Goal: Information Seeking & Learning: Learn about a topic

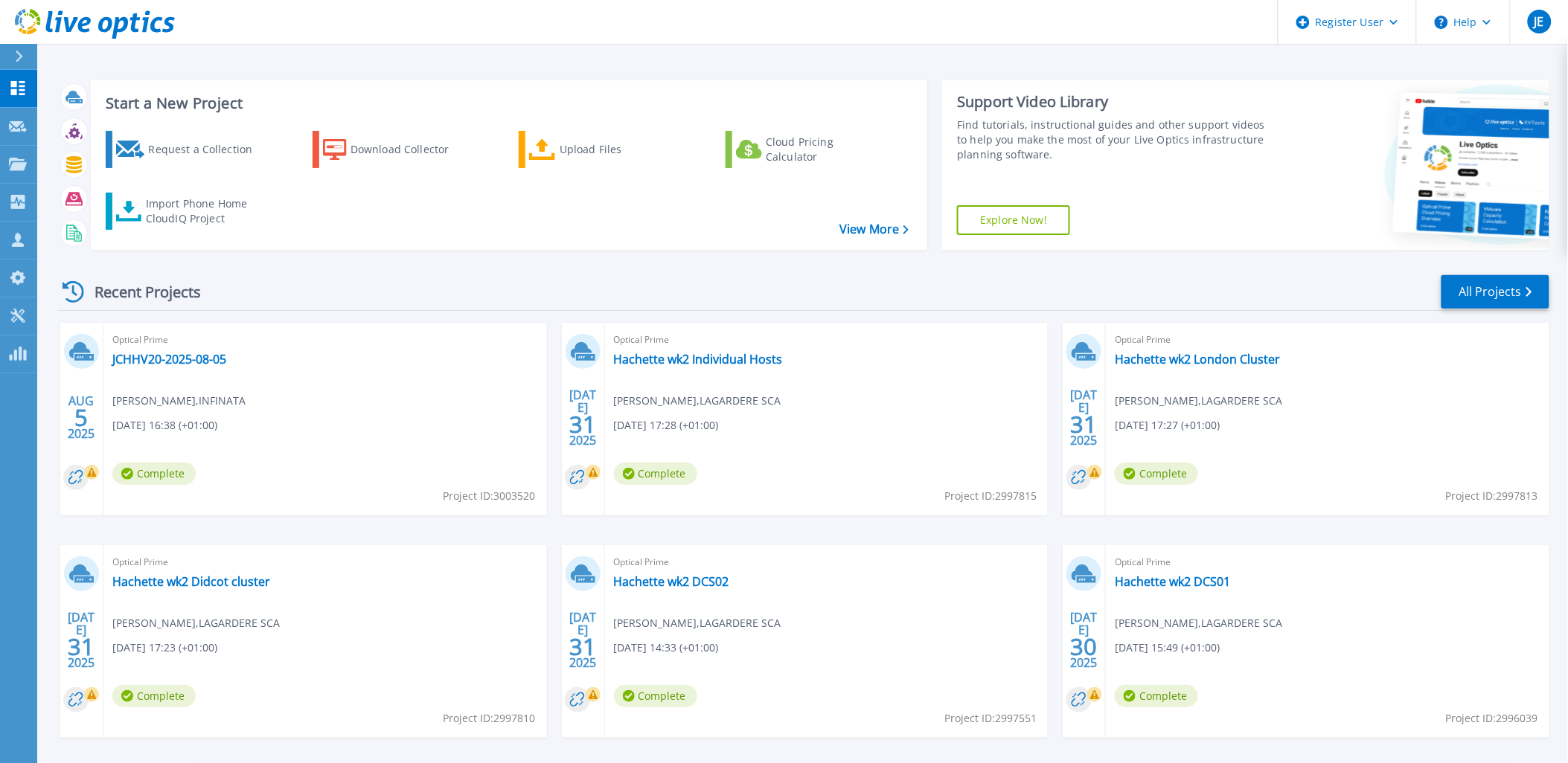
click at [19, 51] on icon at bounding box center [19, 57] width 8 height 12
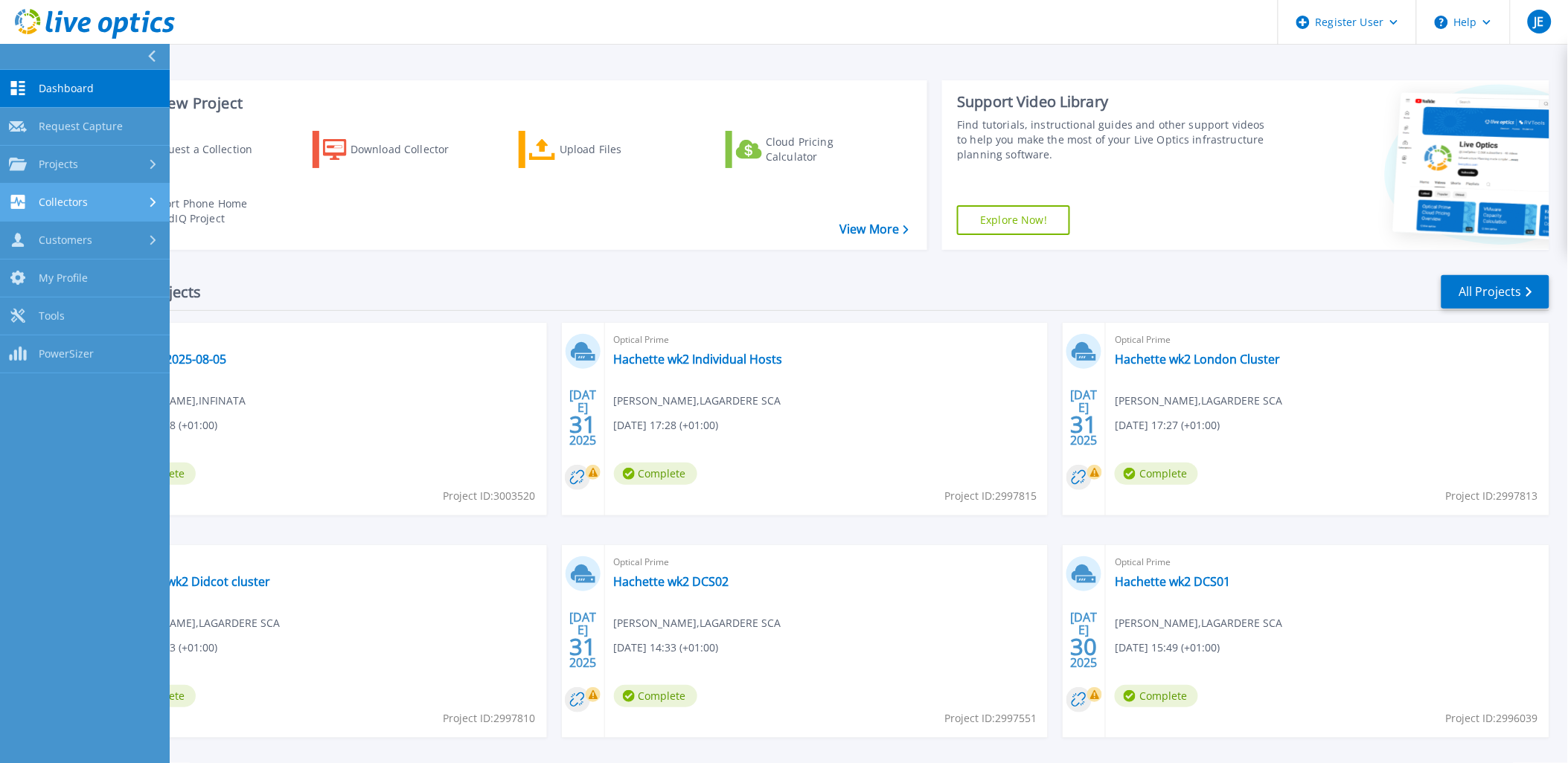
click at [143, 206] on div "Collectors" at bounding box center [85, 201] width 152 height 14
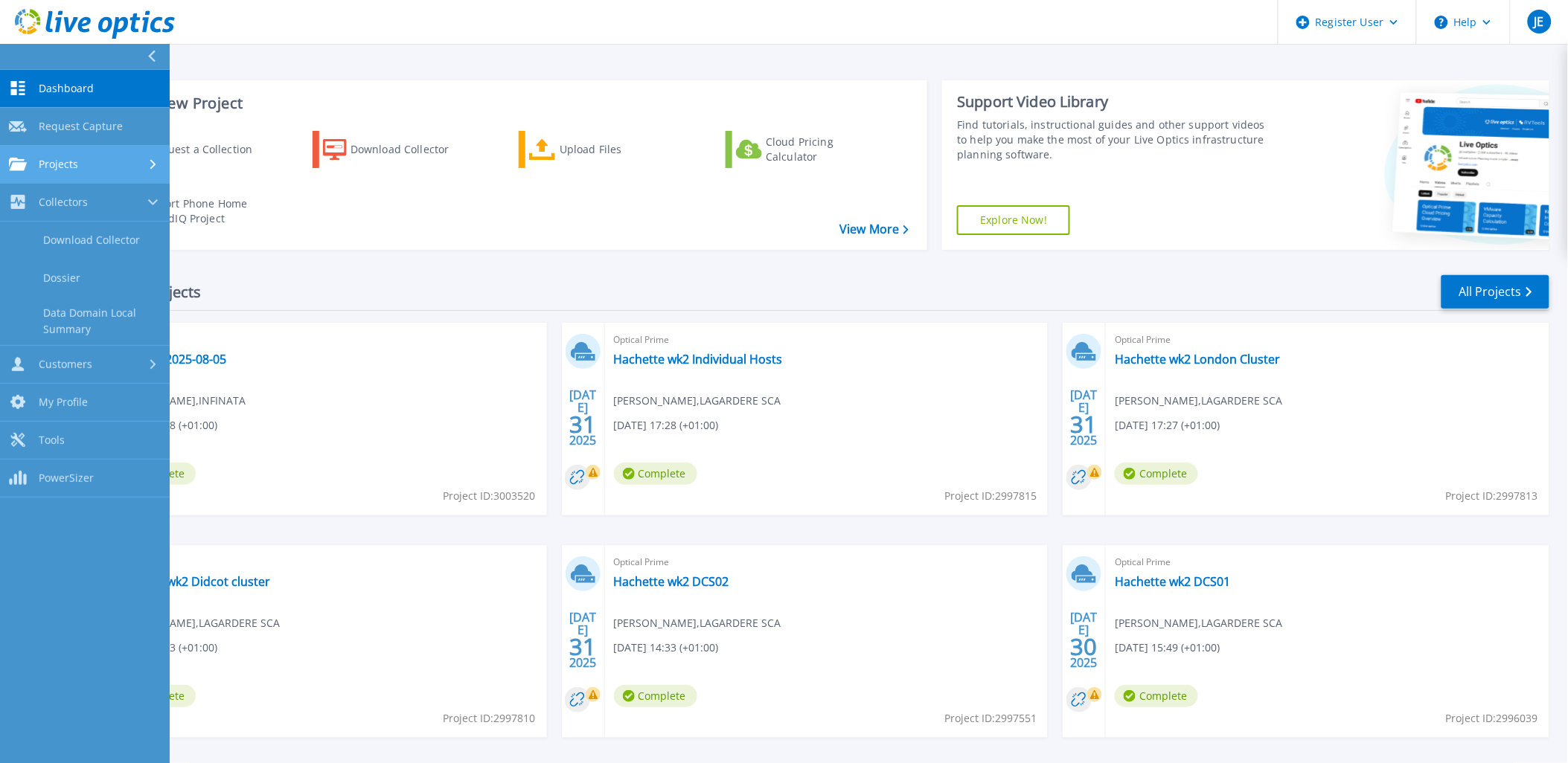
click at [153, 172] on link "Projects Projects" at bounding box center [85, 164] width 169 height 38
click at [81, 244] on link "Upload SIOKIT & Files" at bounding box center [85, 241] width 169 height 38
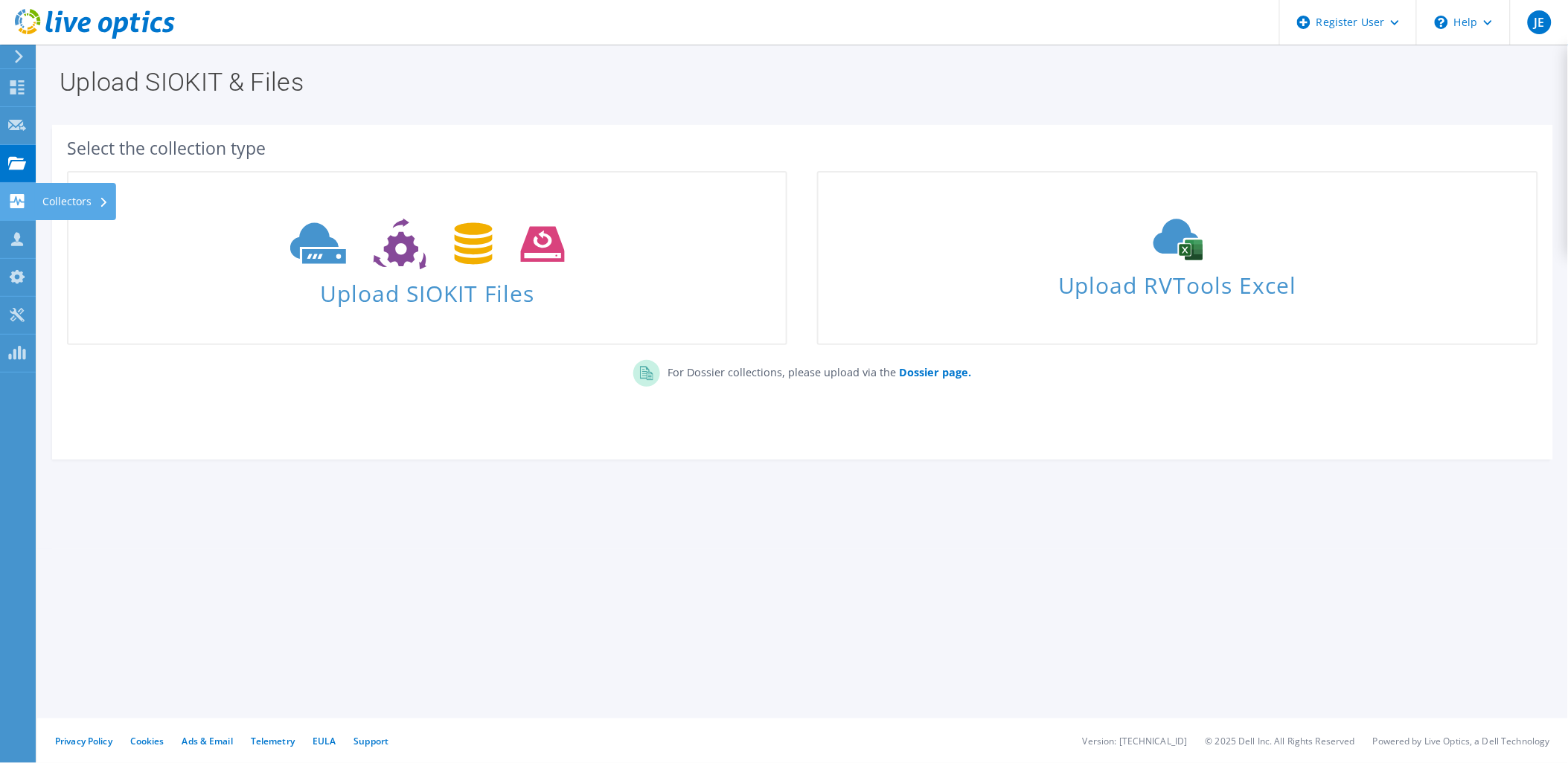
click at [12, 196] on use at bounding box center [17, 201] width 14 height 14
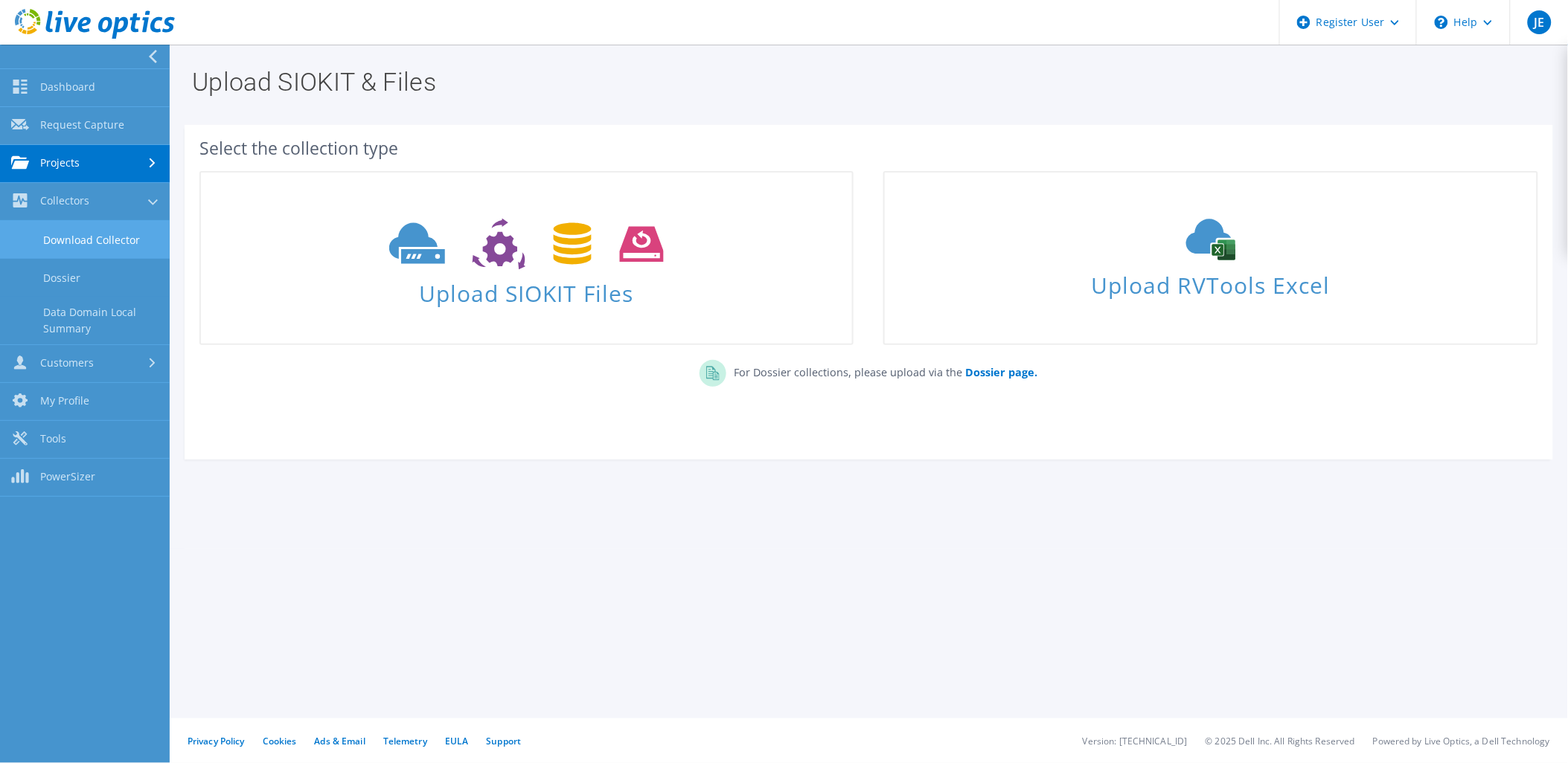
click at [78, 238] on link "Download Collector" at bounding box center [85, 240] width 169 height 38
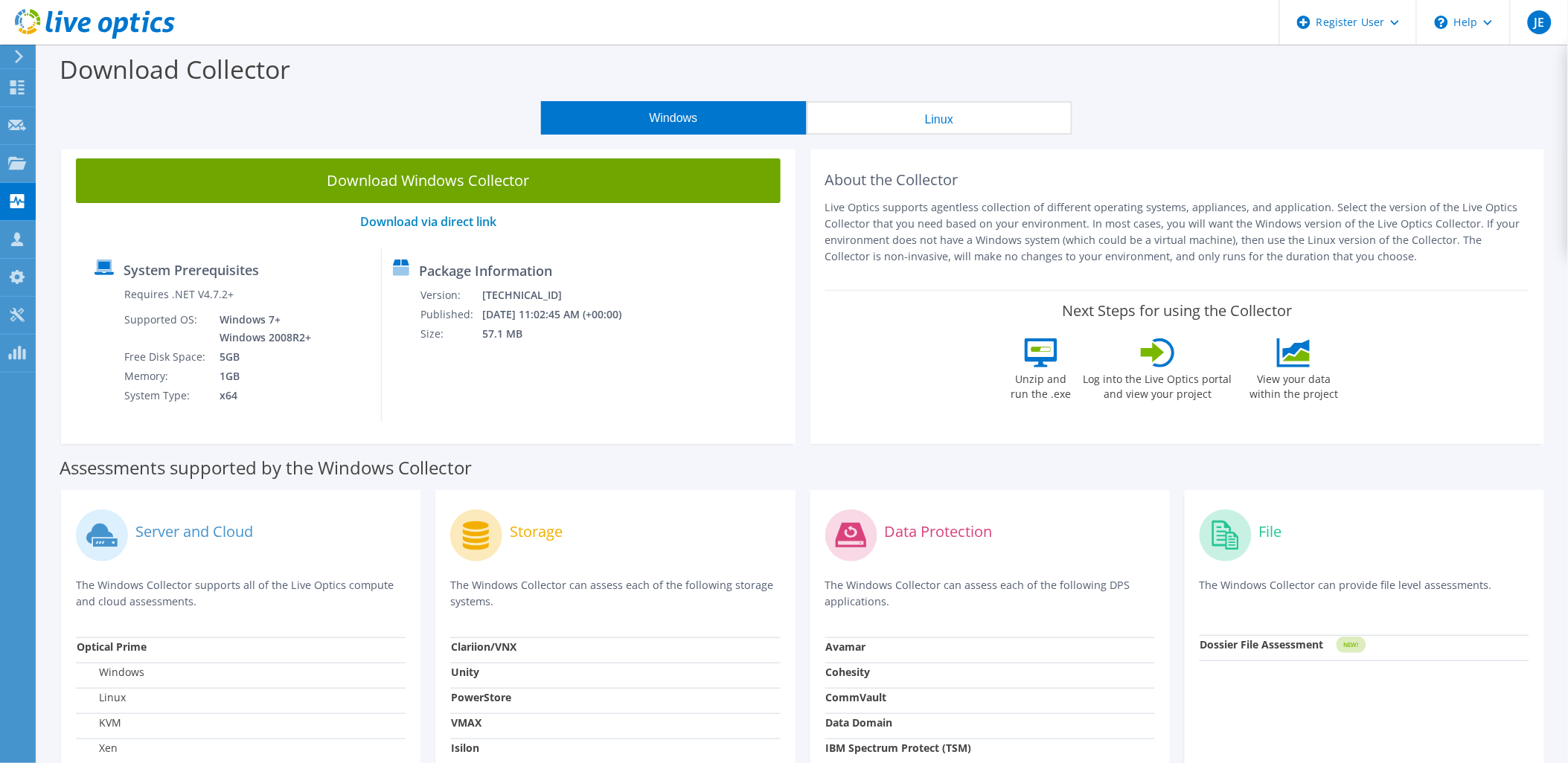
click at [20, 47] on div at bounding box center [87, 25] width 175 height 50
click at [19, 53] on use at bounding box center [19, 57] width 8 height 13
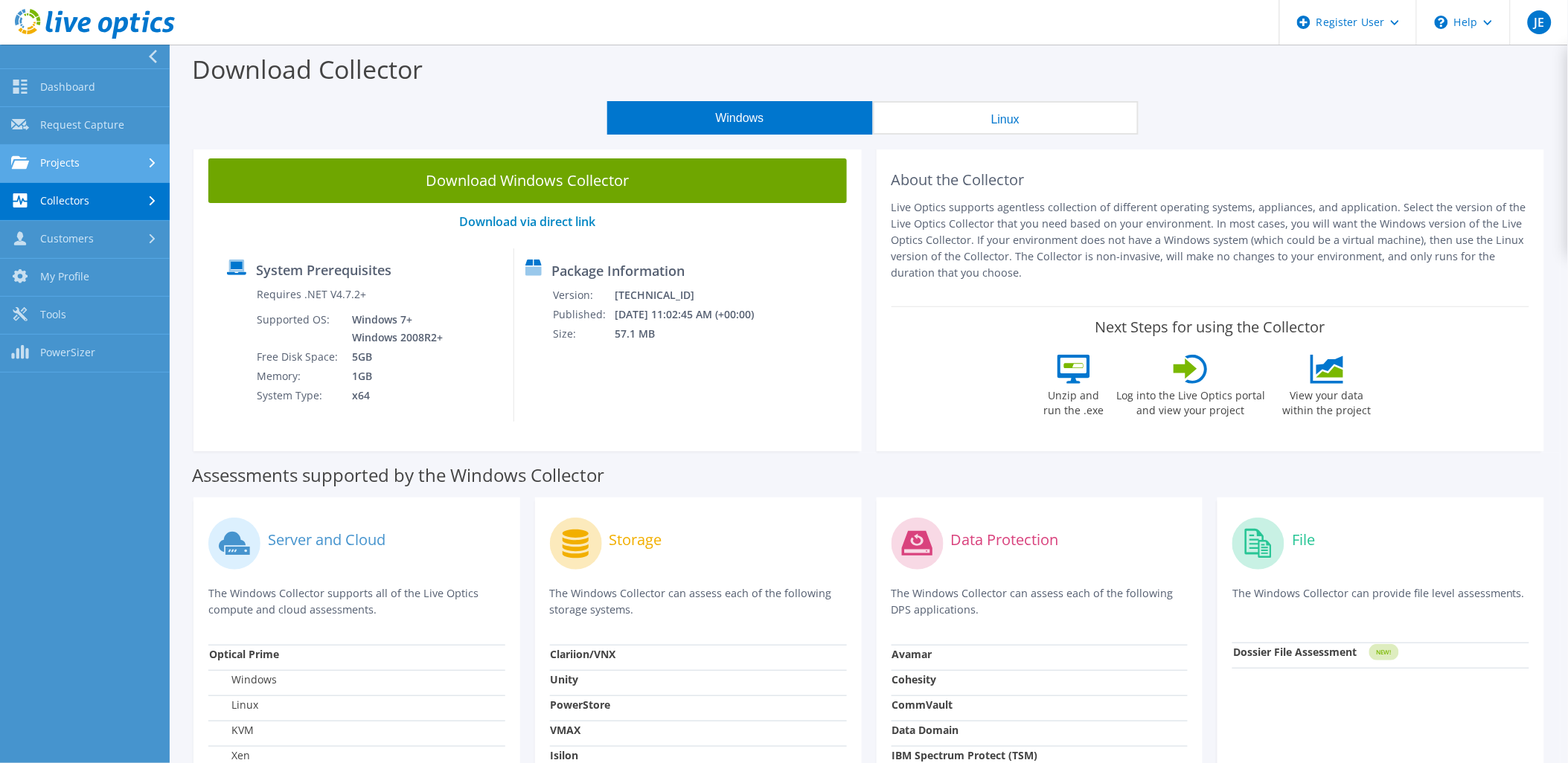
click at [150, 162] on icon at bounding box center [152, 164] width 6 height 10
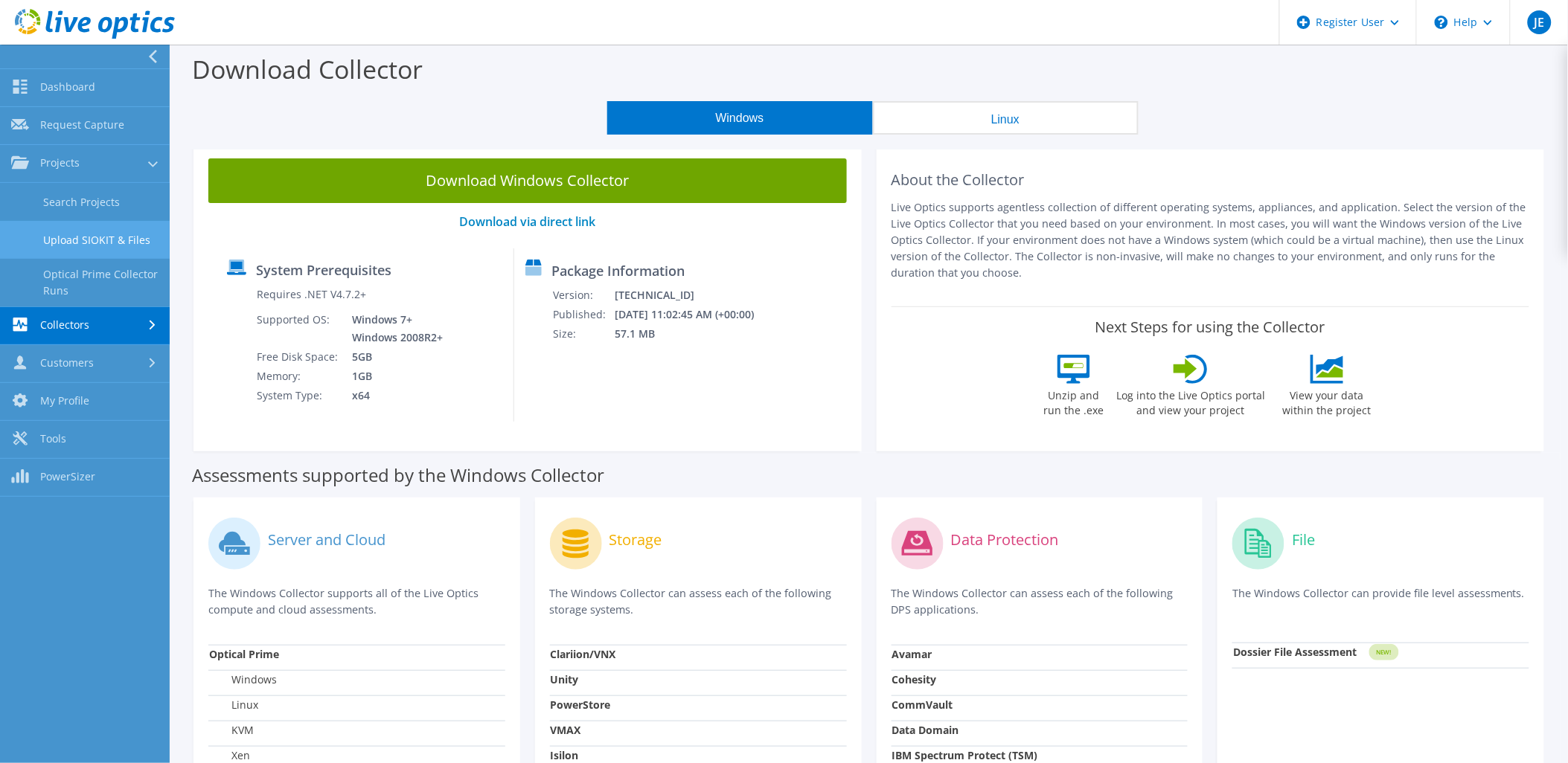
click at [76, 243] on link "Upload SIOKIT & Files" at bounding box center [85, 240] width 169 height 38
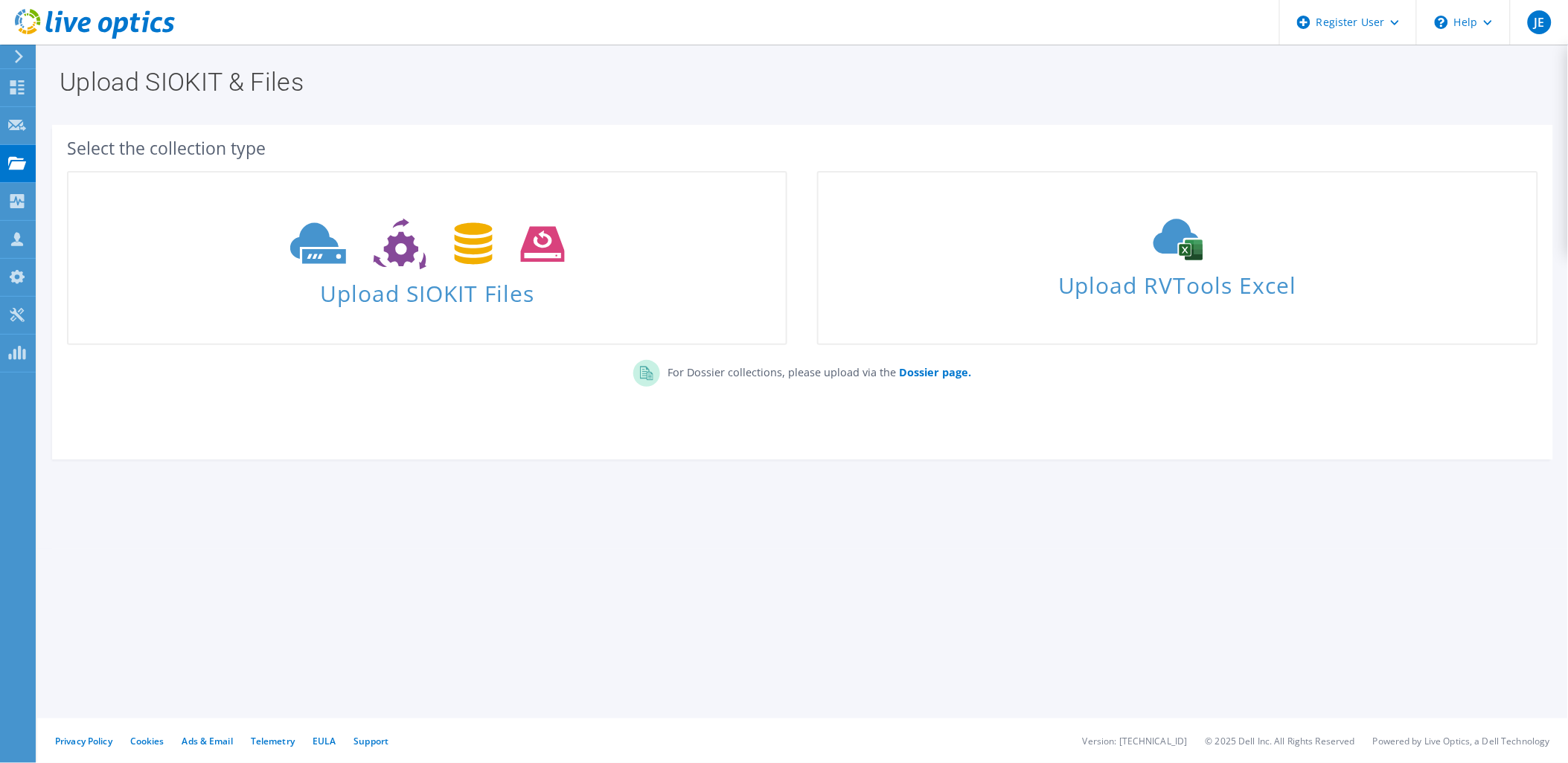
click at [459, 254] on icon at bounding box center [428, 244] width 275 height 51
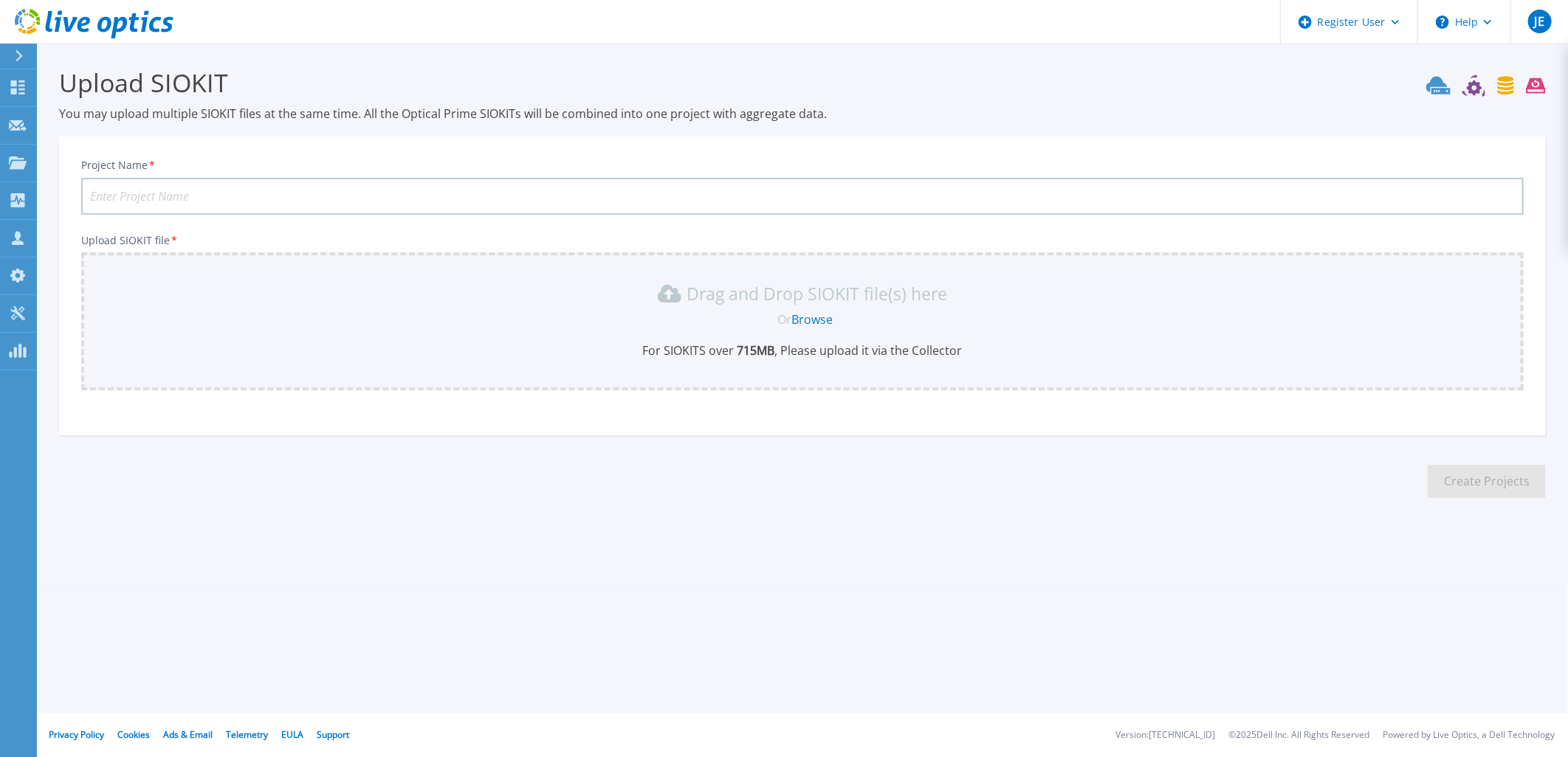
click at [133, 193] on input "Project Name *" at bounding box center [803, 196] width 1442 height 37
click at [23, 171] on link "Projects Projects" at bounding box center [18, 163] width 37 height 38
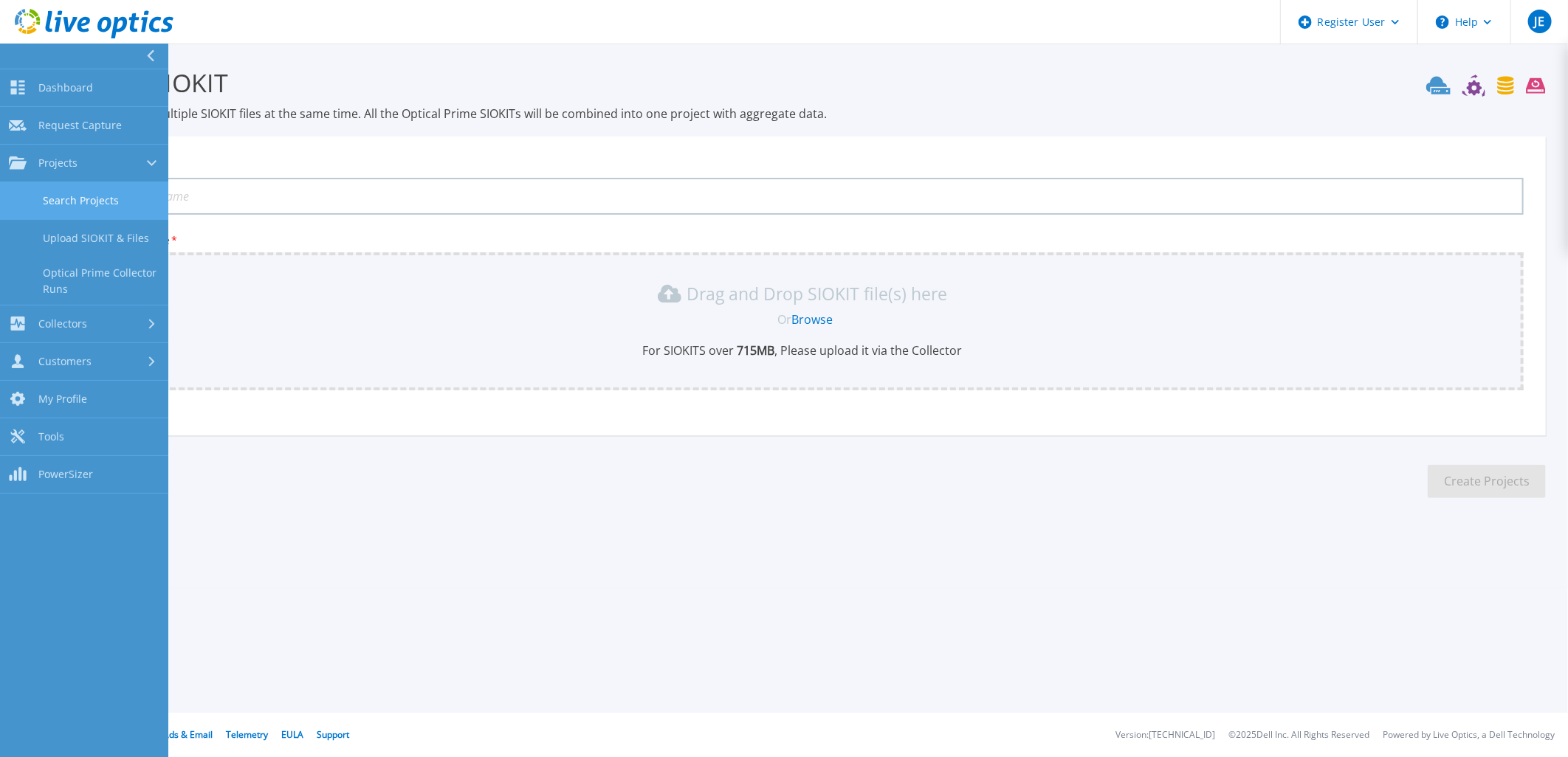
click at [73, 206] on link "Search Projects" at bounding box center [84, 201] width 168 height 38
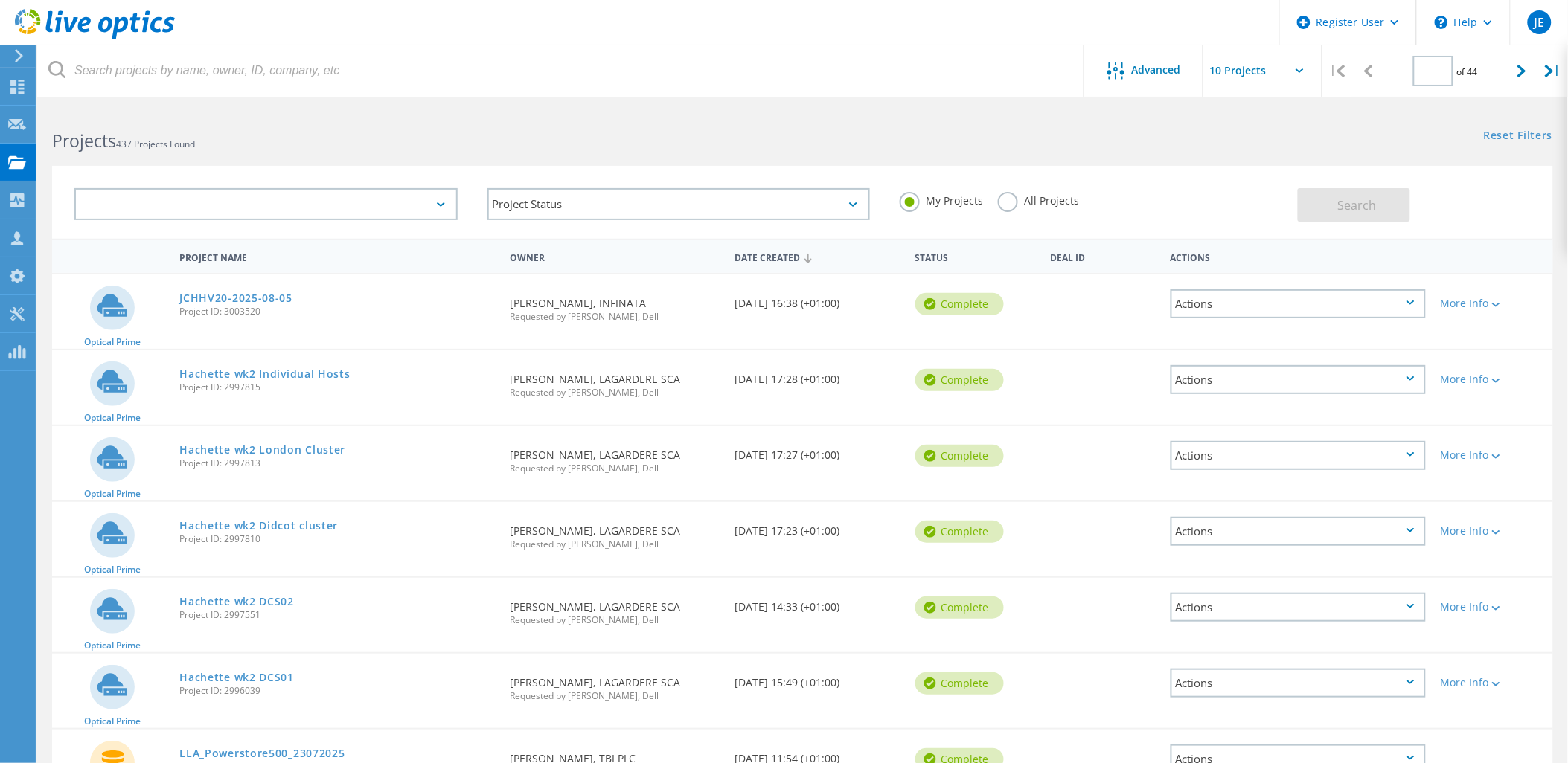
type input "1"
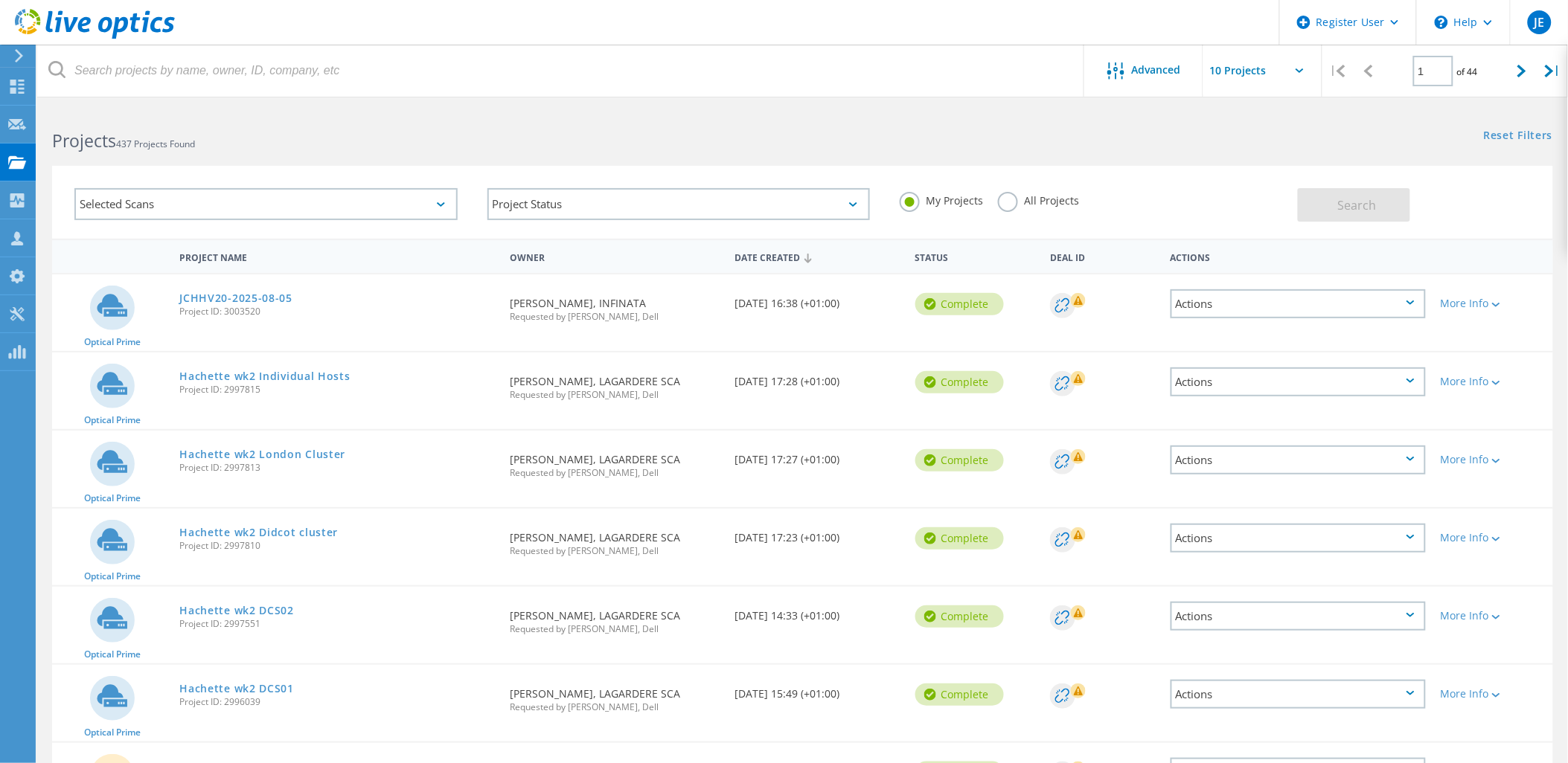
click at [1004, 202] on label "All Projects" at bounding box center [1038, 198] width 81 height 14
click at [0, 0] on input "All Projects" at bounding box center [0, 0] width 0 height 0
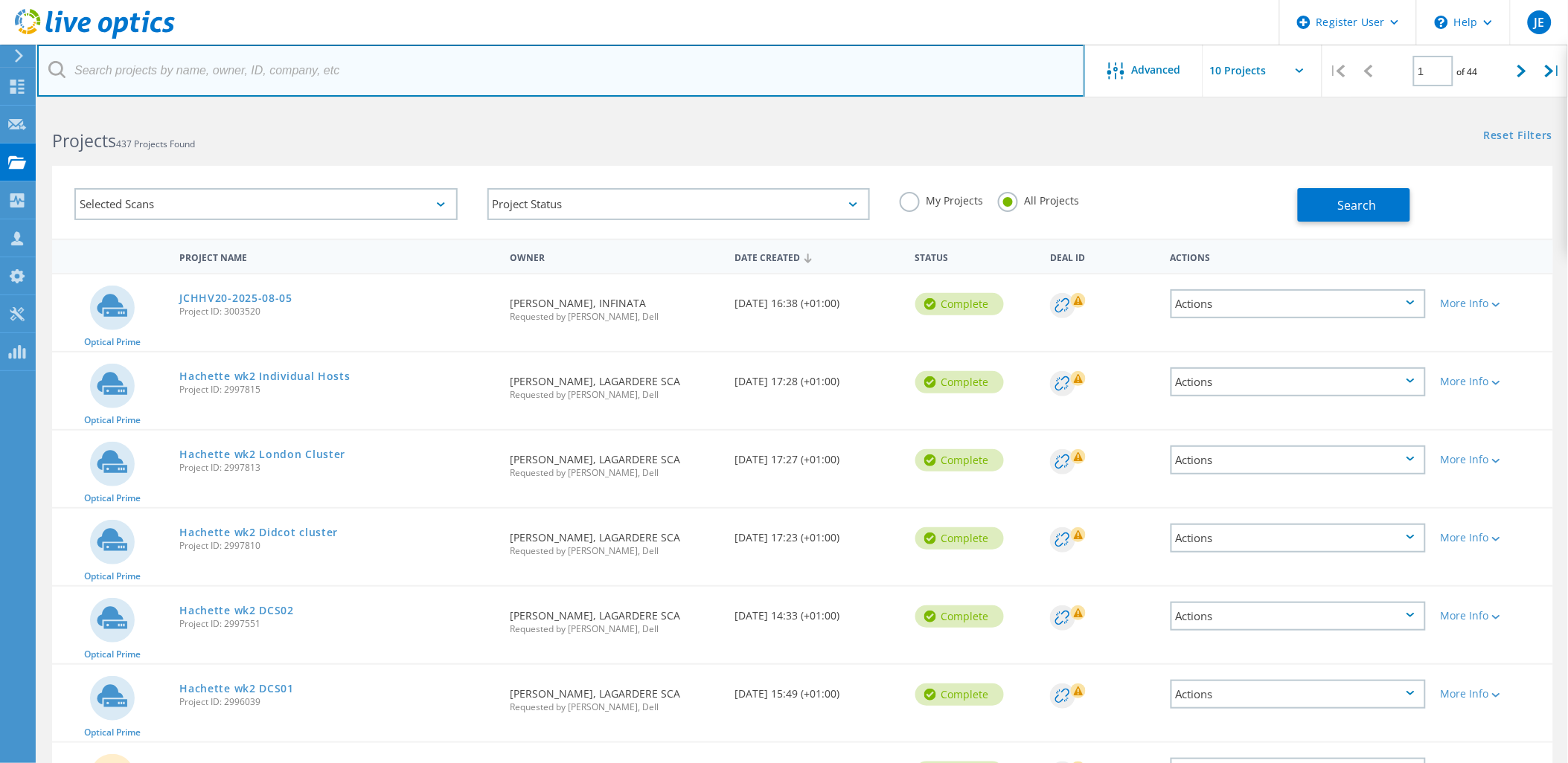
click at [296, 71] on input "text" at bounding box center [561, 70] width 1048 height 52
type input "magellen"
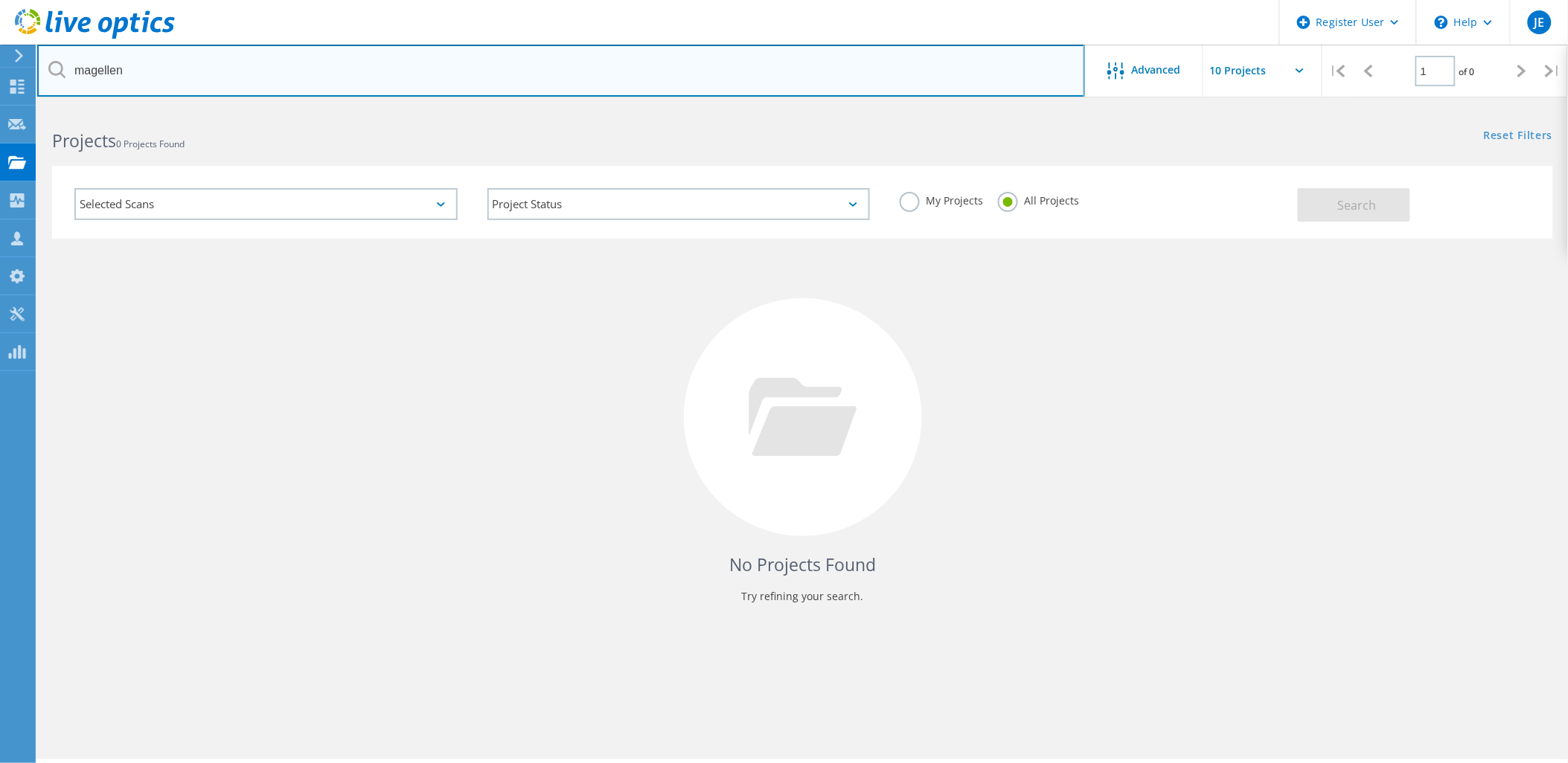
click at [114, 72] on input "magellen" at bounding box center [561, 70] width 1048 height 52
click at [333, 77] on input "text" at bounding box center [561, 70] width 1048 height 52
paste input "[PERSON_NAME][EMAIL_ADDRESS][DOMAIN_NAME]"
type input "[PERSON_NAME][EMAIL_ADDRESS][DOMAIN_NAME]"
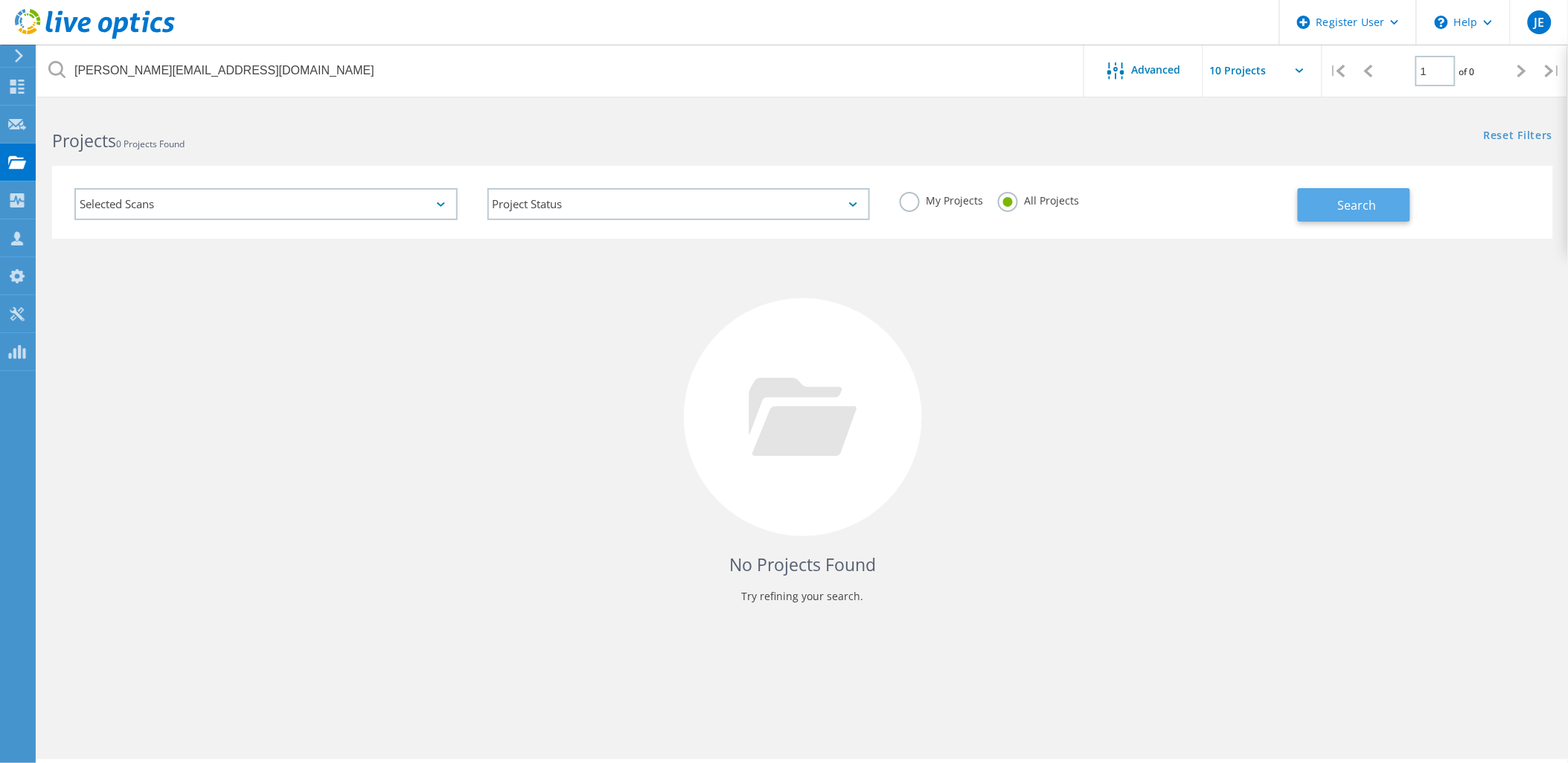
click at [1366, 215] on button "Search" at bounding box center [1354, 205] width 113 height 34
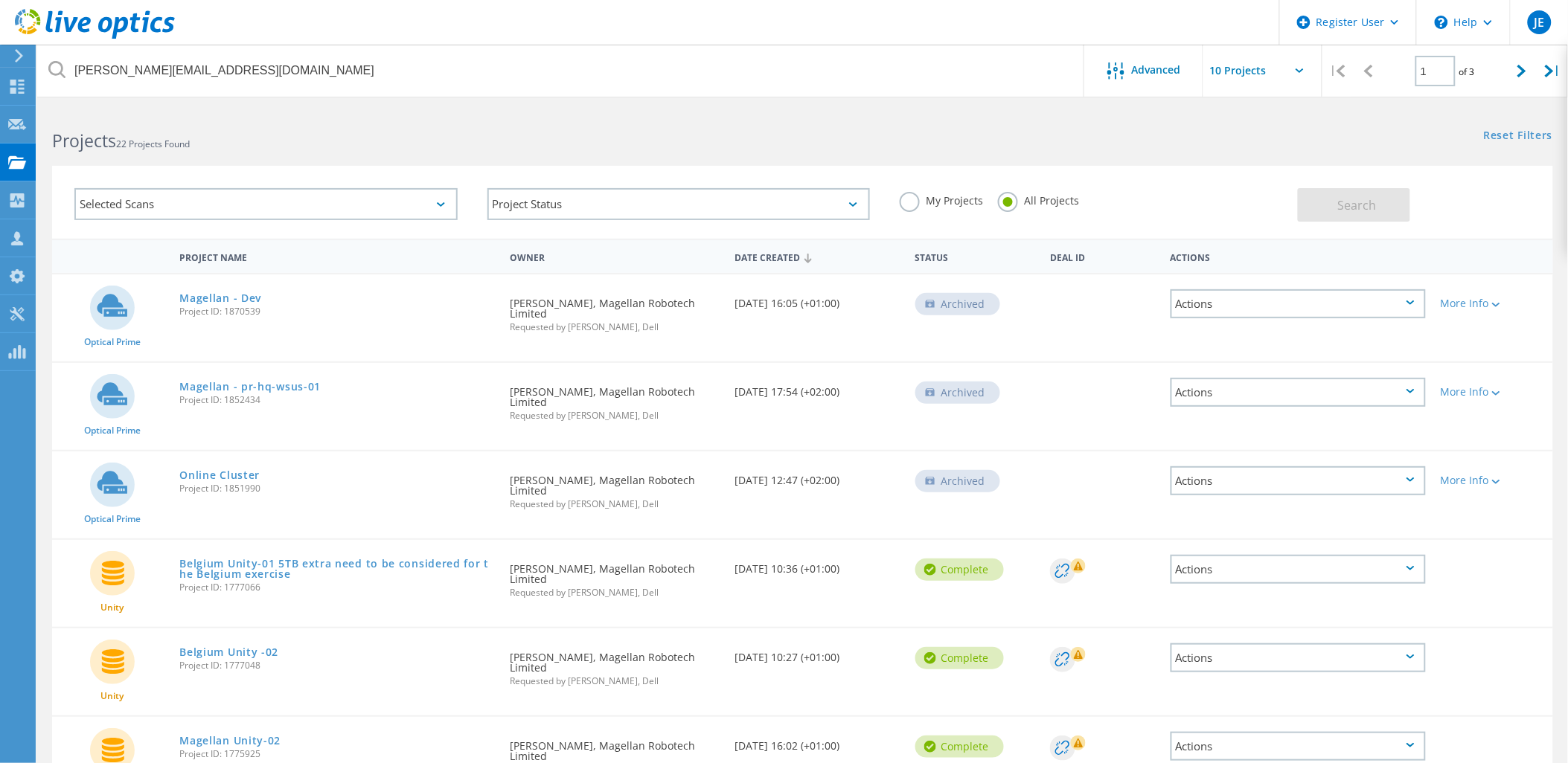
click at [12, 54] on div at bounding box center [16, 56] width 22 height 13
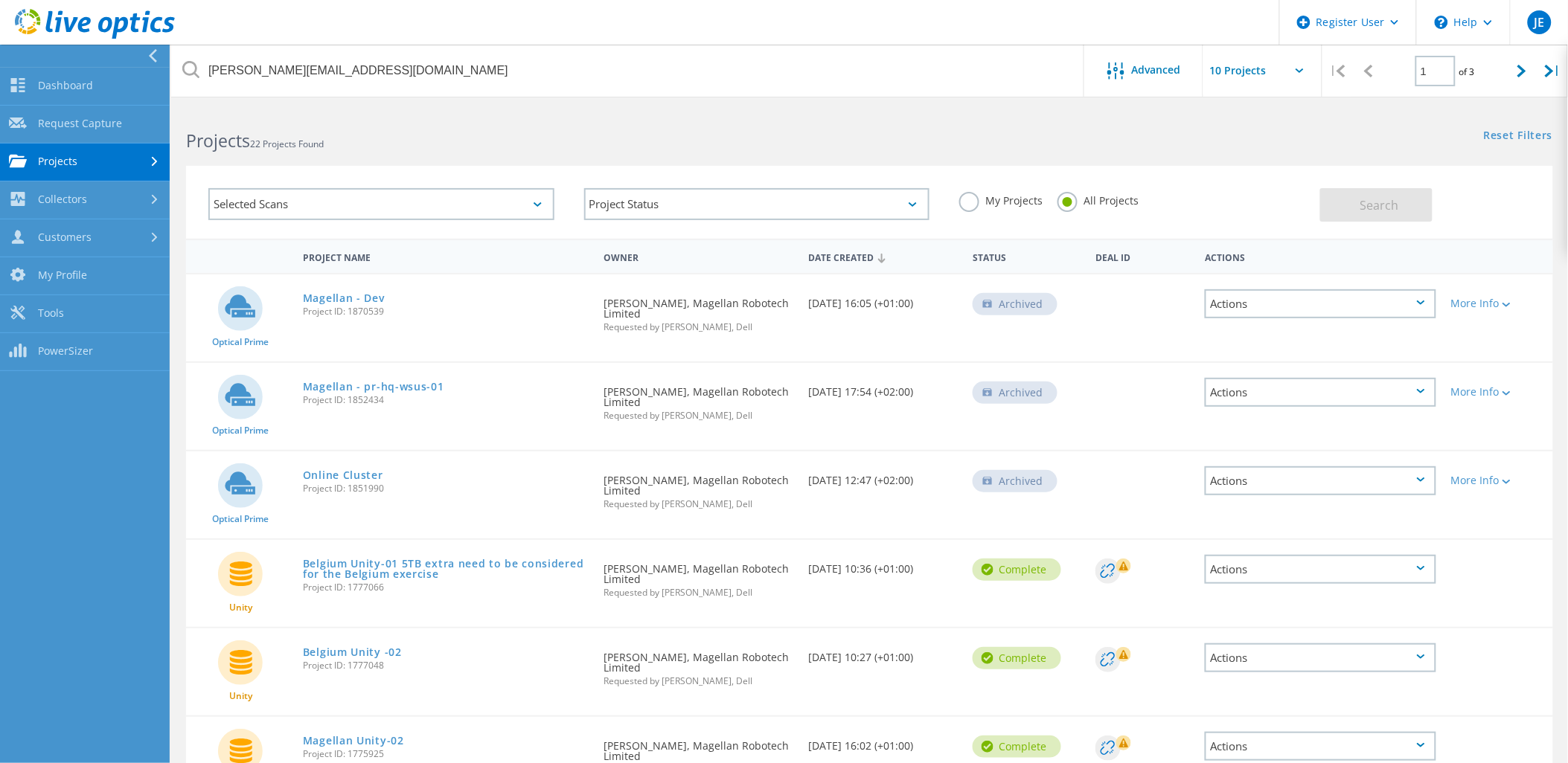
click at [156, 162] on use at bounding box center [155, 162] width 6 height 10
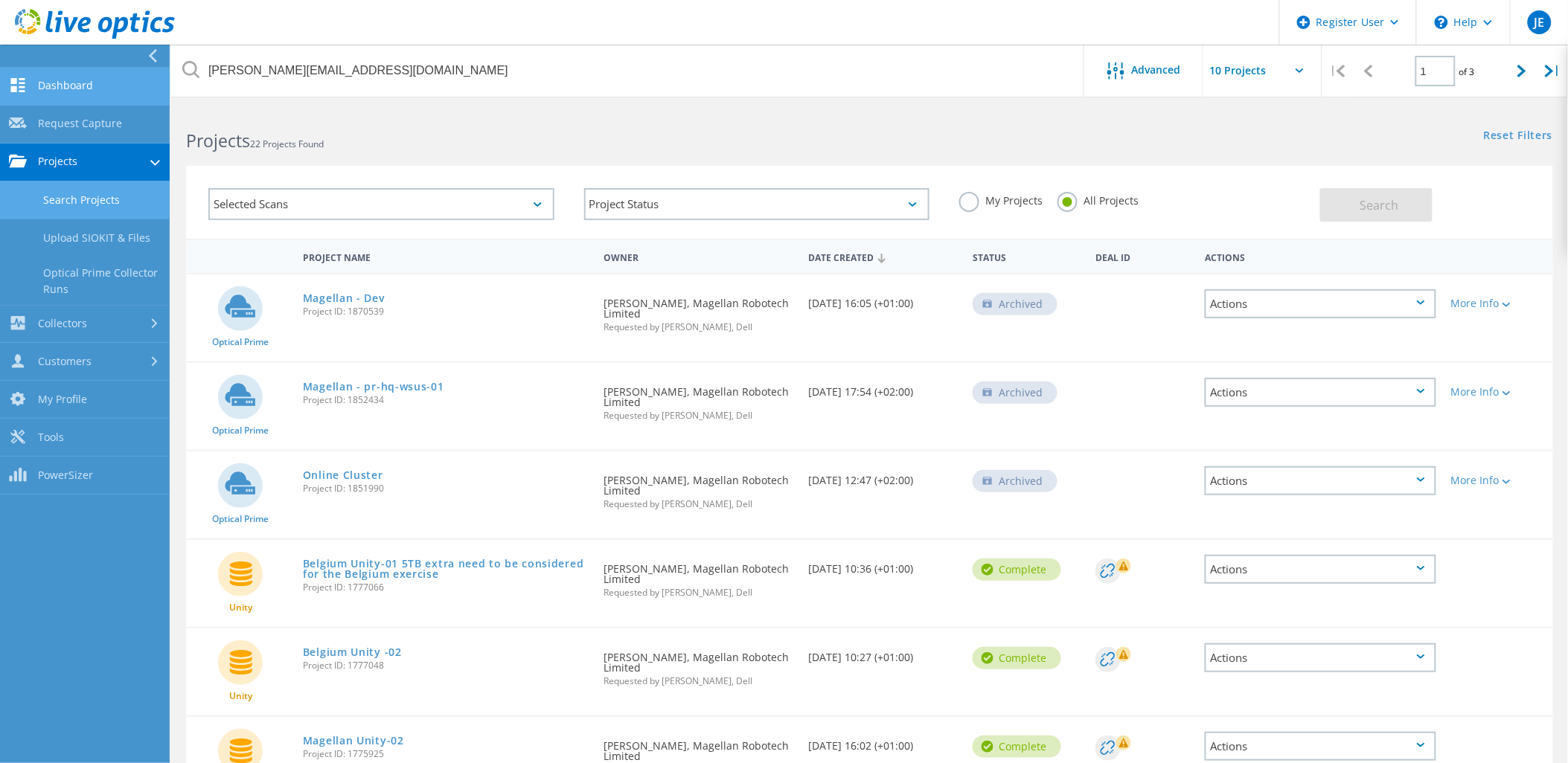
click at [73, 88] on link "Dashboard" at bounding box center [85, 86] width 169 height 38
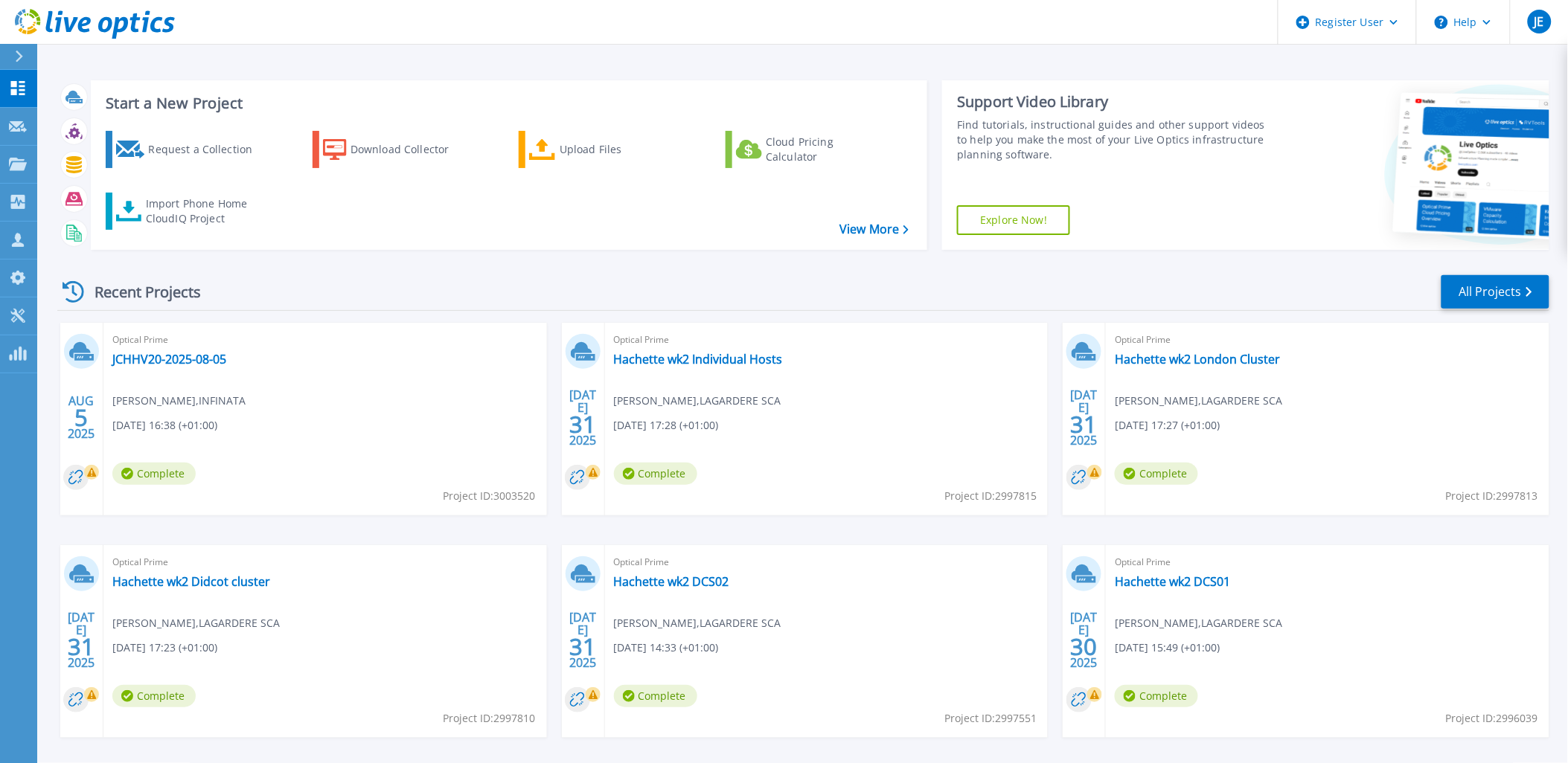
click at [15, 62] on icon at bounding box center [19, 57] width 8 height 12
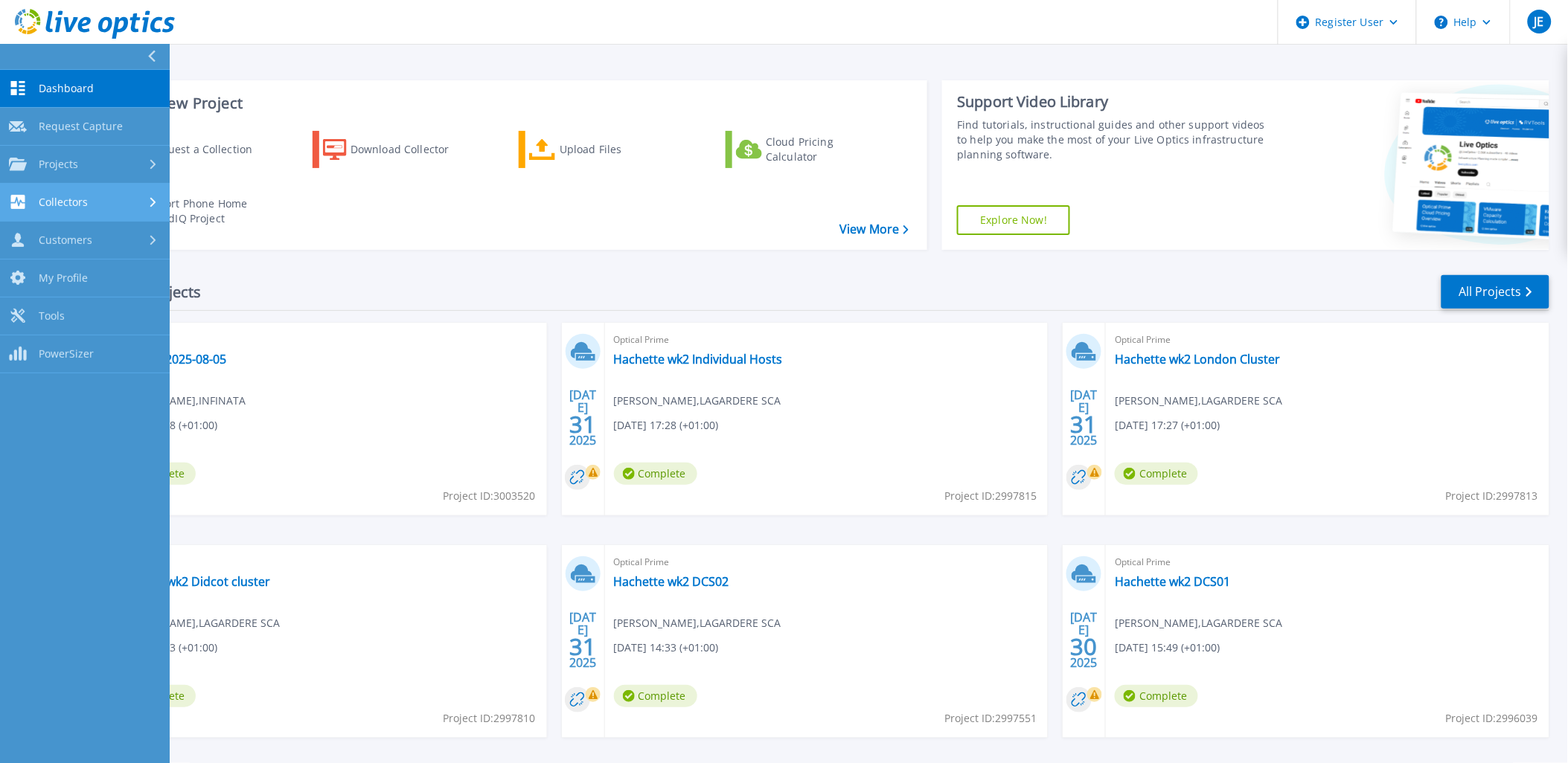
click at [114, 199] on div "Collectors" at bounding box center [85, 201] width 152 height 14
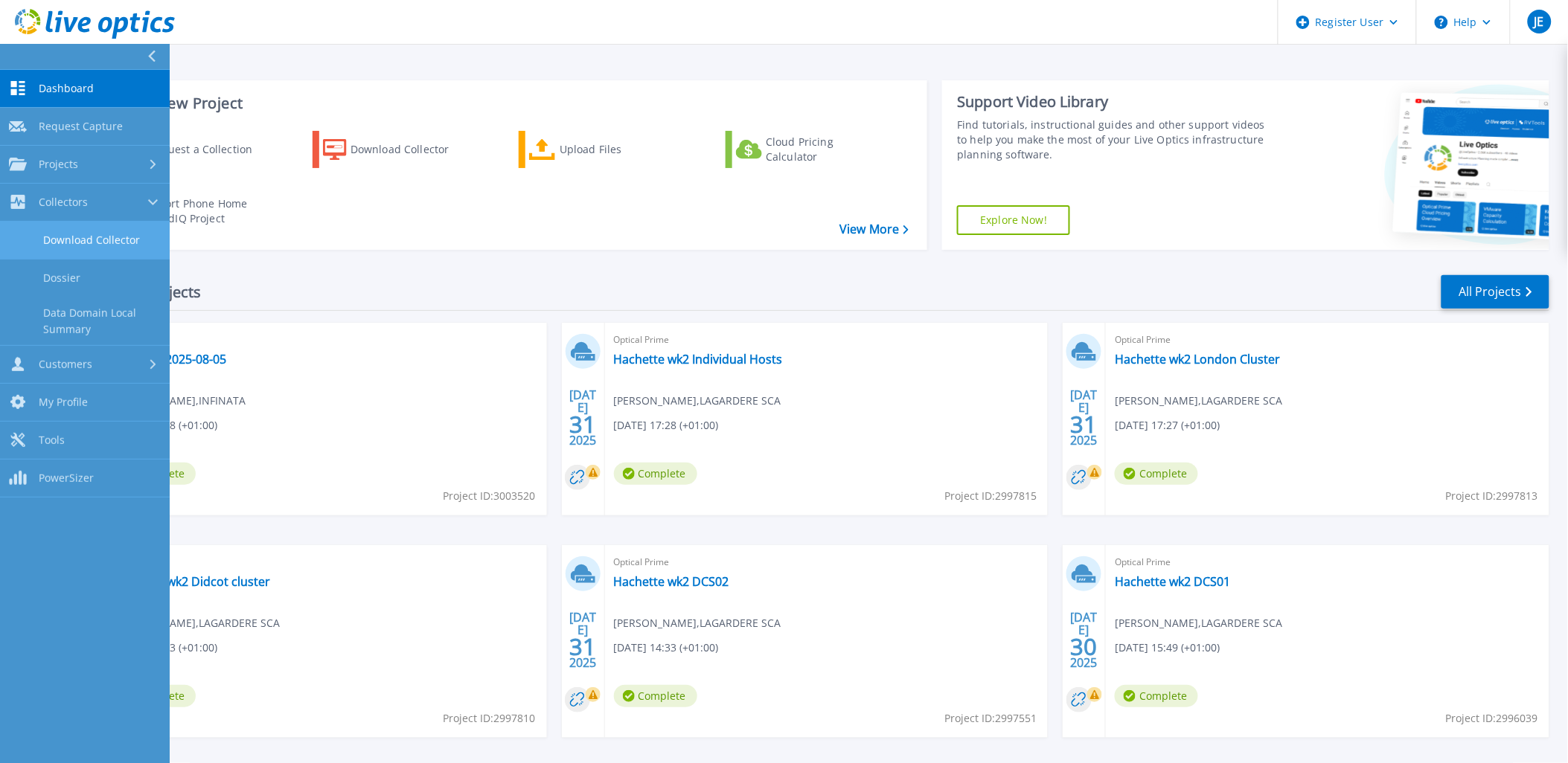
click at [101, 229] on link "Download Collector" at bounding box center [85, 241] width 169 height 38
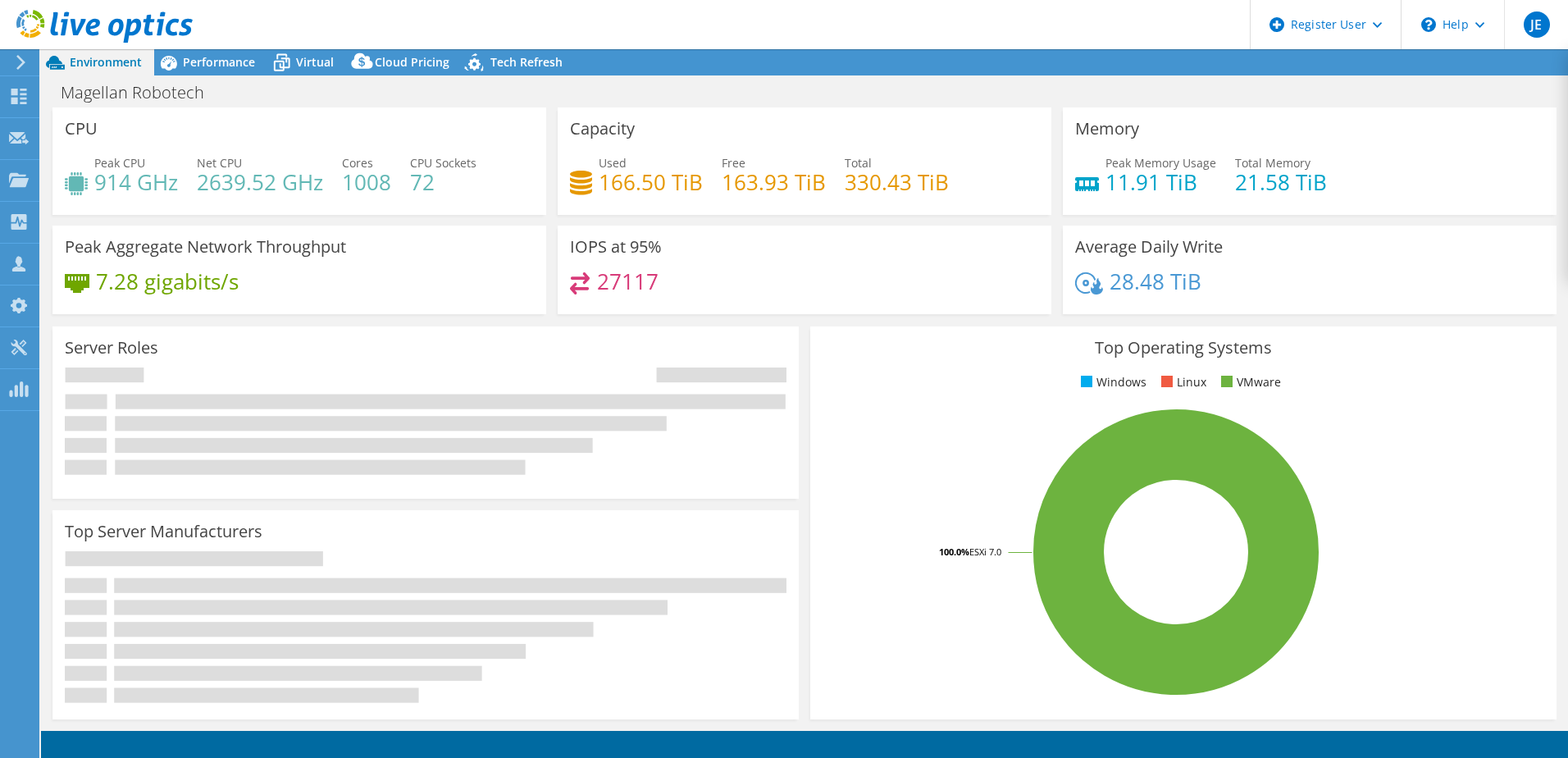
select select "USD"
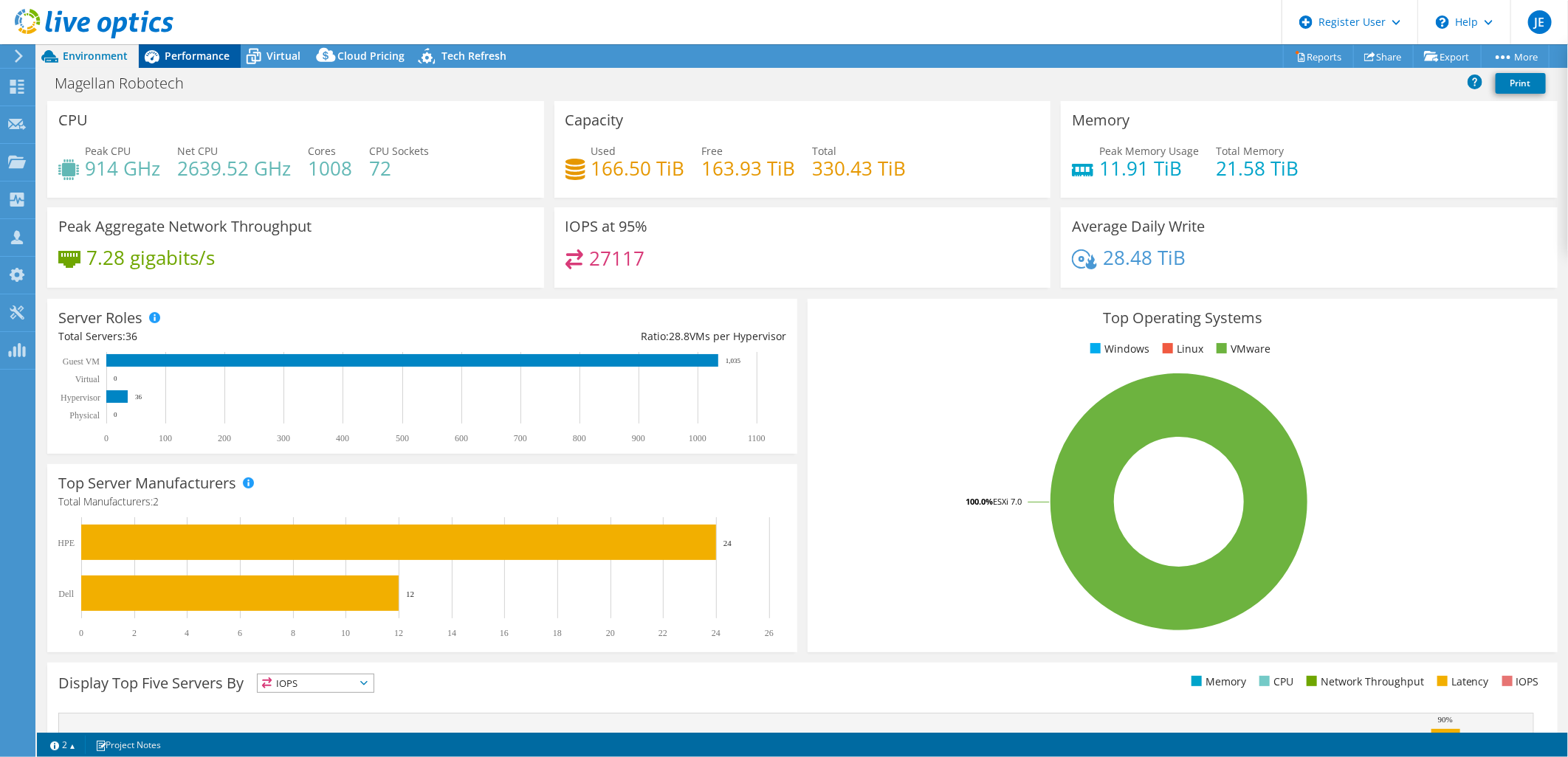
click at [183, 55] on span "Performance" at bounding box center [197, 55] width 65 height 14
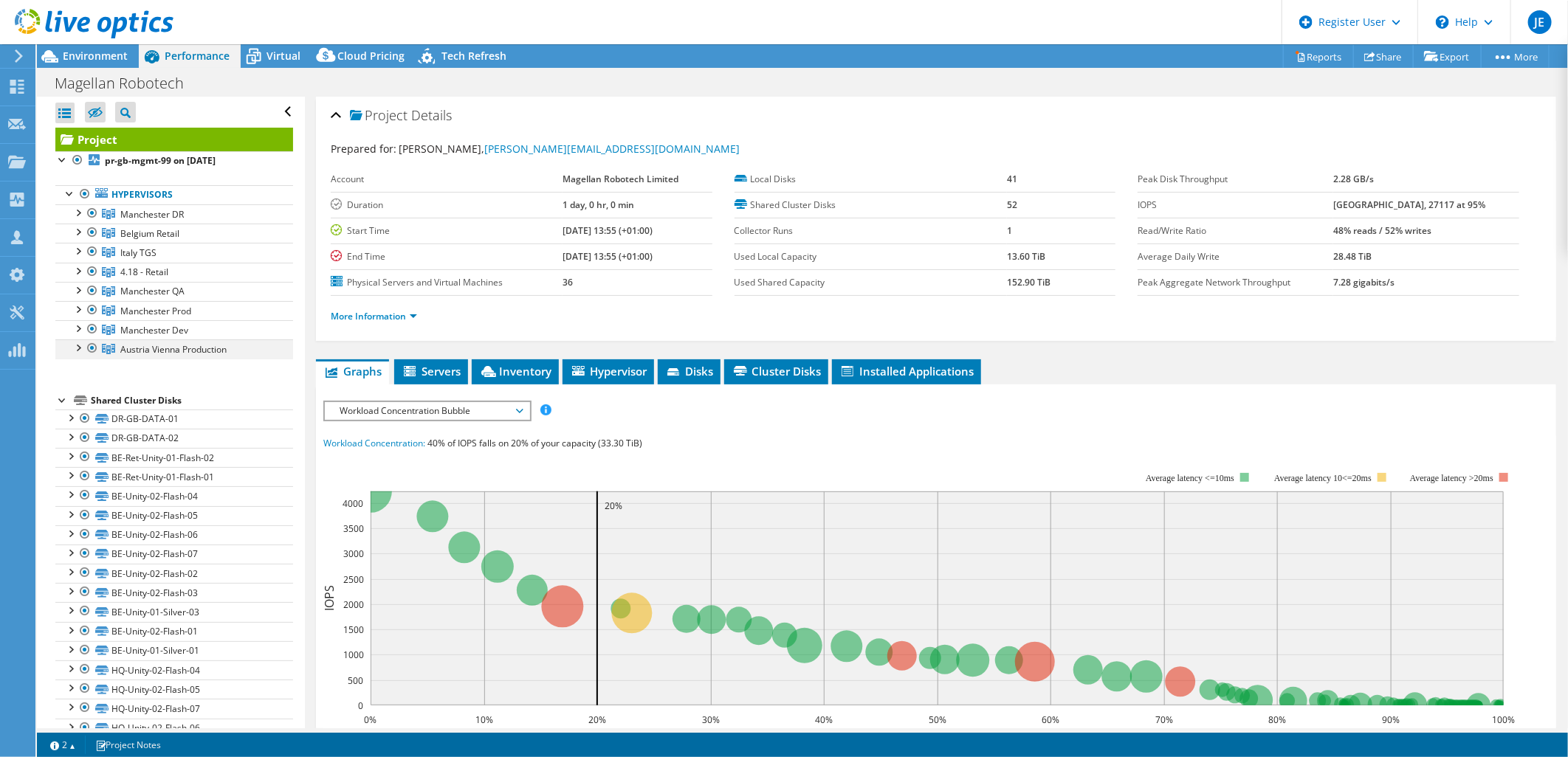
click at [78, 351] on div at bounding box center [78, 347] width 15 height 15
click at [78, 332] on div at bounding box center [78, 328] width 15 height 15
click at [76, 306] on div at bounding box center [78, 308] width 15 height 15
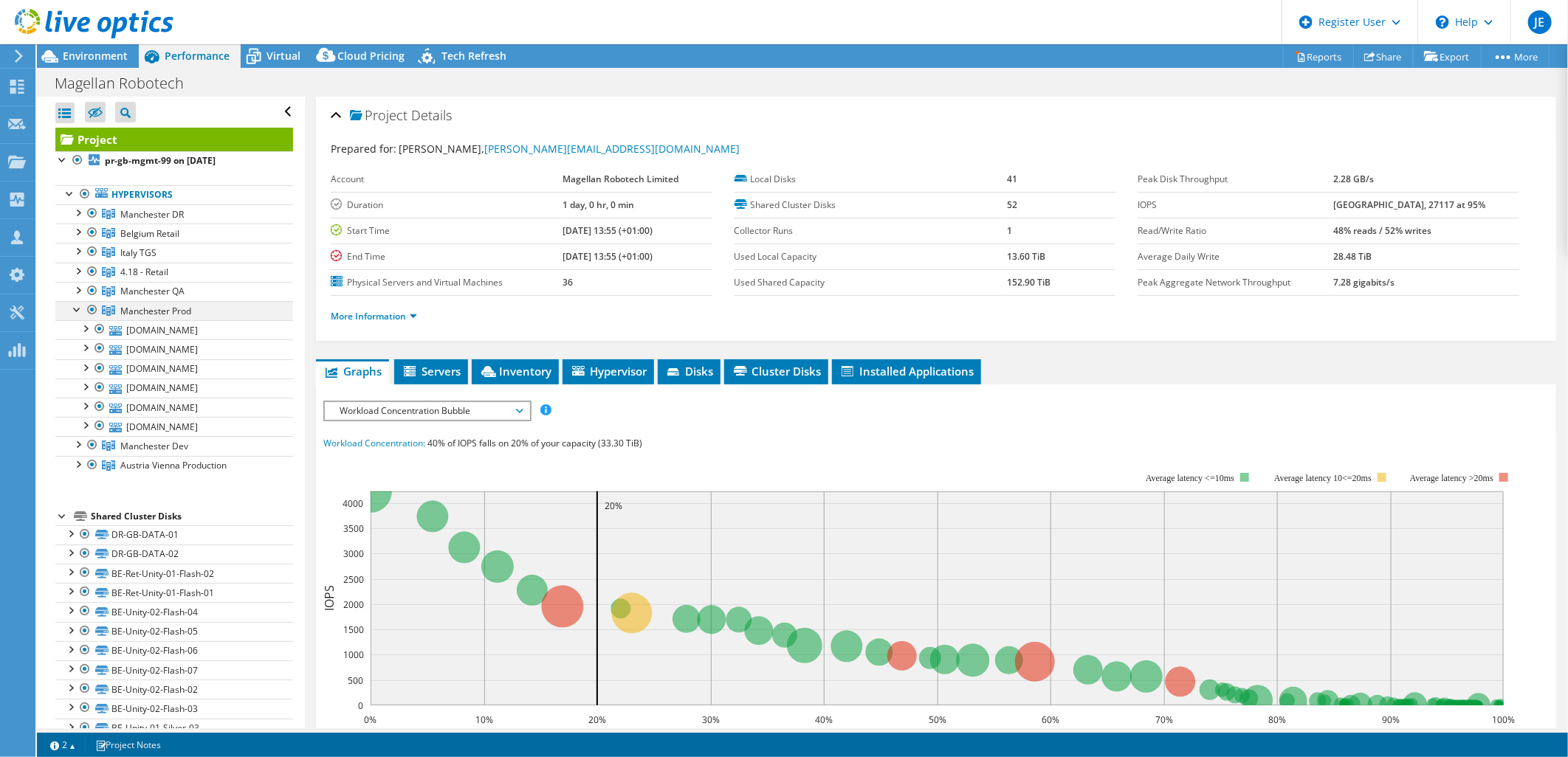
click at [78, 311] on div at bounding box center [78, 308] width 15 height 15
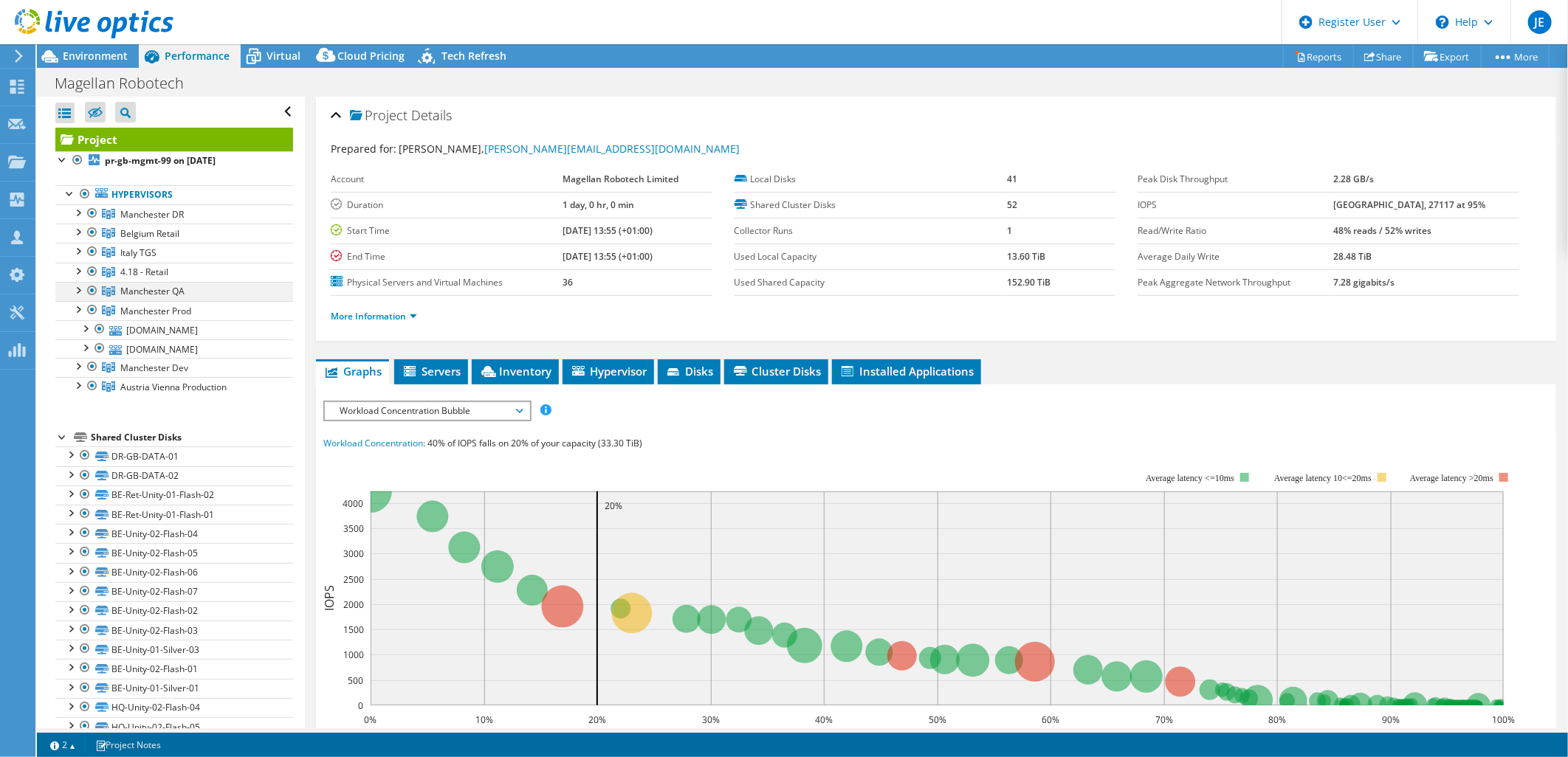
click at [78, 292] on div at bounding box center [78, 290] width 15 height 15
click at [77, 271] on div at bounding box center [78, 270] width 15 height 15
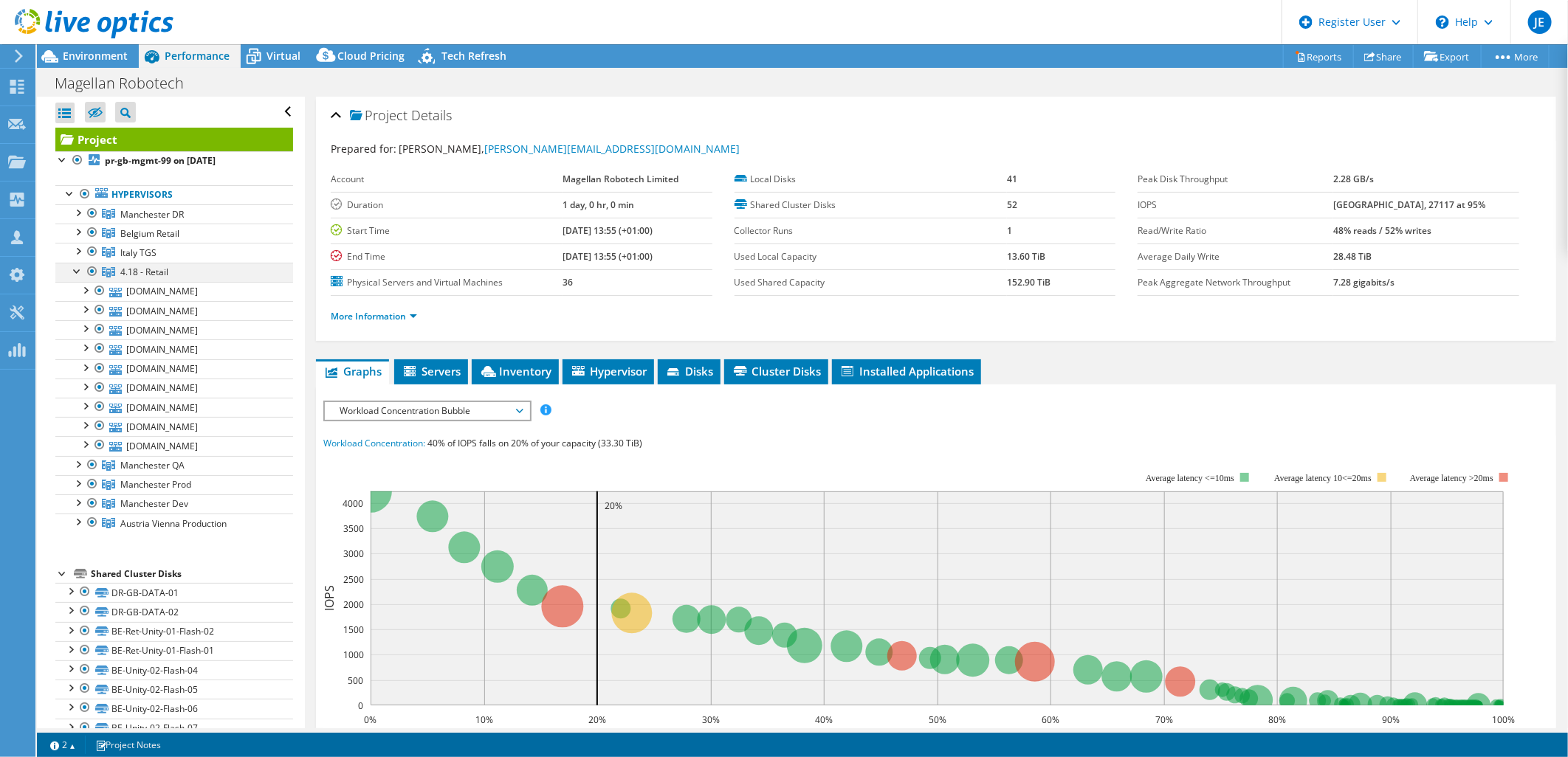
click at [77, 271] on div at bounding box center [78, 270] width 15 height 15
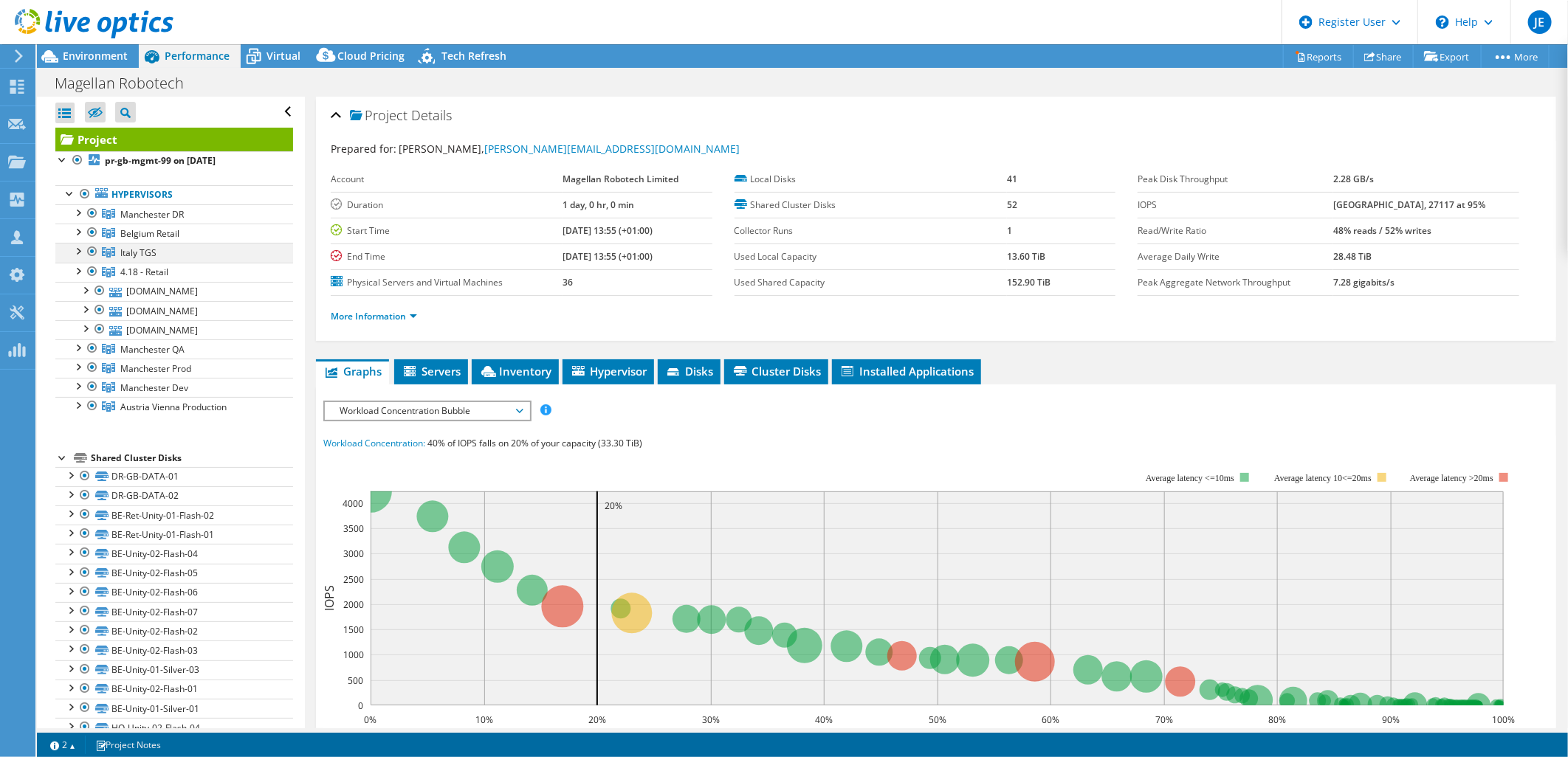
click at [77, 245] on div at bounding box center [78, 250] width 15 height 15
click at [77, 250] on div at bounding box center [78, 250] width 15 height 15
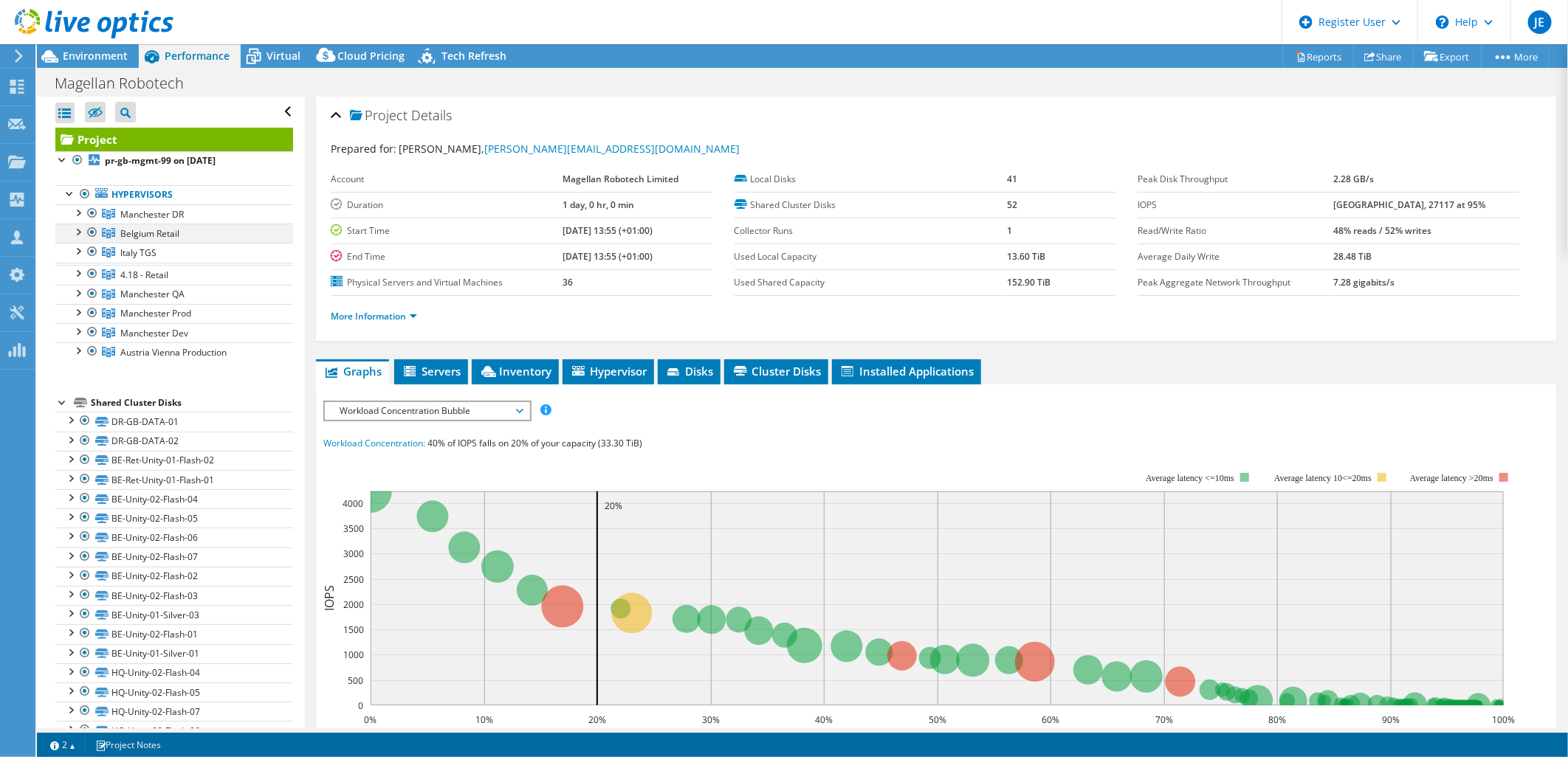
click at [77, 237] on div at bounding box center [78, 231] width 15 height 15
click at [78, 214] on div at bounding box center [78, 212] width 15 height 15
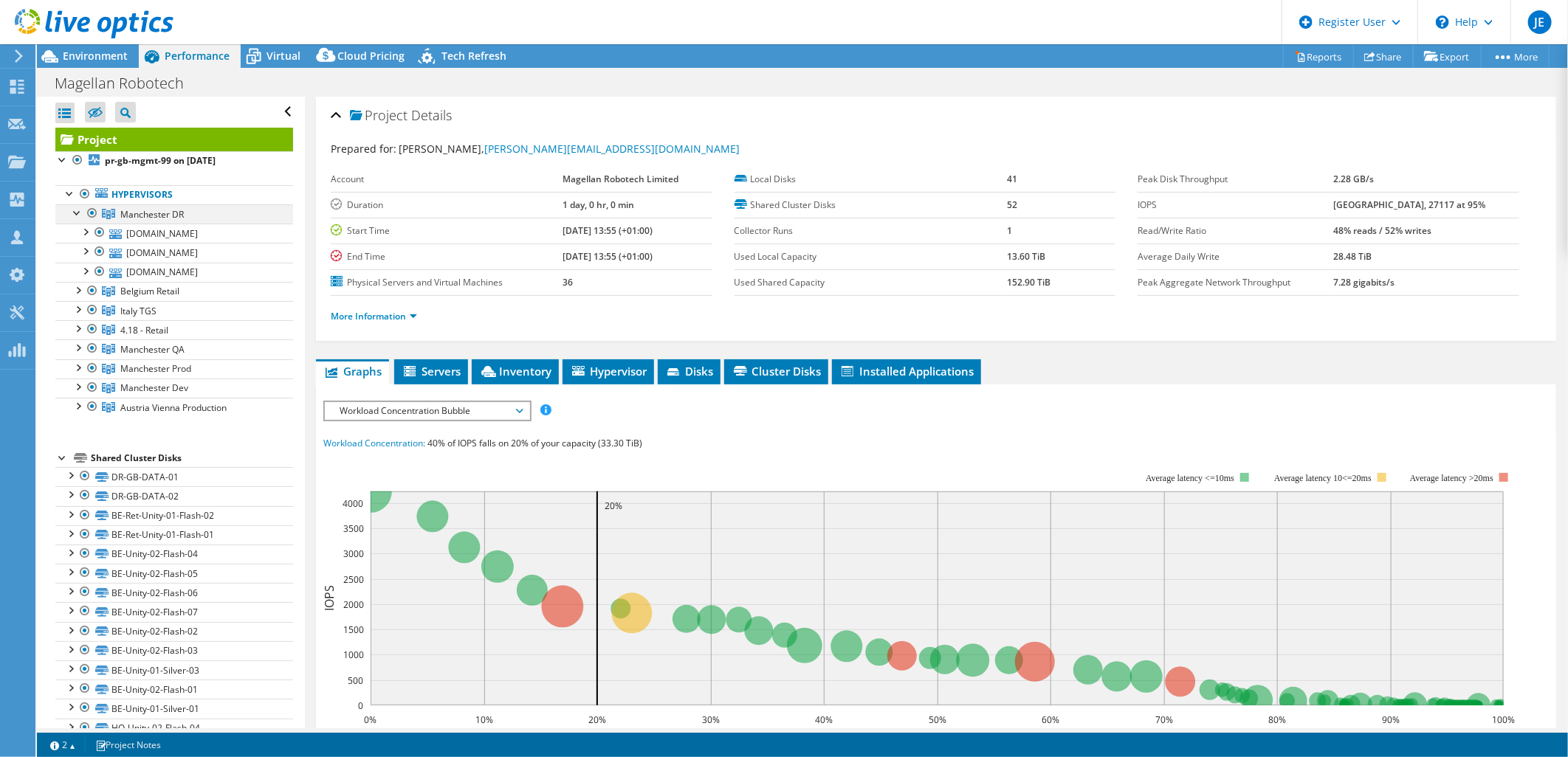
click at [78, 214] on div at bounding box center [78, 212] width 15 height 15
click at [78, 215] on div at bounding box center [78, 212] width 15 height 15
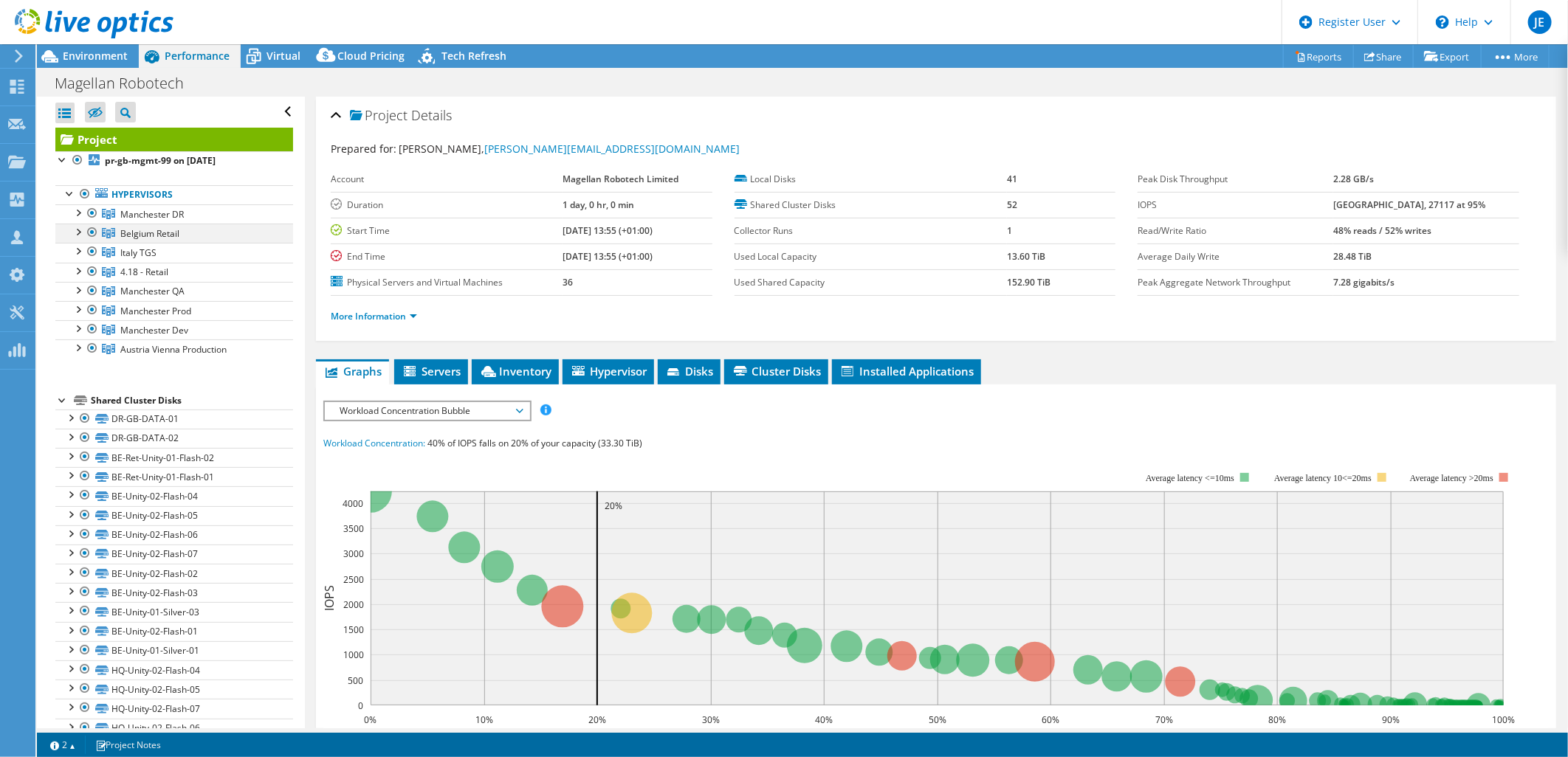
click at [77, 231] on div at bounding box center [78, 231] width 15 height 15
click at [77, 232] on div at bounding box center [78, 231] width 15 height 15
click at [79, 251] on div at bounding box center [78, 250] width 15 height 15
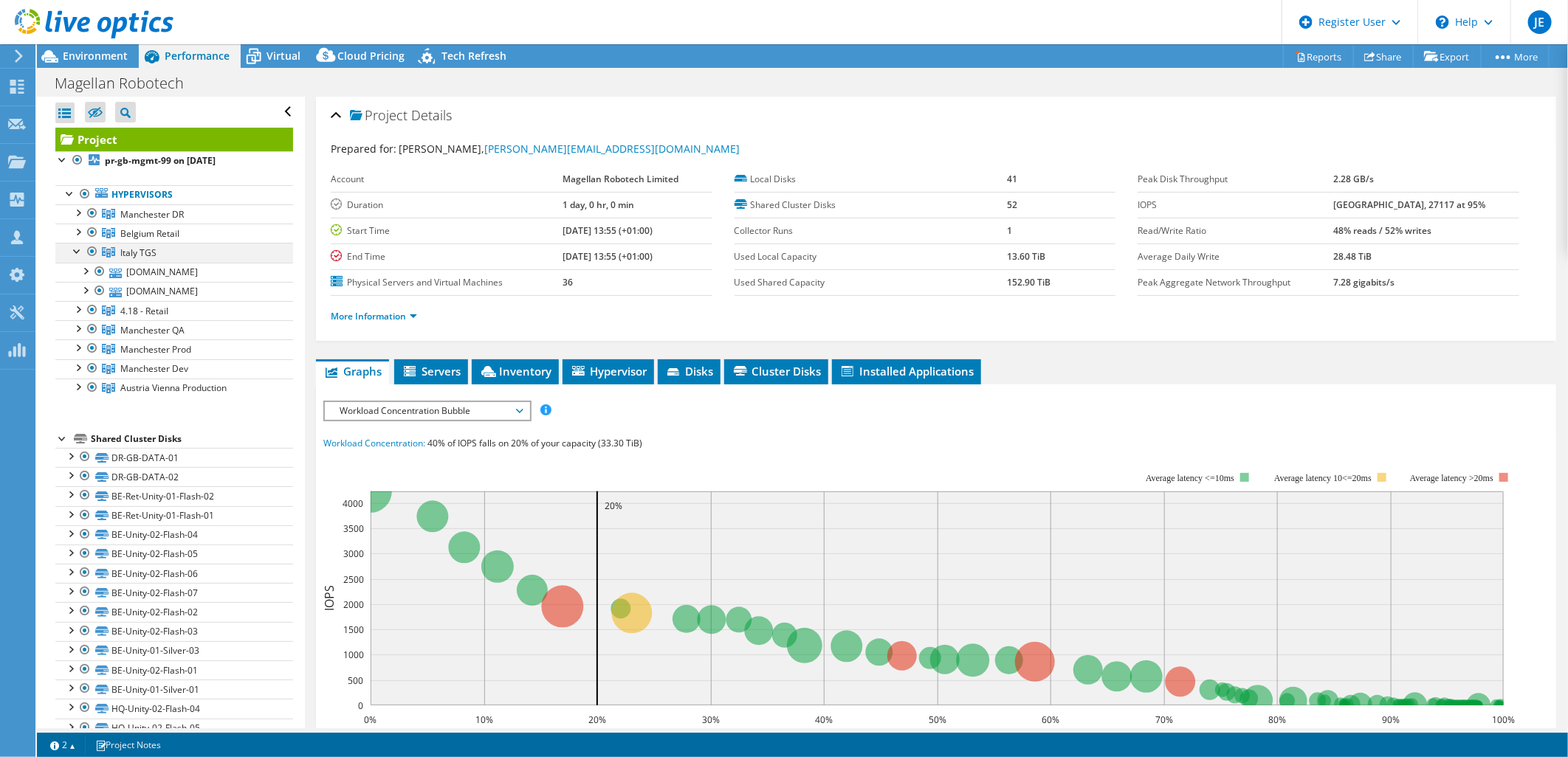
click at [79, 251] on div at bounding box center [78, 250] width 15 height 15
click at [76, 268] on div at bounding box center [78, 270] width 15 height 15
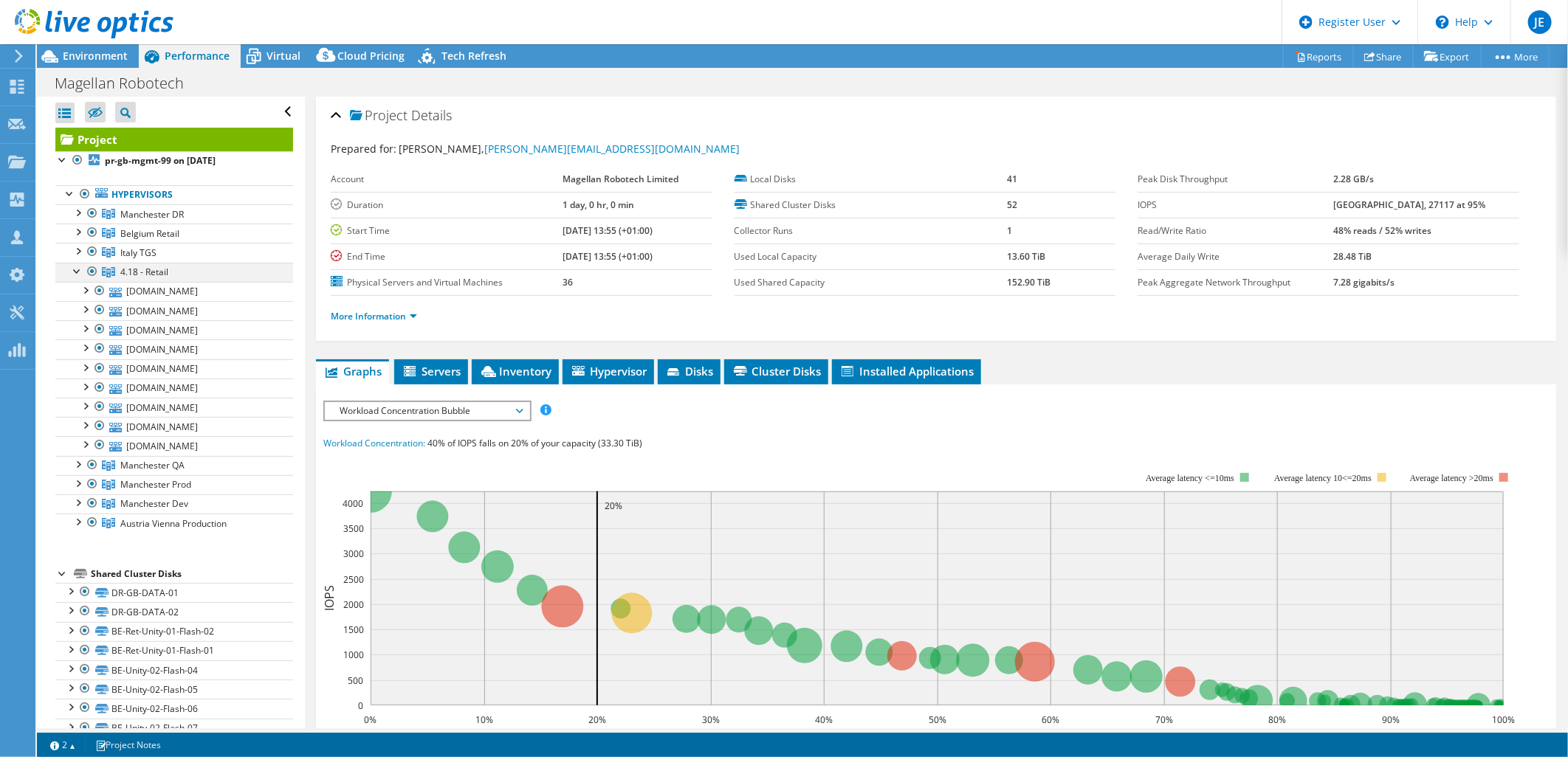
click at [76, 268] on div at bounding box center [78, 270] width 15 height 15
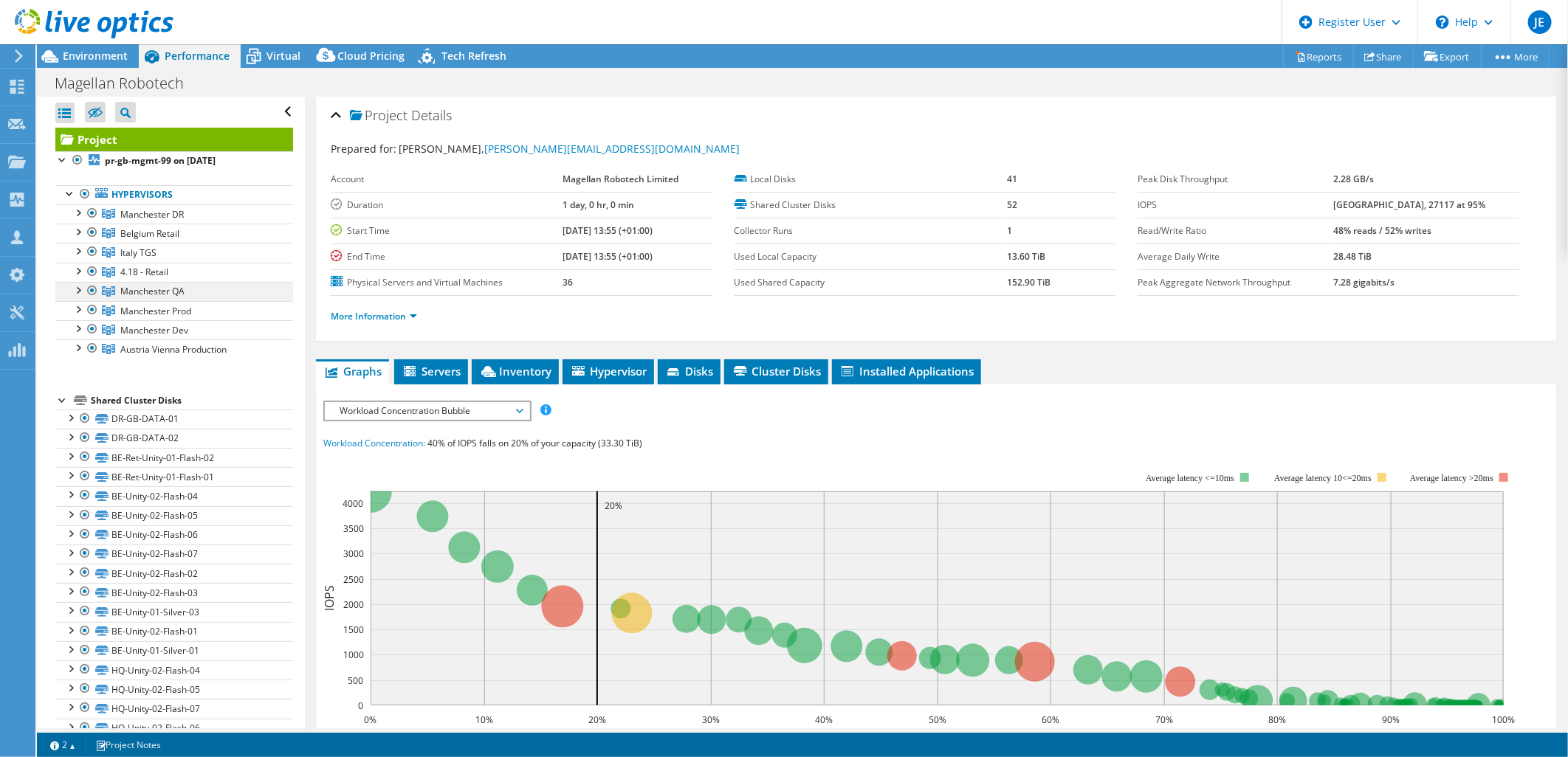
click at [82, 292] on div at bounding box center [78, 290] width 15 height 15
click at [78, 290] on div at bounding box center [78, 290] width 15 height 15
click at [376, 313] on link "More Information" at bounding box center [374, 316] width 86 height 12
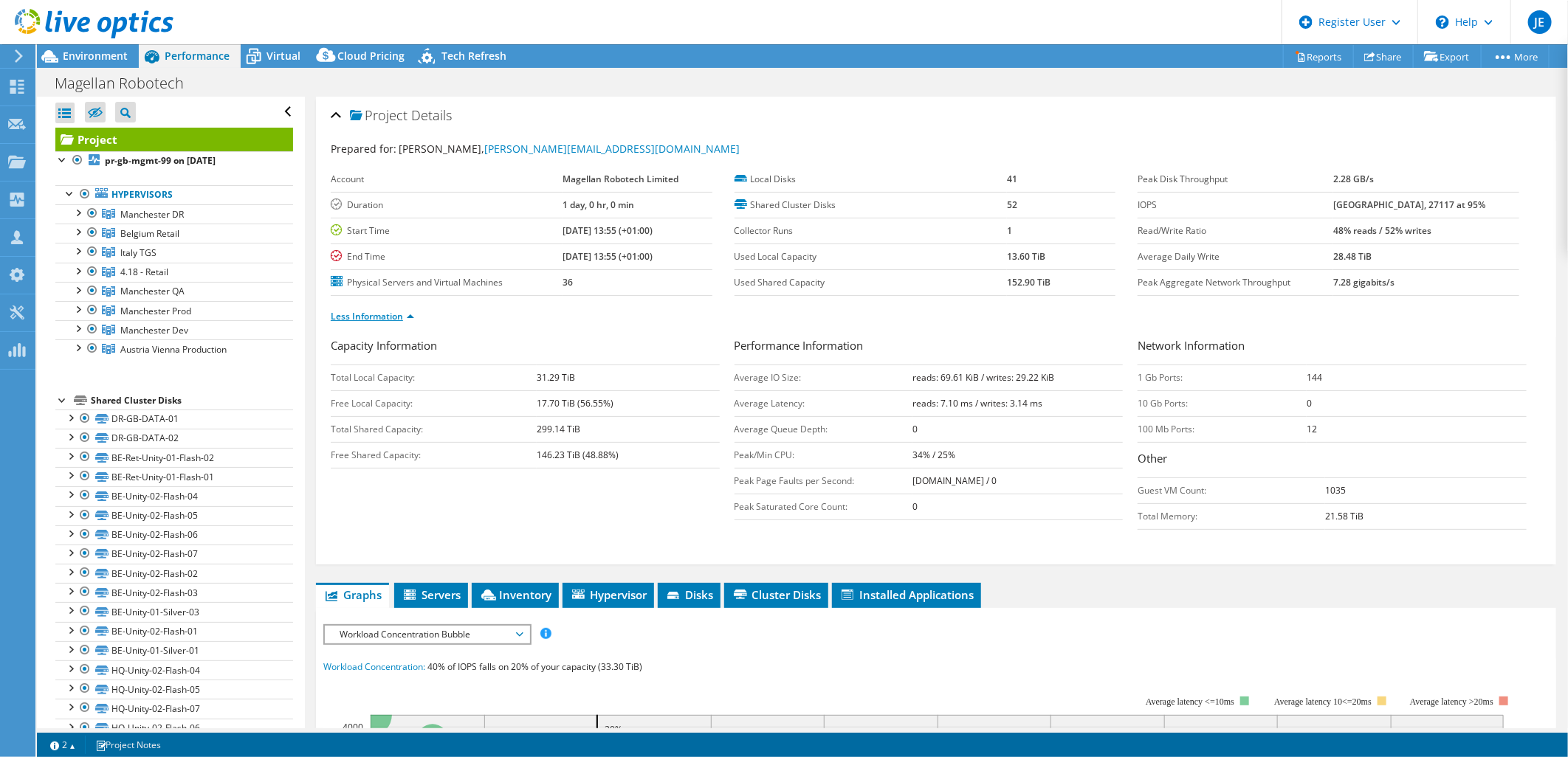
click at [373, 314] on link "Less Information" at bounding box center [372, 316] width 83 height 12
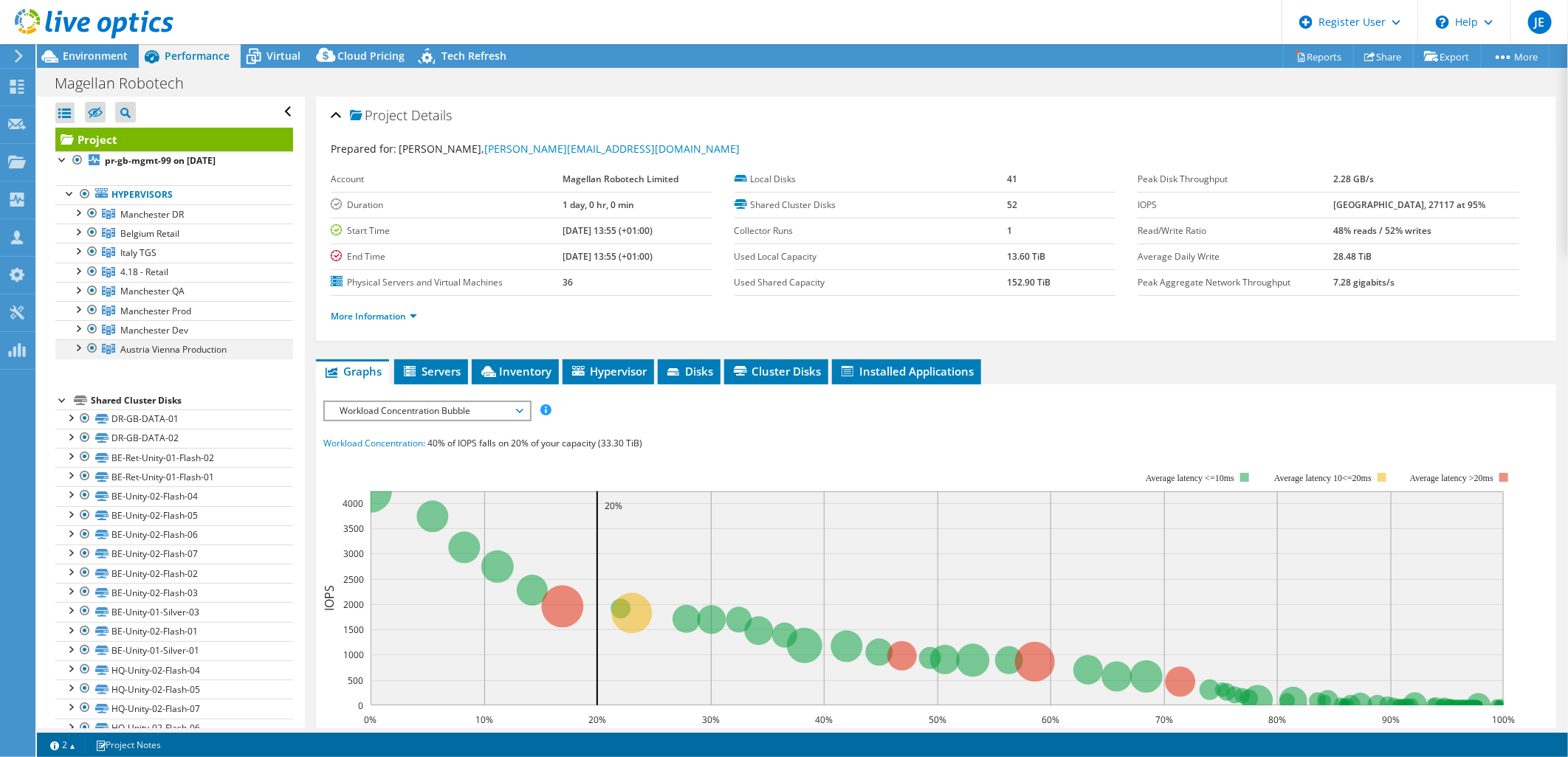
drag, startPoint x: 71, startPoint y: 359, endPoint x: 74, endPoint y: 352, distance: 7.6
click at [72, 359] on link "Austria Vienna Production" at bounding box center [174, 349] width 237 height 20
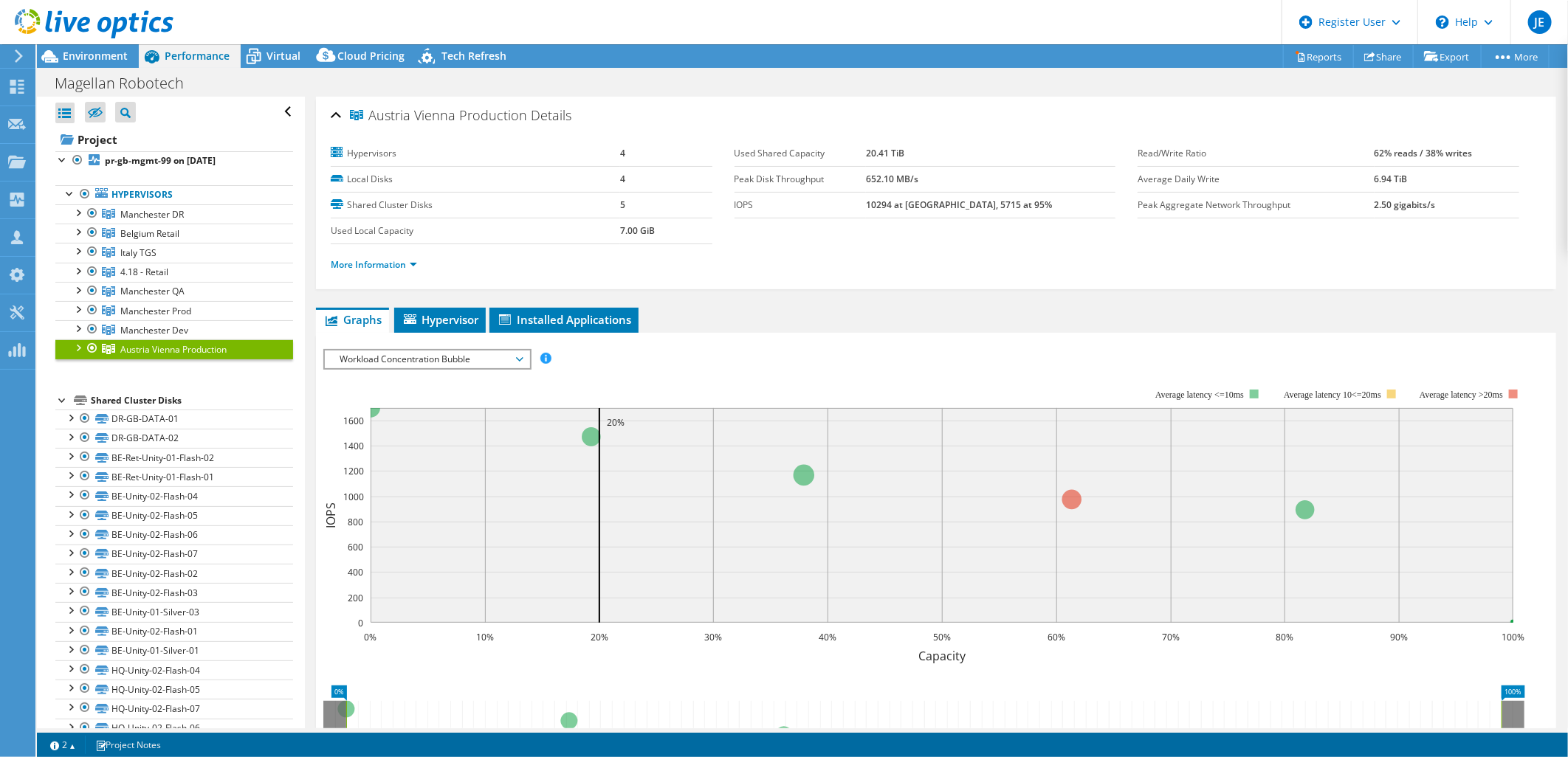
click at [74, 352] on div at bounding box center [78, 347] width 15 height 15
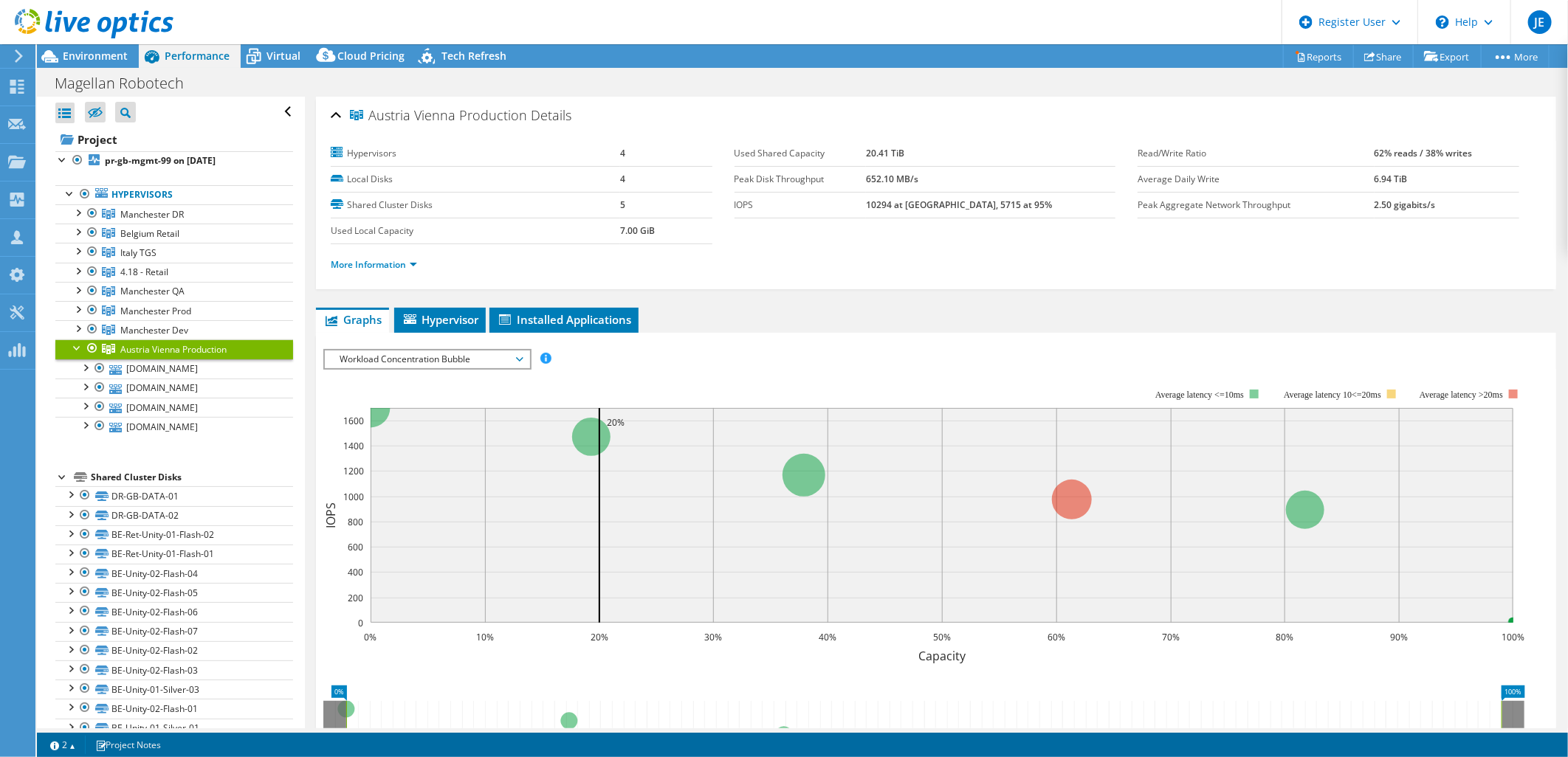
click at [78, 348] on div at bounding box center [78, 347] width 15 height 15
click at [76, 322] on div at bounding box center [78, 328] width 15 height 15
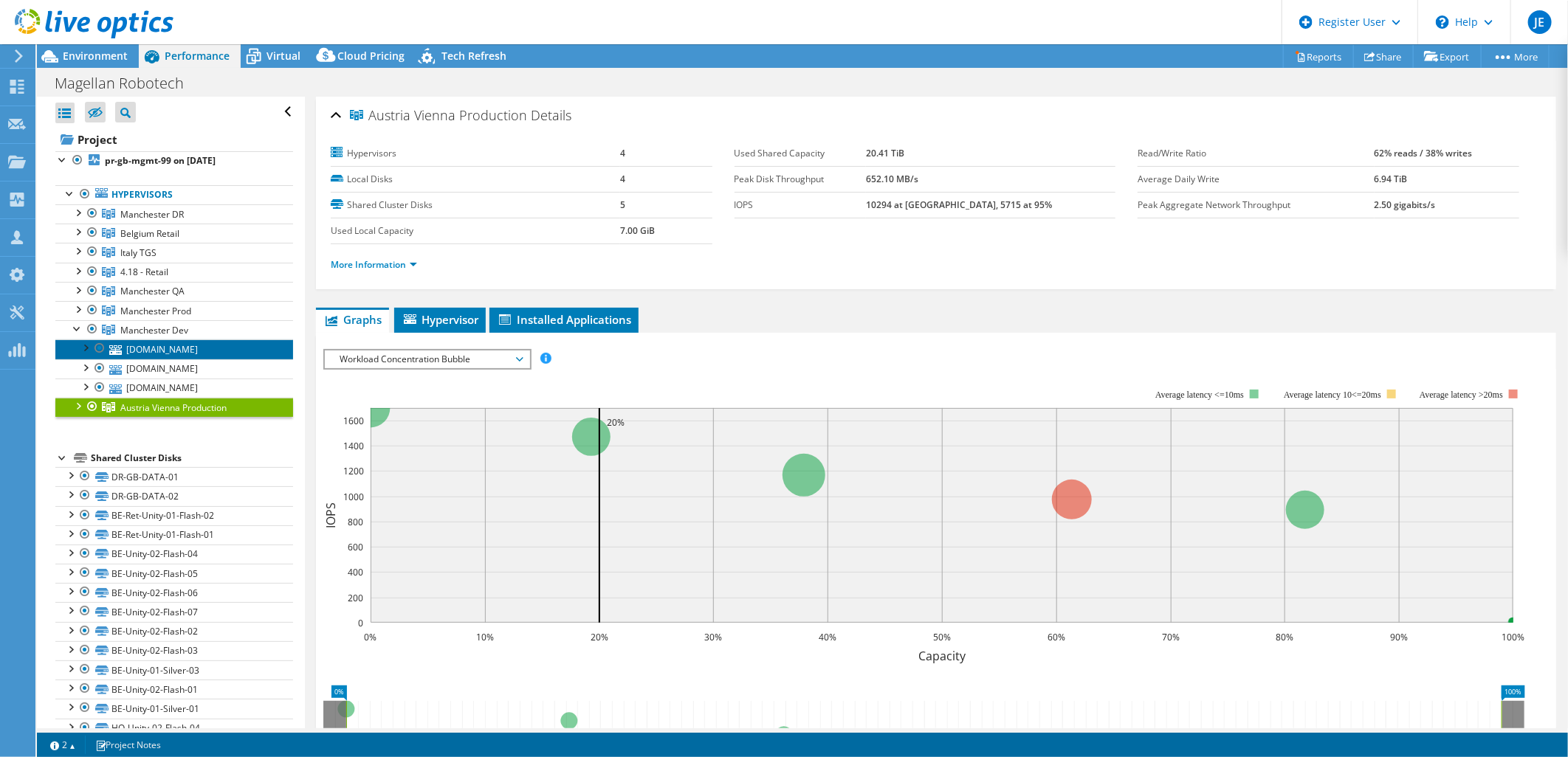
click at [158, 352] on link "dev-gb-esxi-02.stanleybet.com" at bounding box center [174, 349] width 237 height 20
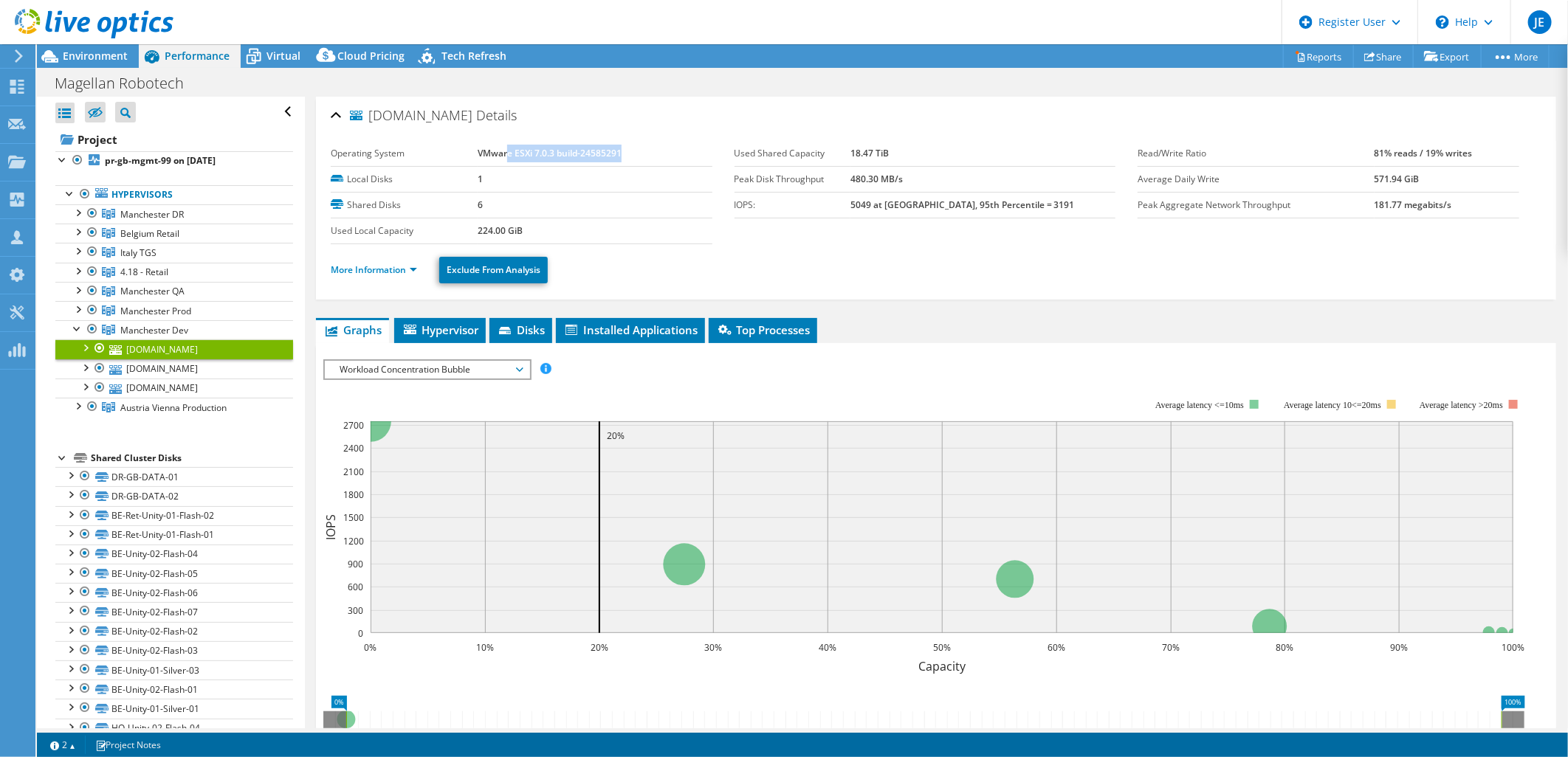
drag, startPoint x: 503, startPoint y: 152, endPoint x: 618, endPoint y: 151, distance: 115.0
click at [618, 151] on b "VMware ESXi 7.0.3 build-24585291" at bounding box center [549, 153] width 144 height 12
click at [534, 159] on td "VMware ESXi 7.0.3 build-24585291" at bounding box center [595, 154] width 235 height 26
drag, startPoint x: 529, startPoint y: 151, endPoint x: 653, endPoint y: 152, distance: 124.0
click at [653, 152] on td "VMware ESXi 7.0.3 build-24585291" at bounding box center [595, 154] width 235 height 26
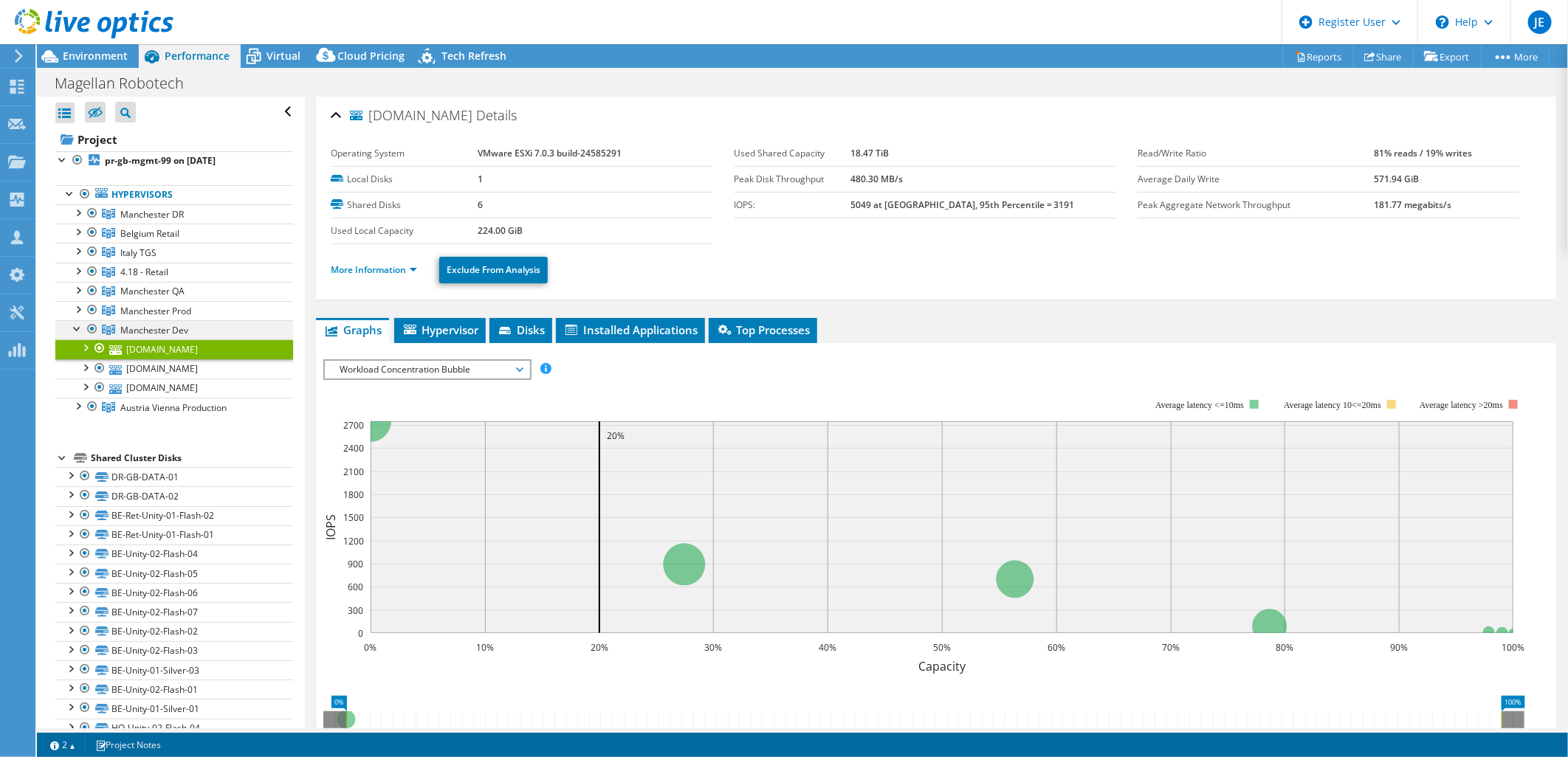
click at [78, 330] on div at bounding box center [78, 328] width 15 height 15
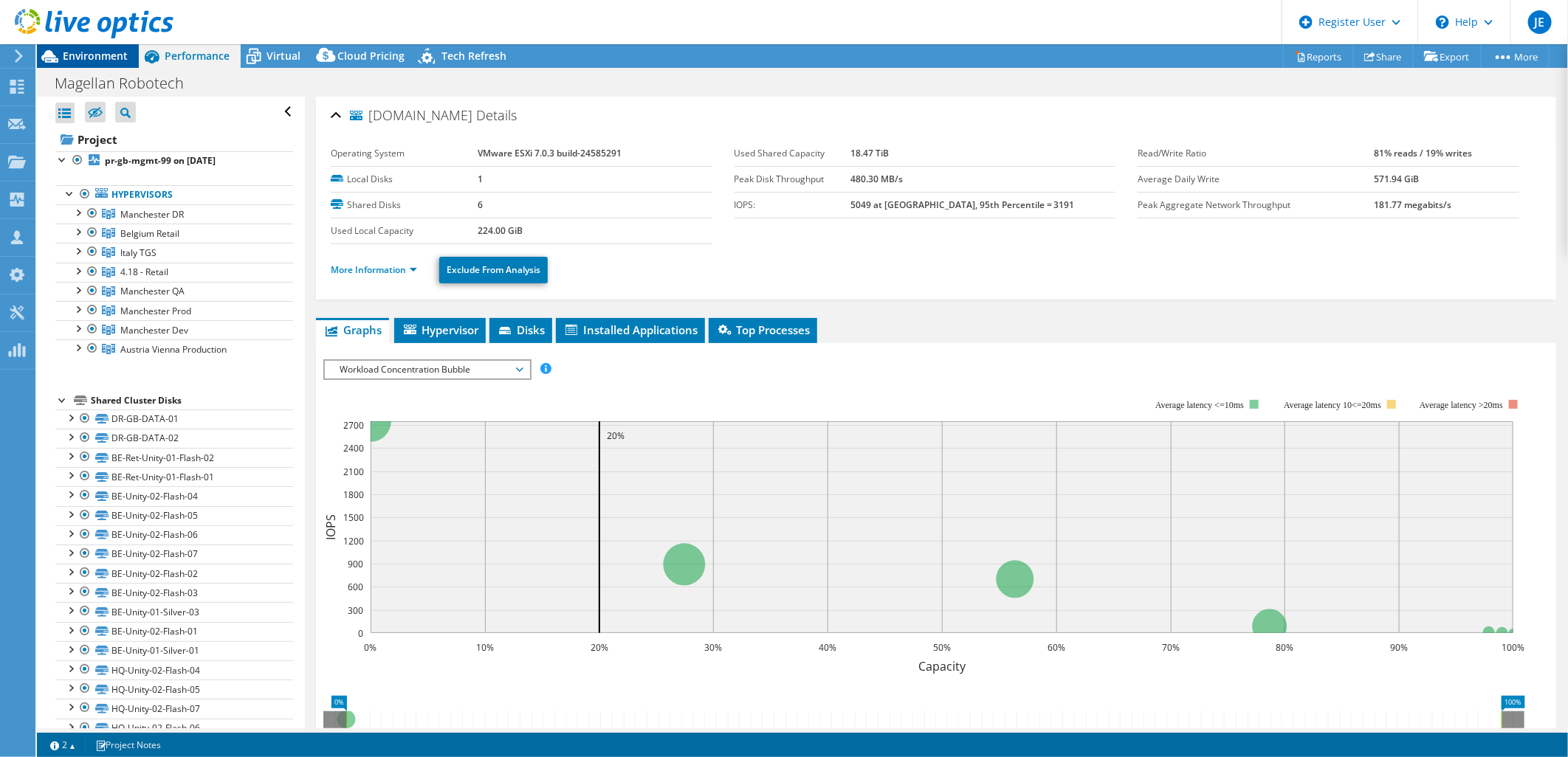
click at [99, 56] on span "Environment" at bounding box center [95, 55] width 65 height 14
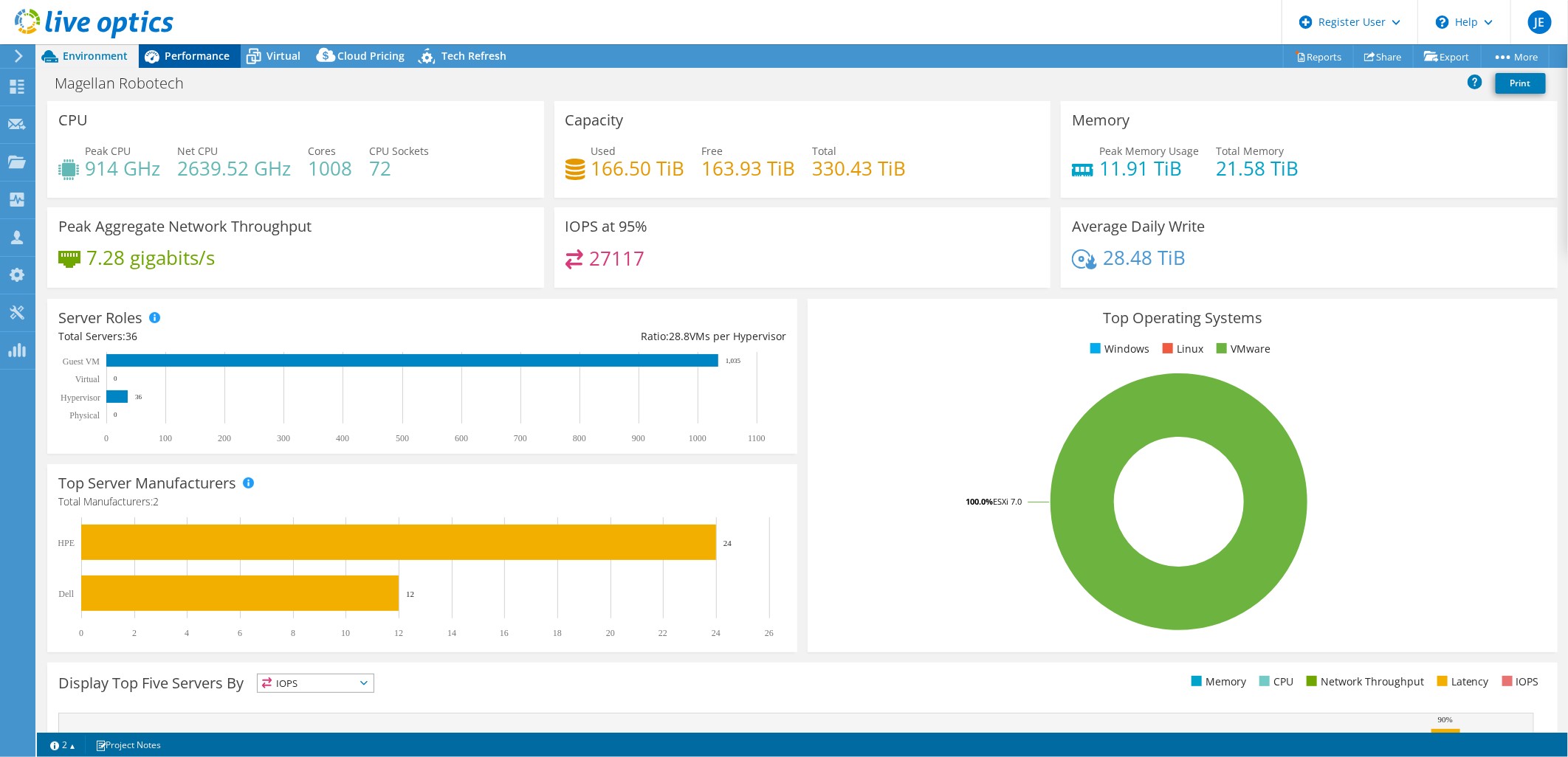
click at [192, 55] on span "Performance" at bounding box center [197, 55] width 65 height 14
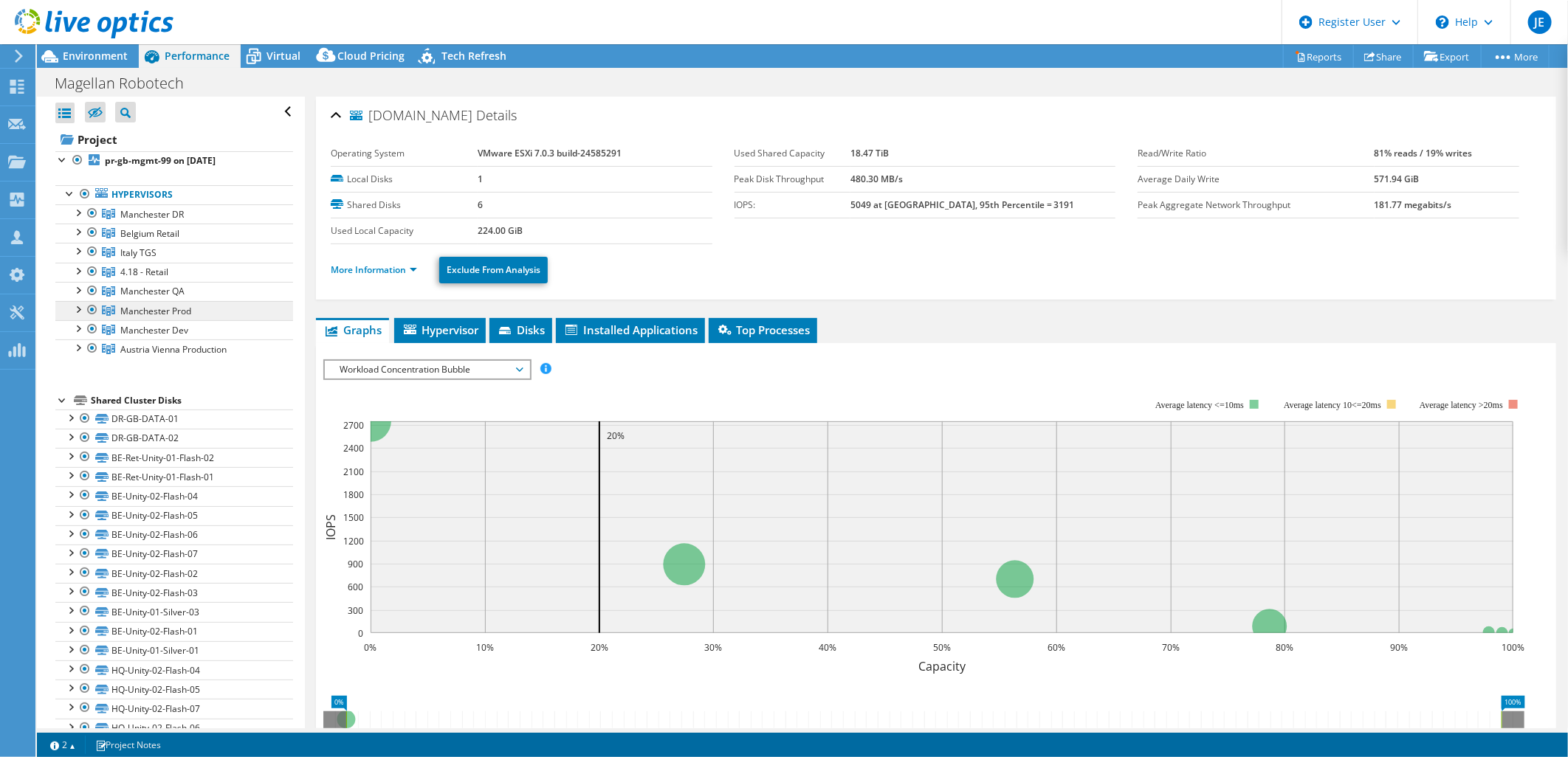
click at [143, 308] on span "Manchester Prod" at bounding box center [155, 311] width 71 height 12
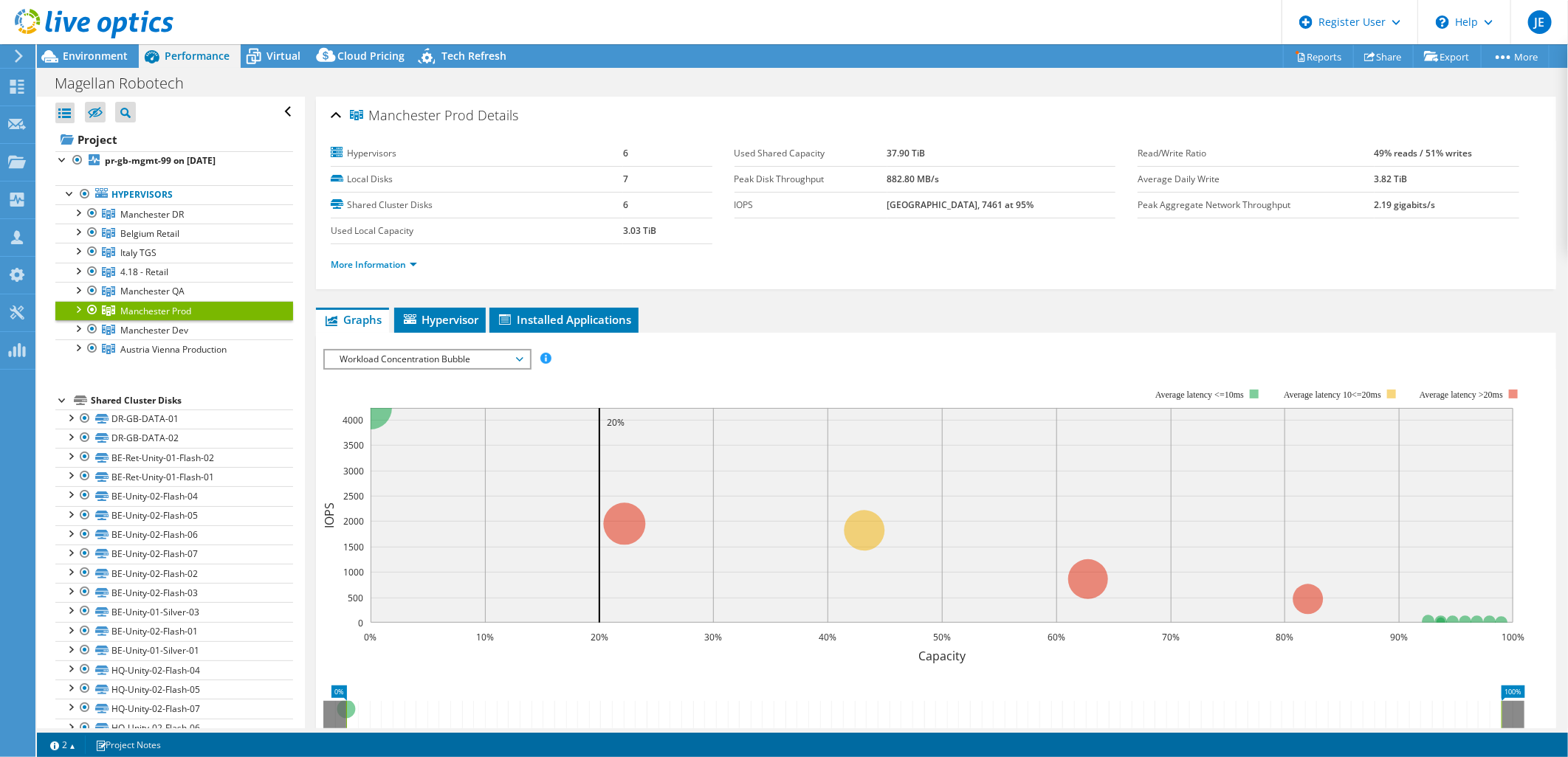
click at [408, 356] on span "Workload Concentration Bubble" at bounding box center [427, 360] width 190 height 18
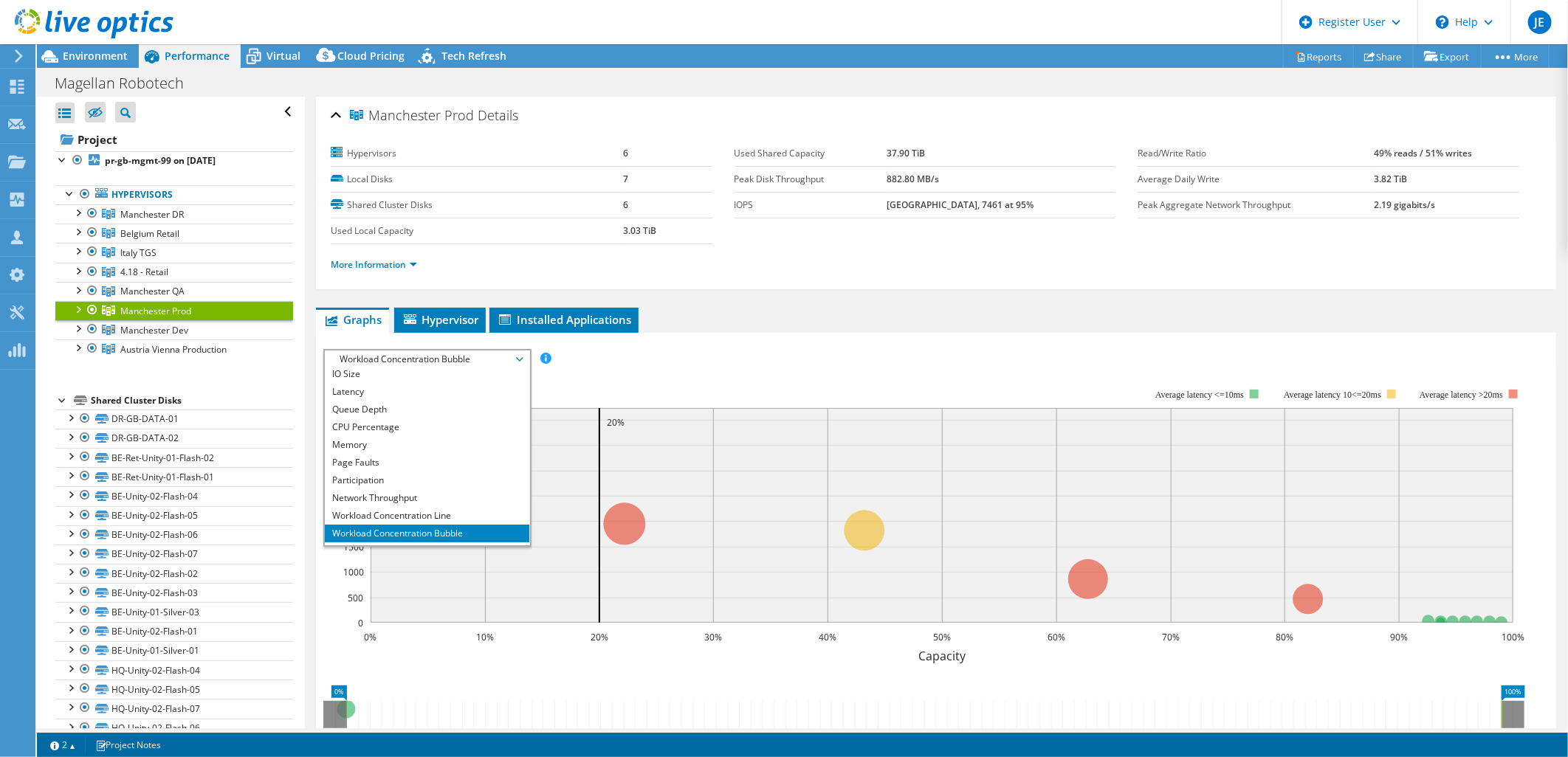
scroll to position [53, 0]
click at [344, 533] on li "All" at bounding box center [427, 537] width 205 height 18
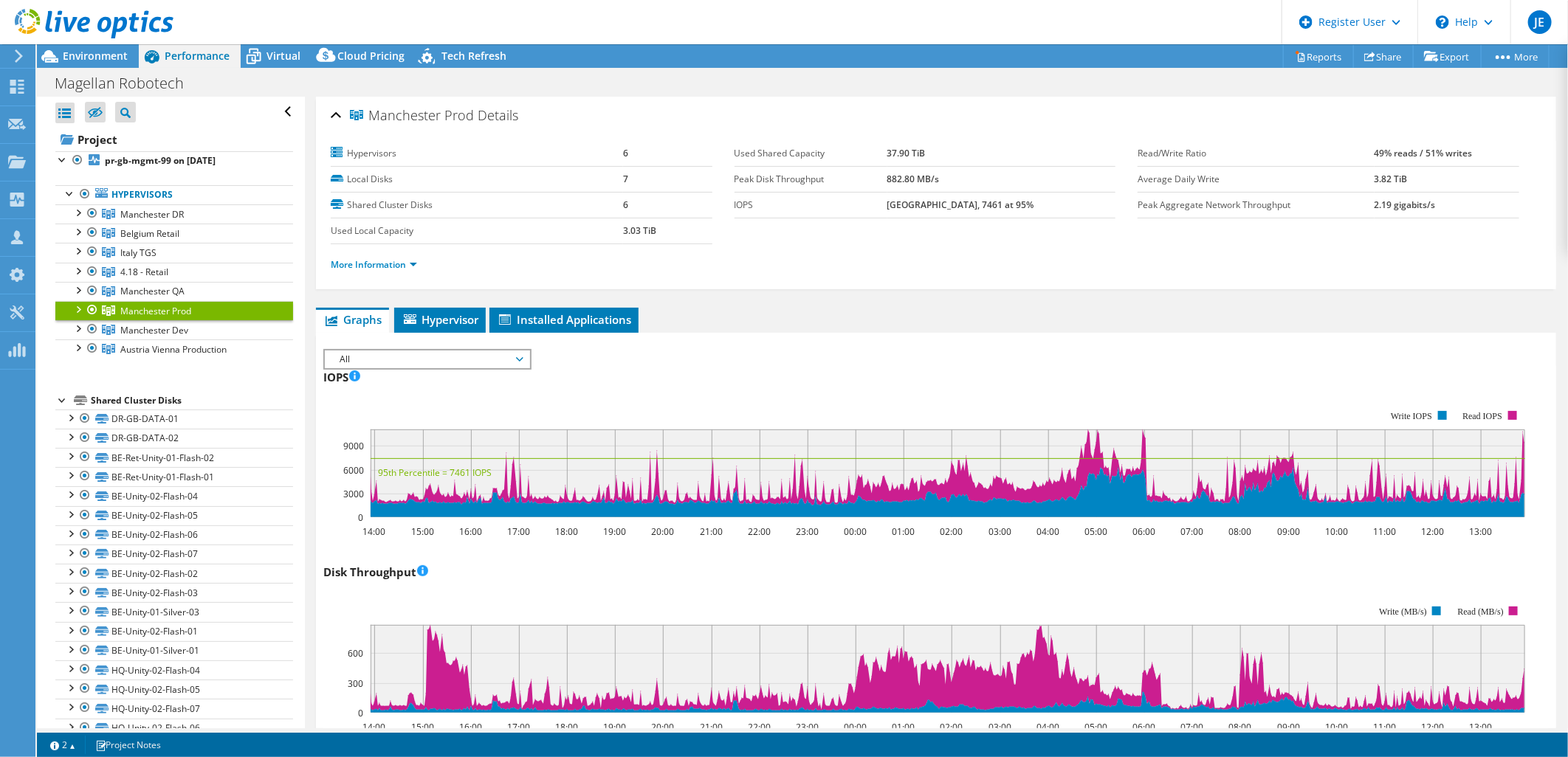
drag, startPoint x: 901, startPoint y: 151, endPoint x: 949, endPoint y: 153, distance: 48.0
click at [949, 153] on tr "Used Shared Capacity 37.90 TiB" at bounding box center [925, 154] width 382 height 26
click at [909, 329] on ul "Graphs Servers Inventory Hypervisor Disks Cluster Disks Installed Applications" at bounding box center [936, 320] width 1240 height 25
click at [342, 263] on link "More Information" at bounding box center [374, 264] width 86 height 12
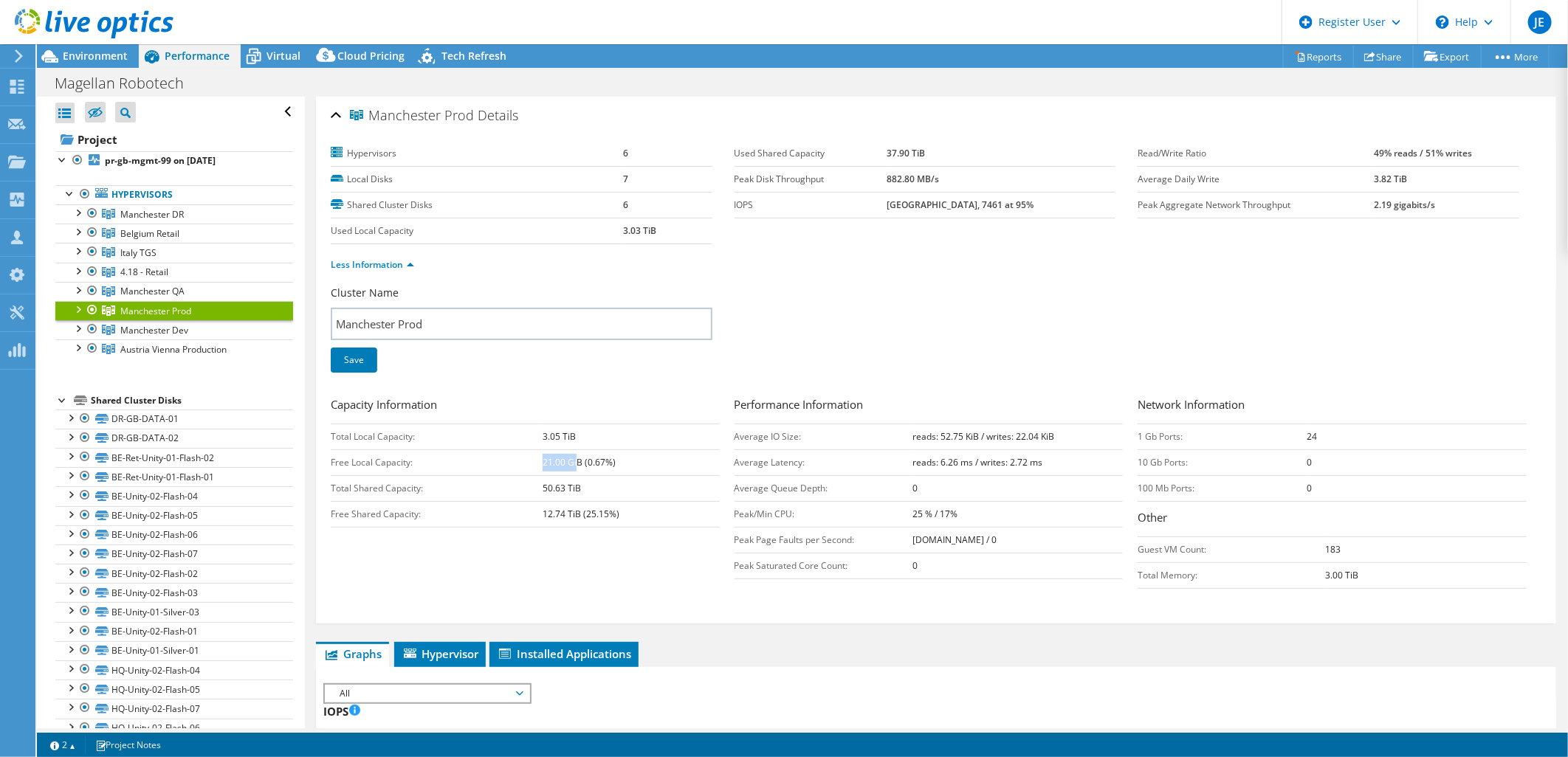
drag, startPoint x: 543, startPoint y: 463, endPoint x: 576, endPoint y: 458, distance: 33.4
click at [576, 458] on b "21.00 GiB (0.67%)" at bounding box center [579, 462] width 73 height 12
click at [543, 520] on td "12.74 TiB (25.15%)" at bounding box center [631, 514] width 176 height 26
drag, startPoint x: 544, startPoint y: 511, endPoint x: 585, endPoint y: 509, distance: 41.0
click at [585, 509] on b "12.74 TiB (25.15%)" at bounding box center [581, 513] width 77 height 12
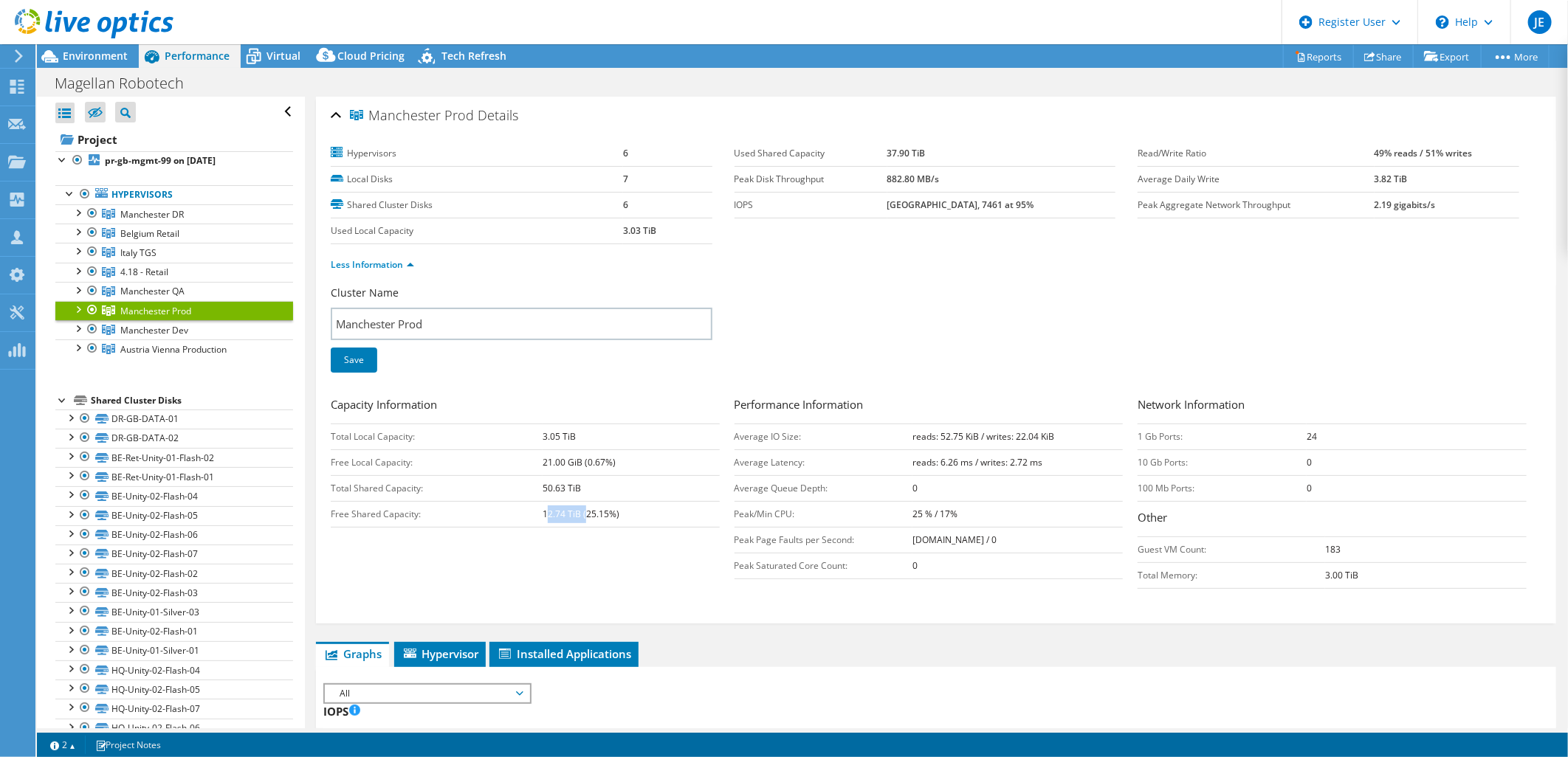
click at [554, 513] on b "12.74 TiB (25.15%)" at bounding box center [581, 513] width 77 height 12
drag, startPoint x: 543, startPoint y: 511, endPoint x: 546, endPoint y: 563, distance: 52.1
click at [630, 514] on td "12.74 TiB (25.15%)" at bounding box center [631, 514] width 176 height 26
click at [534, 584] on div "Capacity Information Total Local Capacity: 3.05 TiB Free Local Capacity: 21.00 …" at bounding box center [936, 496] width 1211 height 200
click at [378, 259] on link "Less Information" at bounding box center [372, 264] width 83 height 12
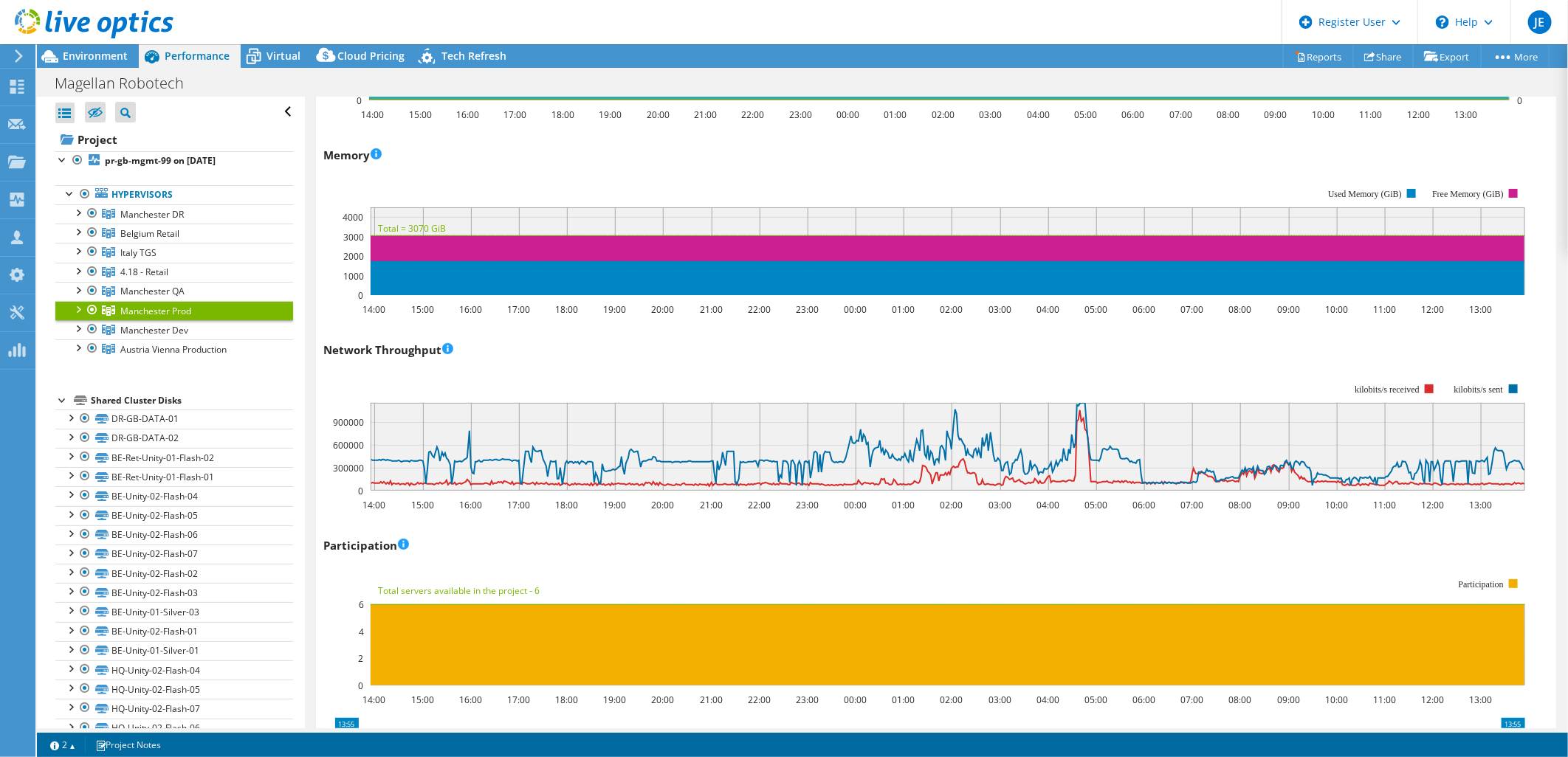
scroll to position [1148, 0]
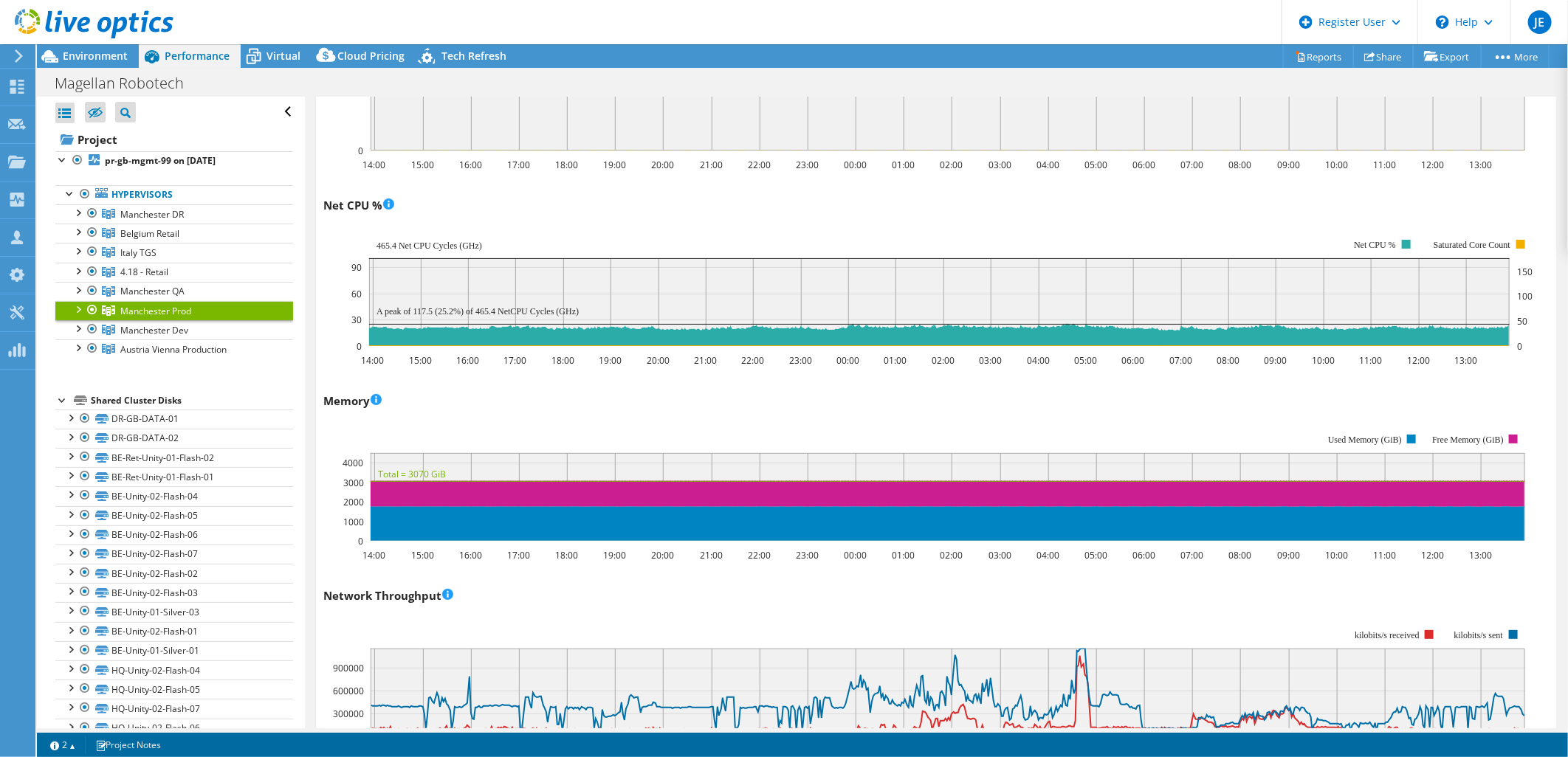
click at [78, 313] on div at bounding box center [78, 308] width 15 height 15
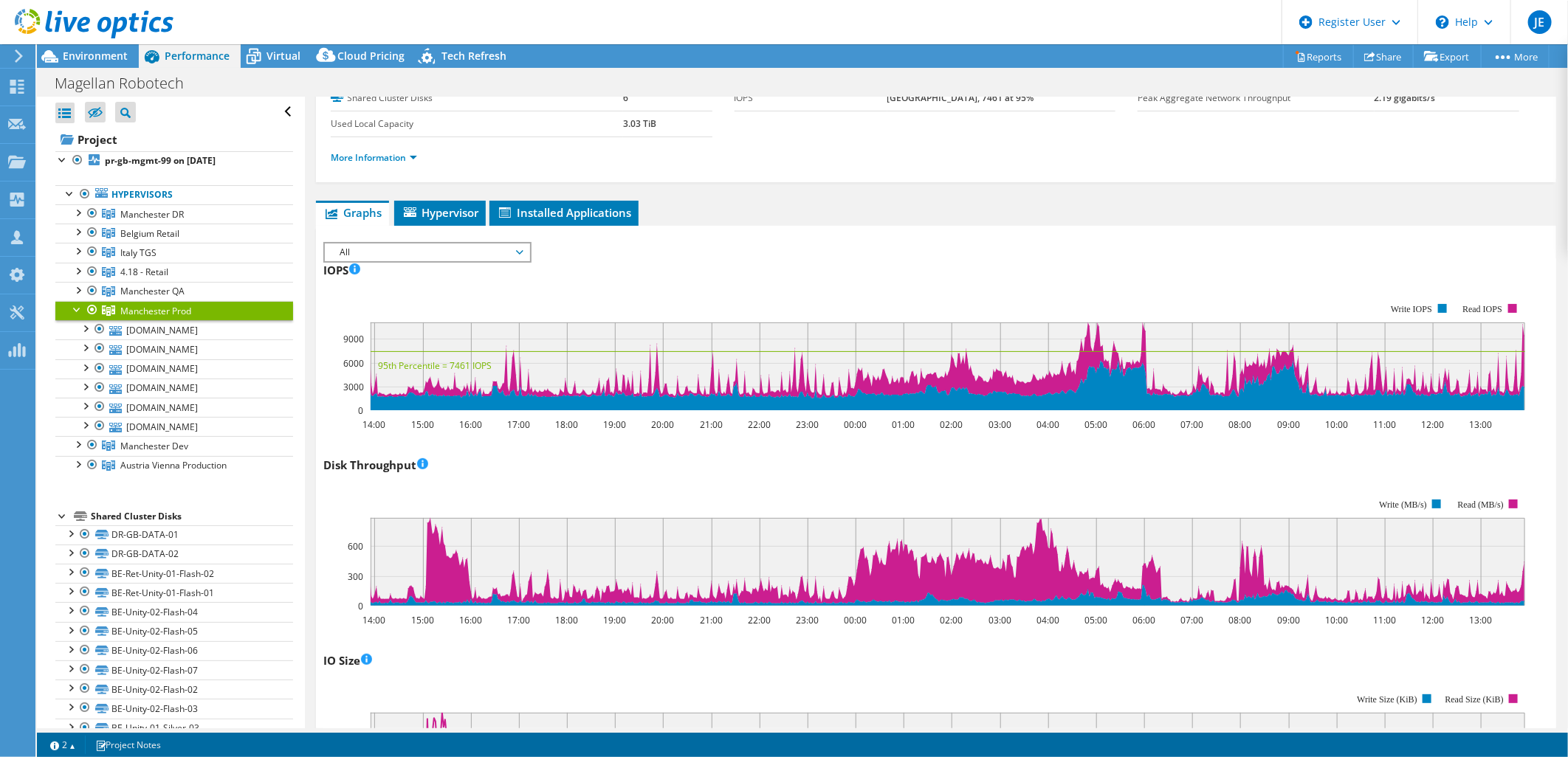
scroll to position [0, 0]
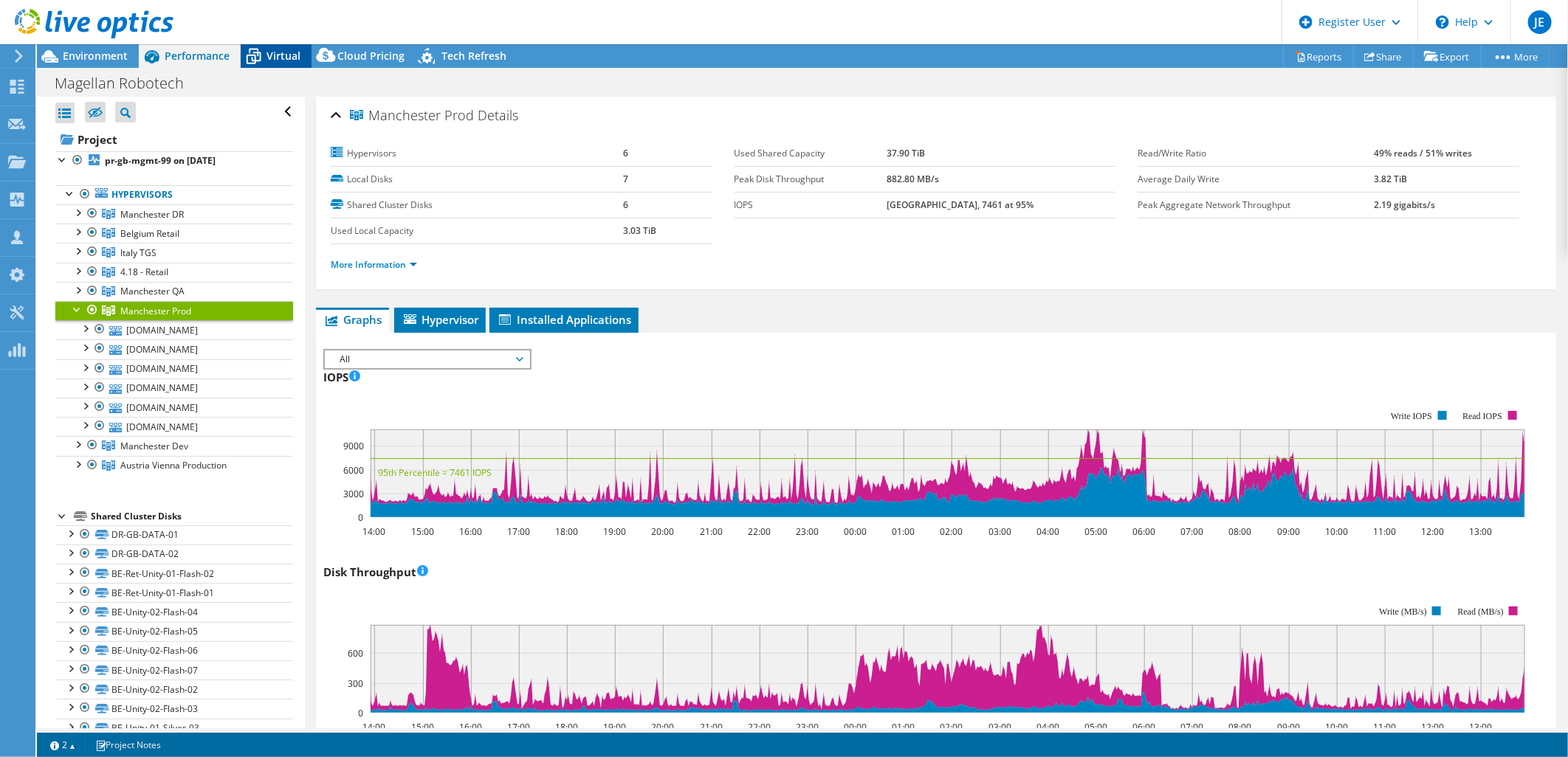
click at [285, 58] on span "Virtual" at bounding box center [284, 55] width 34 height 14
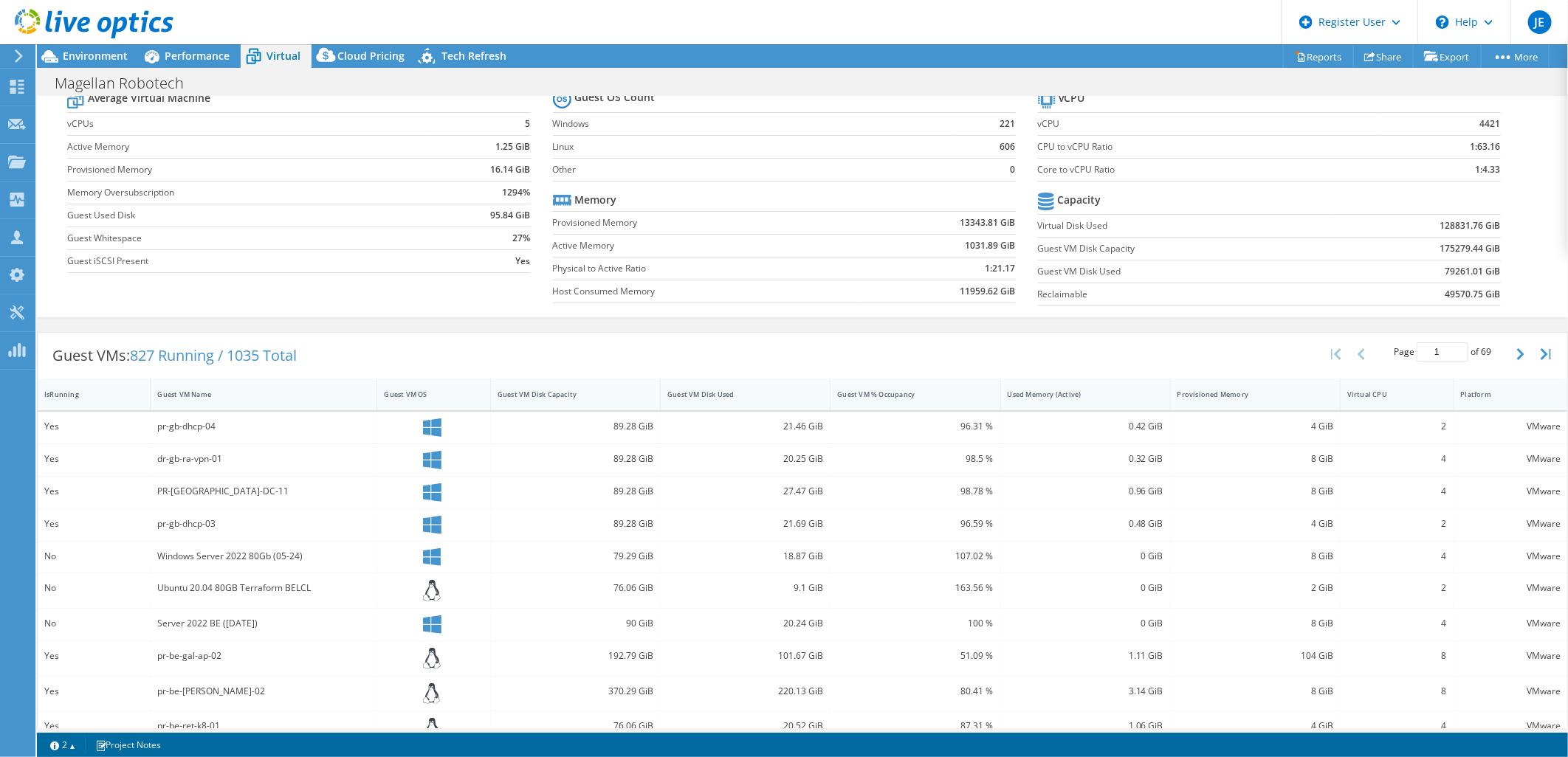
scroll to position [82, 0]
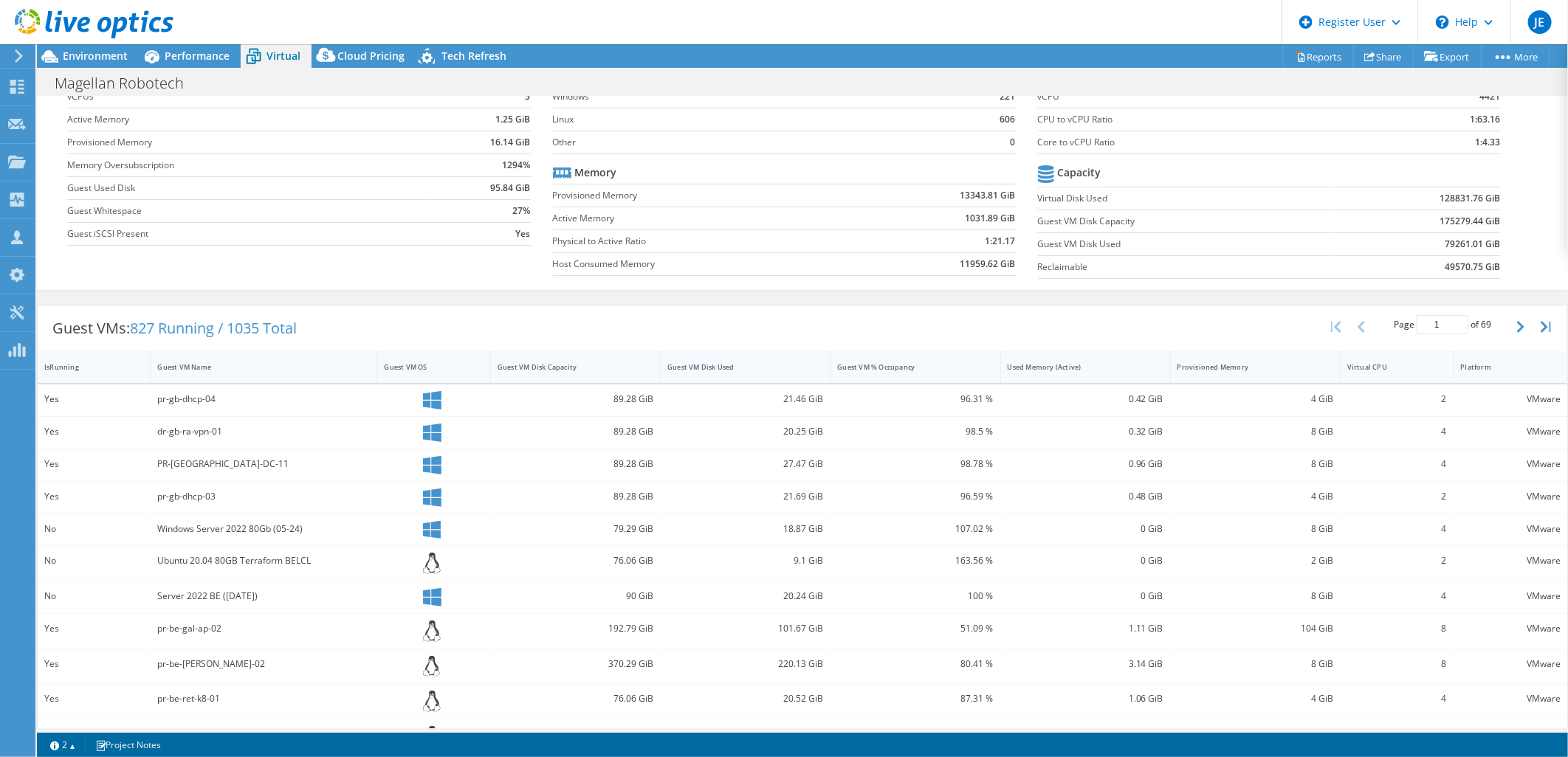
click at [724, 367] on div "Guest VM Disk Used" at bounding box center [736, 367] width 138 height 10
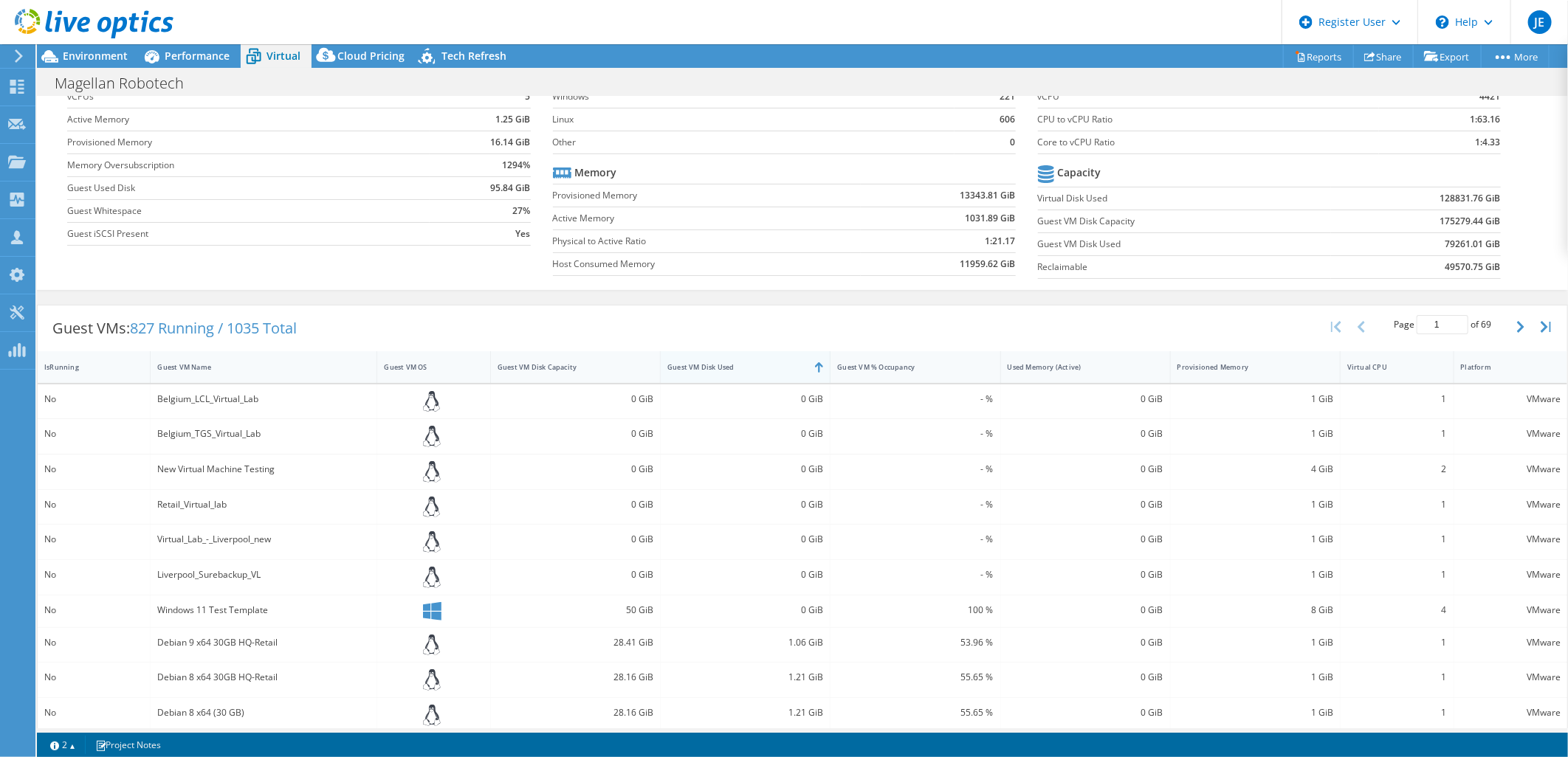
click at [750, 377] on div "Guest VM Disk Used" at bounding box center [736, 367] width 151 height 23
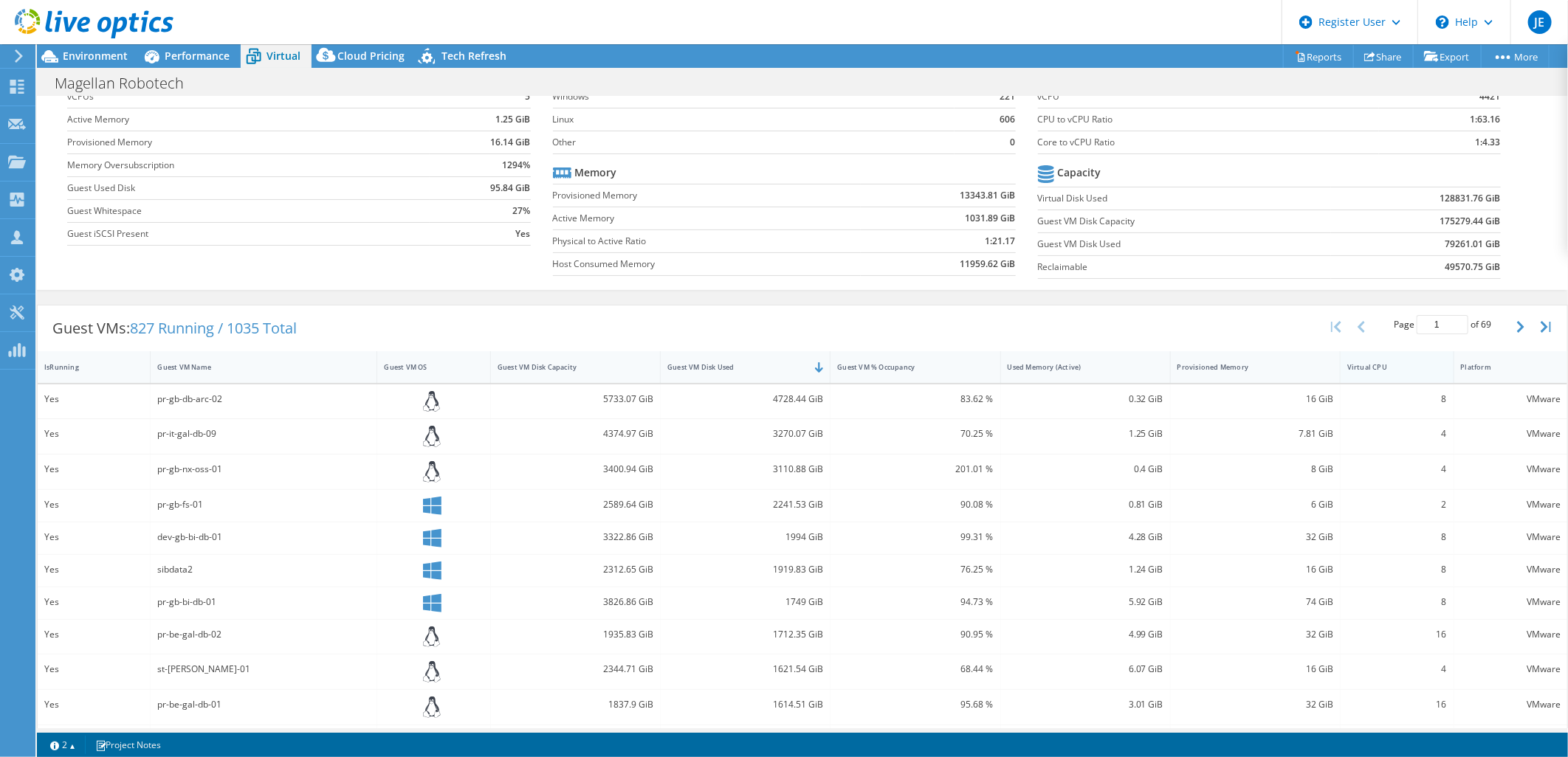
click at [1393, 373] on div "Virtual CPU" at bounding box center [1388, 367] width 95 height 23
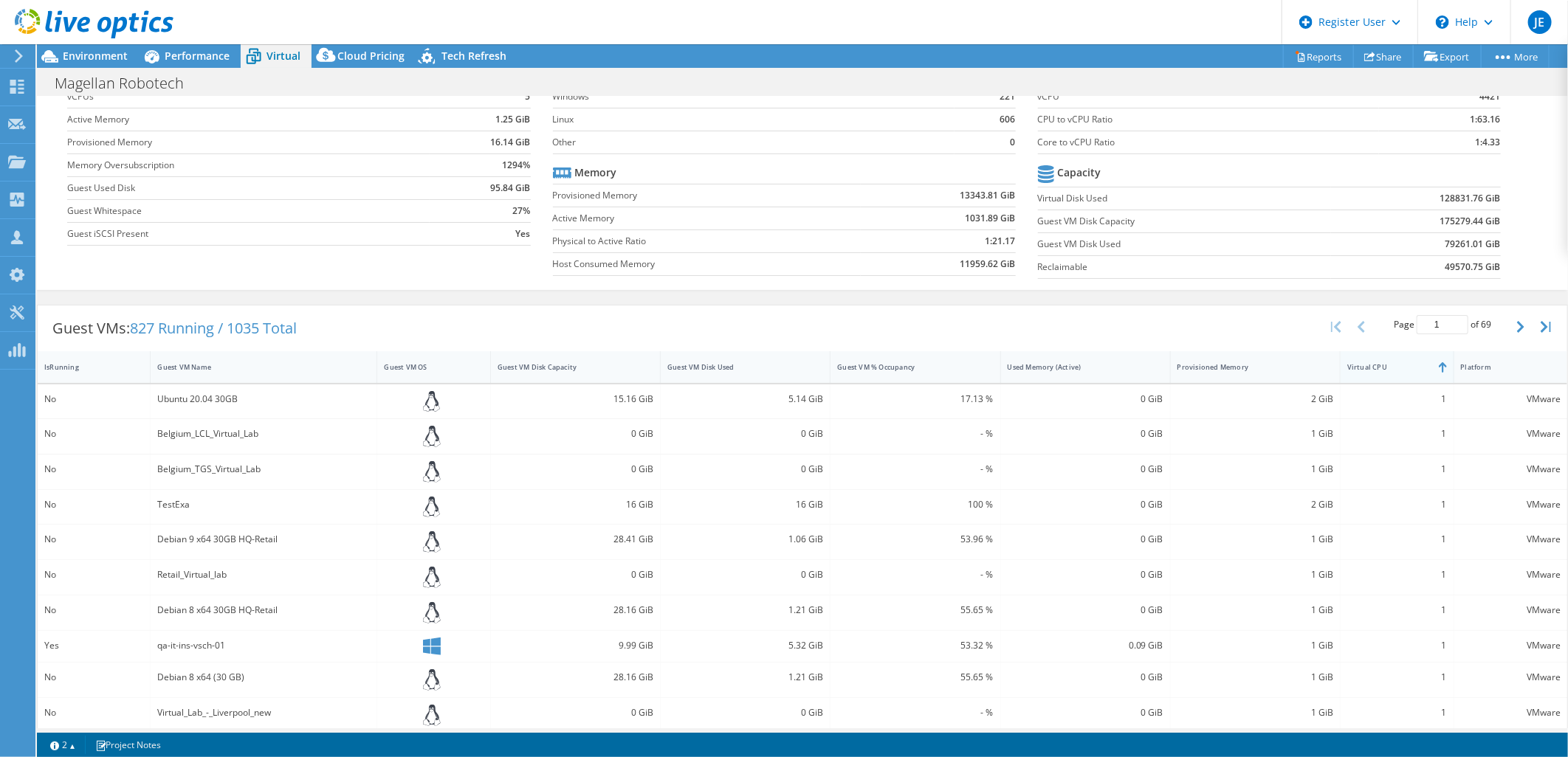
click at [1389, 370] on div "Virtual CPU" at bounding box center [1388, 367] width 82 height 10
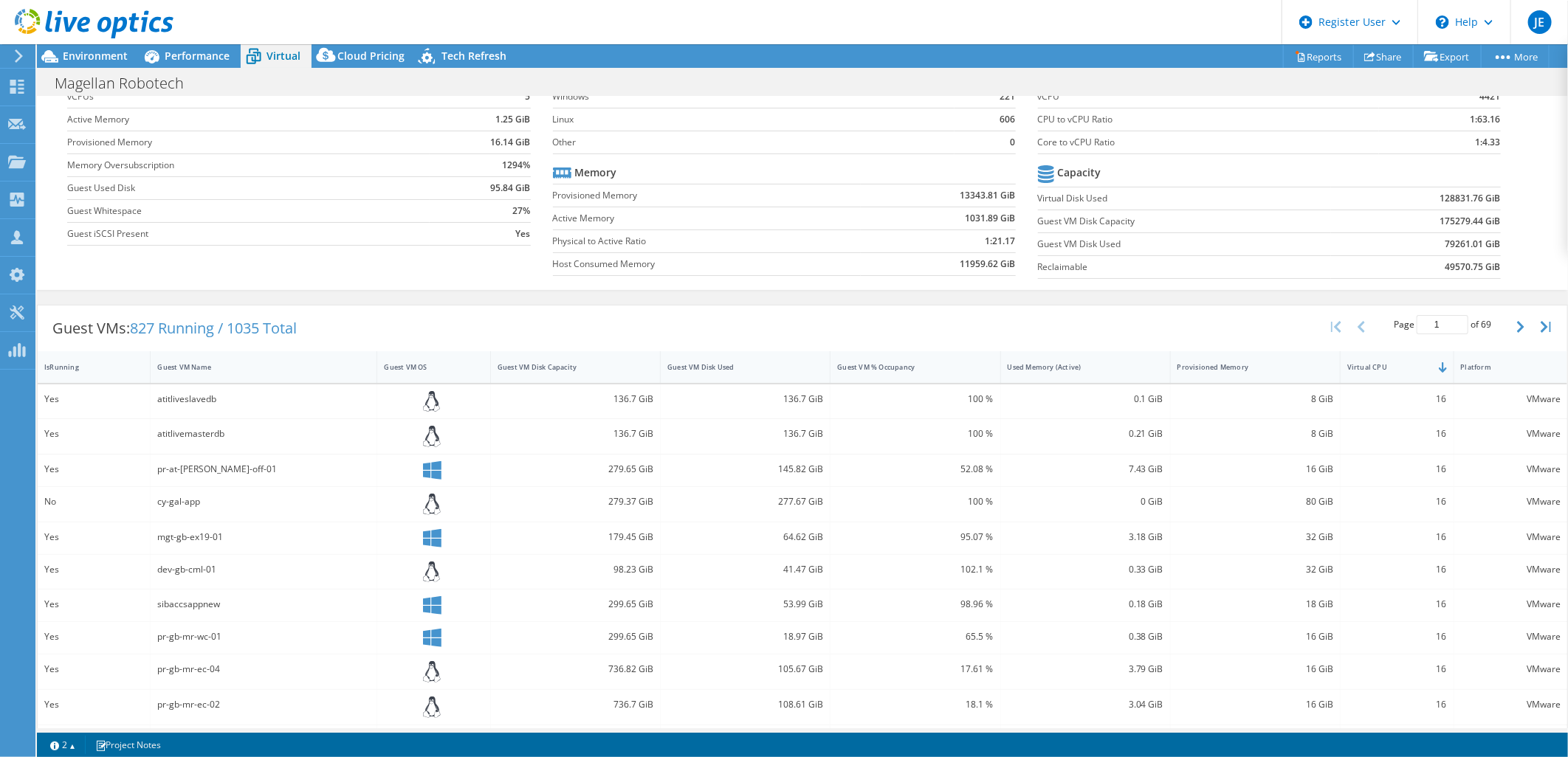
scroll to position [0, 0]
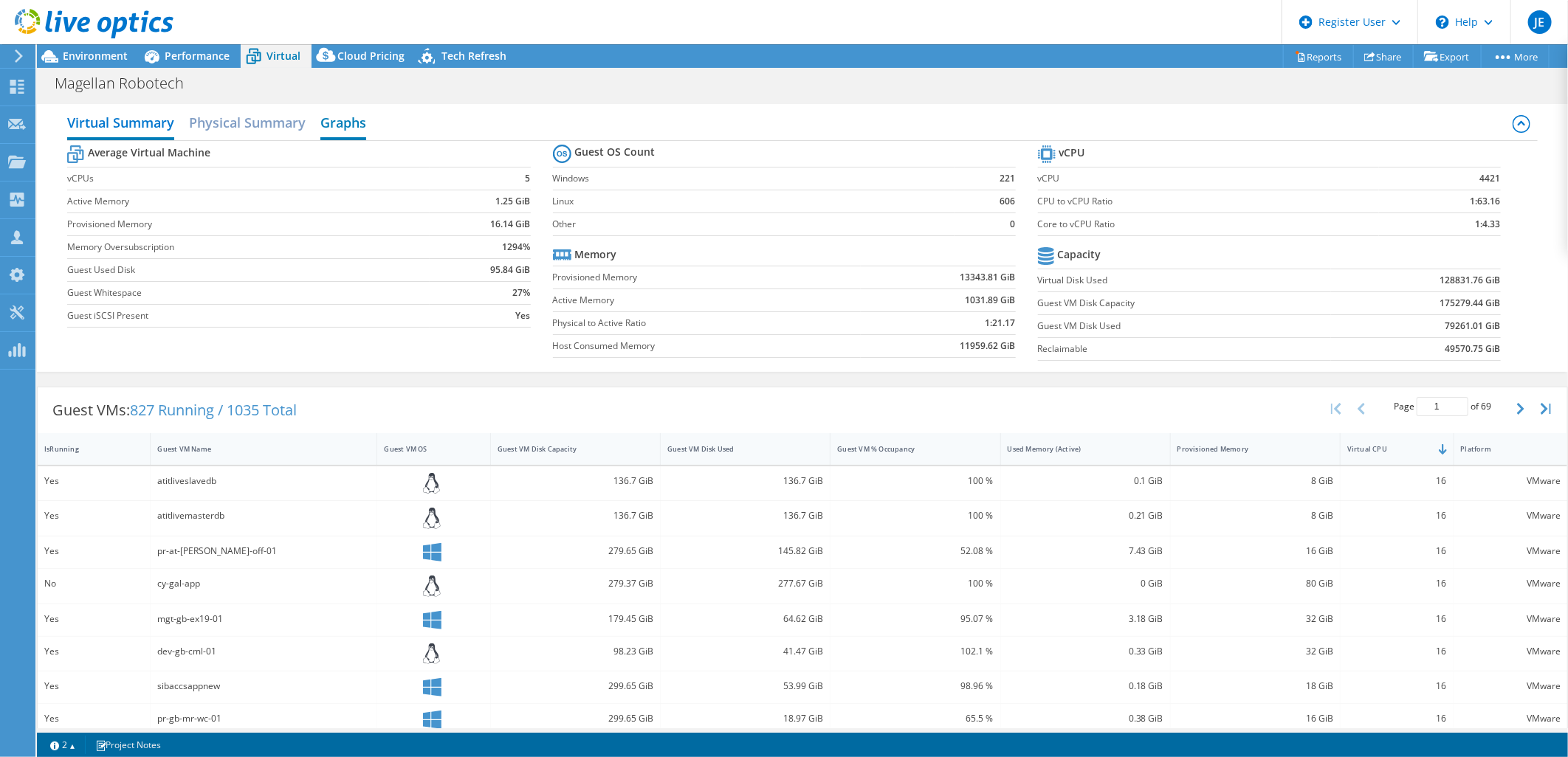
click at [348, 117] on h2 "Graphs" at bounding box center [343, 124] width 46 height 33
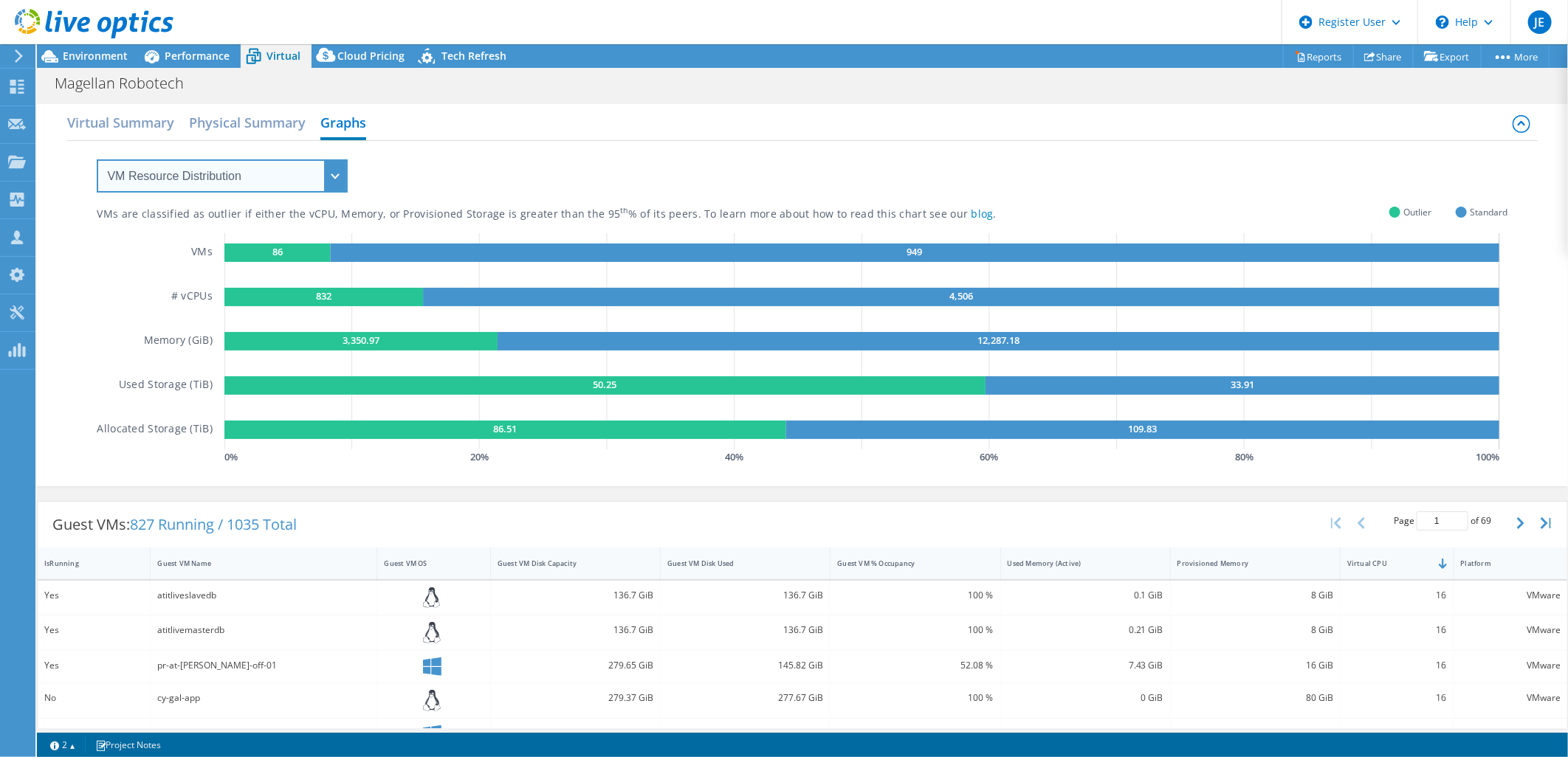
click at [261, 175] on select "VM Resource Distribution Provisioning Contrast Over Provisioning" at bounding box center [223, 175] width 251 height 33
click at [97, 159] on select "VM Resource Distribution Provisioning Contrast Over Provisioning" at bounding box center [223, 175] width 251 height 33
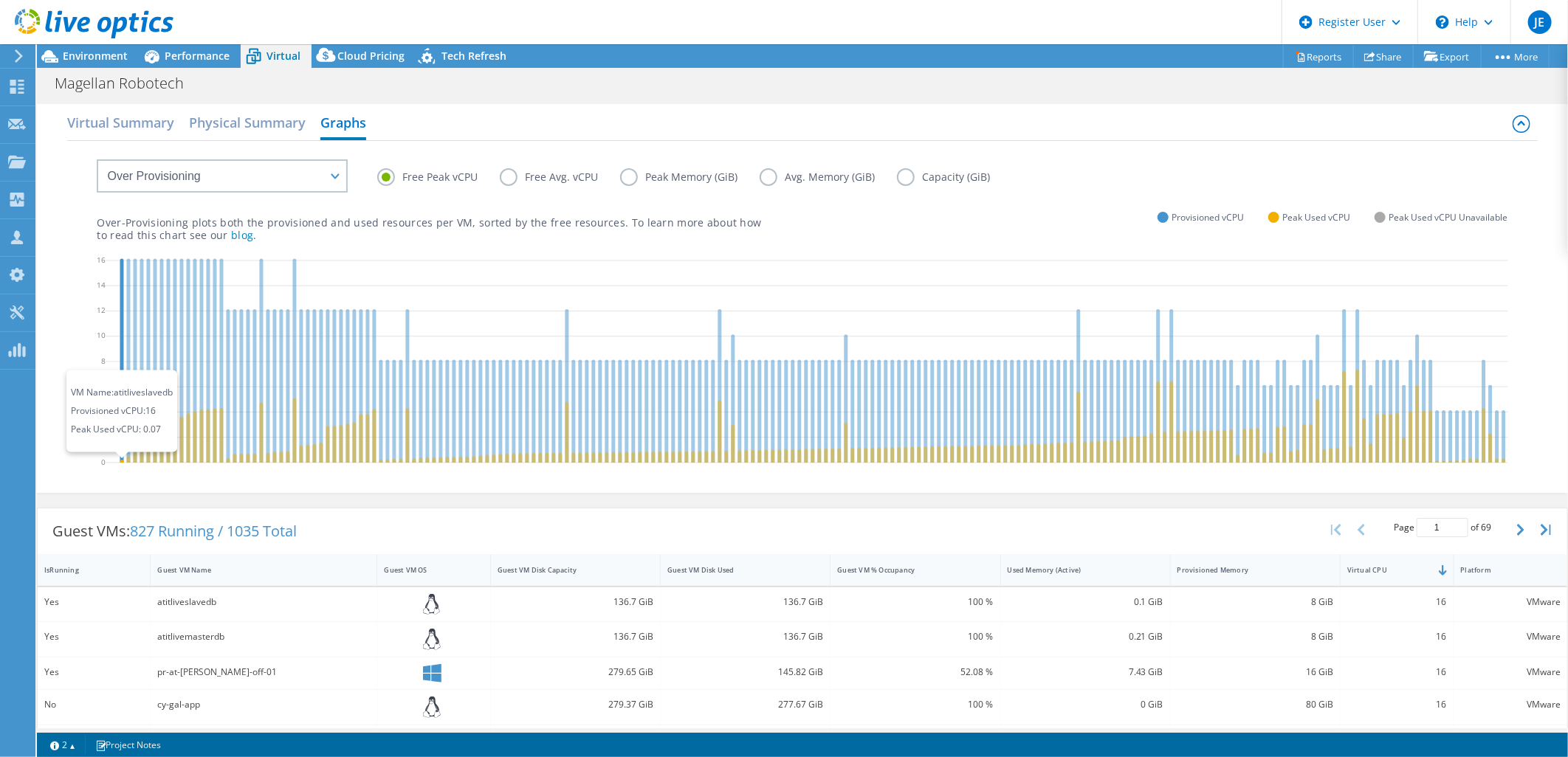
click at [122, 460] on icon at bounding box center [122, 462] width 4 height 3
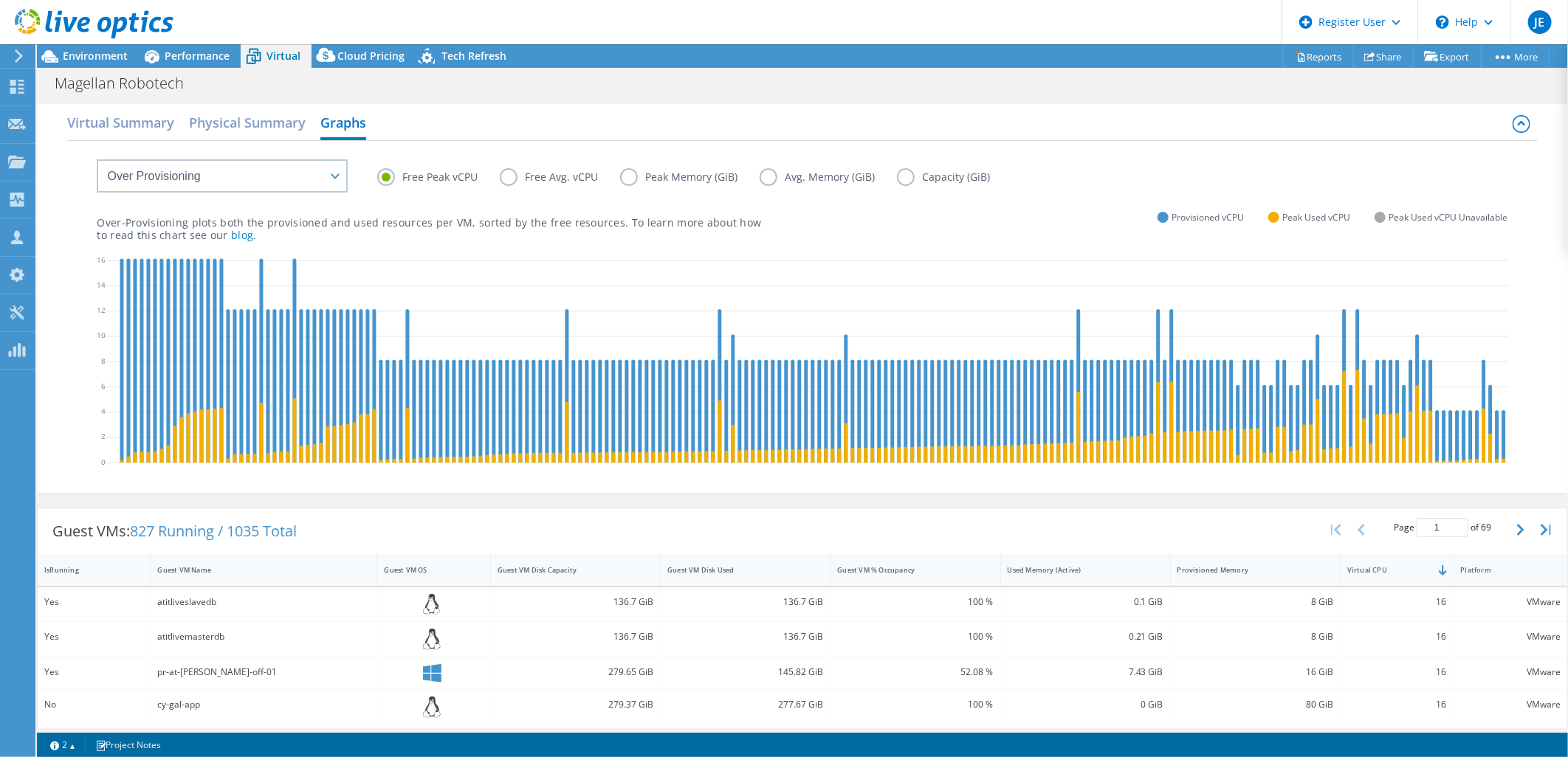
click at [507, 177] on label "Free Avg. vCPU" at bounding box center [559, 177] width 120 height 18
click at [0, 0] on input "Free Avg. vCPU" at bounding box center [0, 0] width 0 height 0
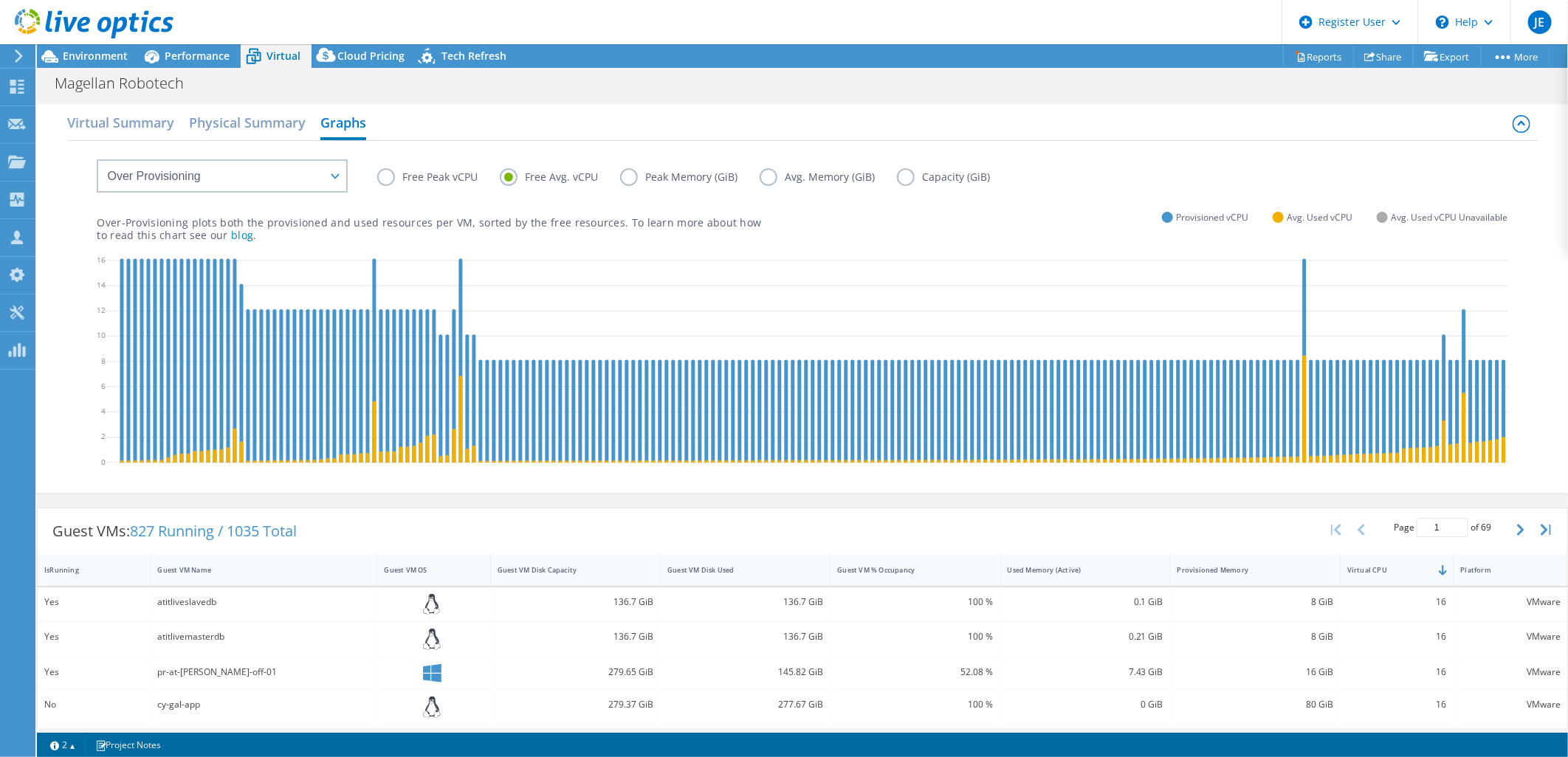
click at [386, 175] on label "Free Peak vCPU" at bounding box center [438, 177] width 122 height 18
click at [0, 0] on input "Free Peak vCPU" at bounding box center [0, 0] width 0 height 0
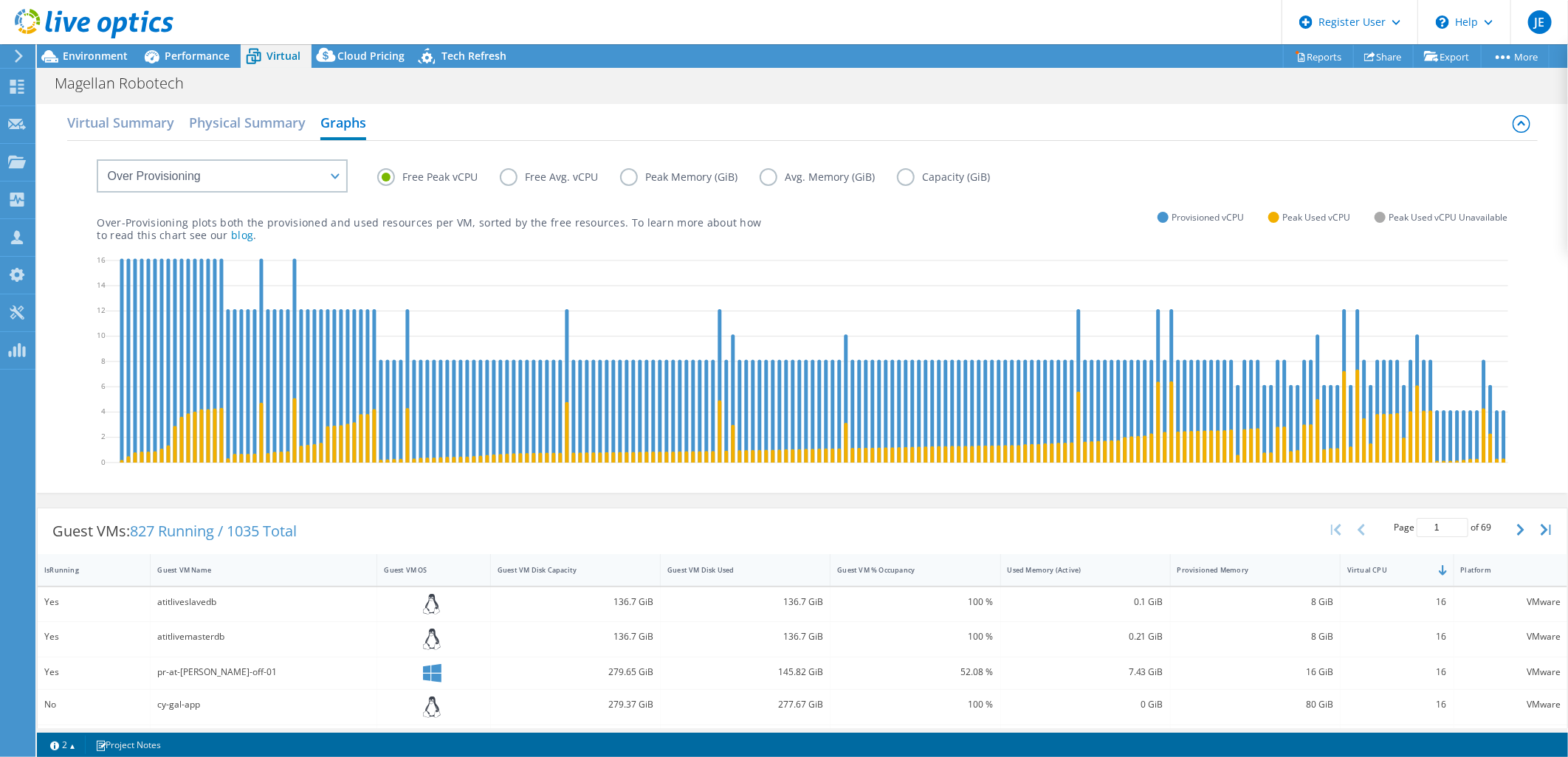
click at [620, 174] on label "Peak Memory (GiB)" at bounding box center [689, 177] width 140 height 18
click at [0, 0] on input "Peak Memory (GiB)" at bounding box center [0, 0] width 0 height 0
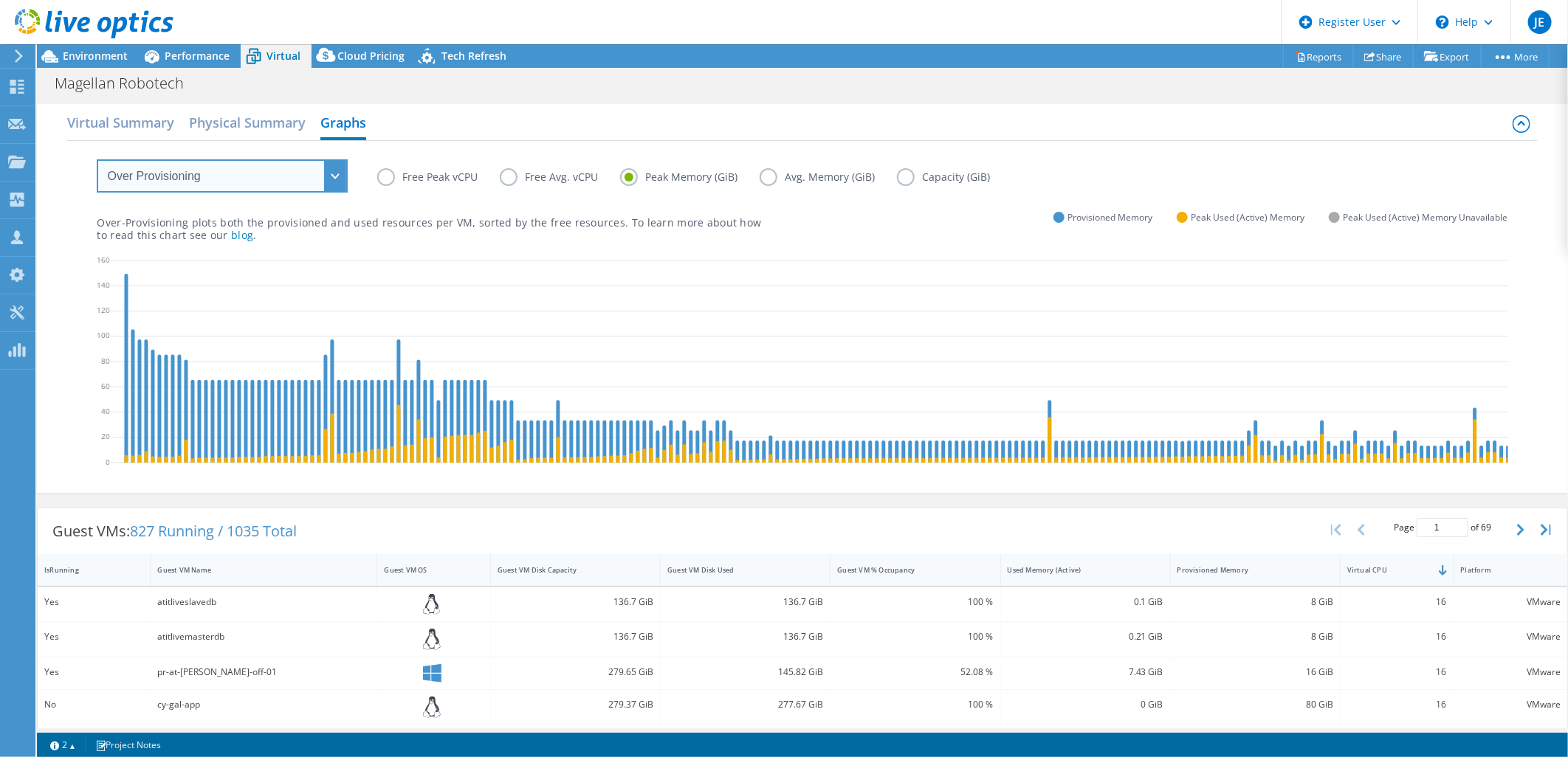
click at [340, 175] on select "VM Resource Distribution Provisioning Contrast Over Provisioning" at bounding box center [223, 175] width 251 height 33
click at [97, 159] on select "VM Resource Distribution Provisioning Contrast Over Provisioning" at bounding box center [223, 175] width 251 height 33
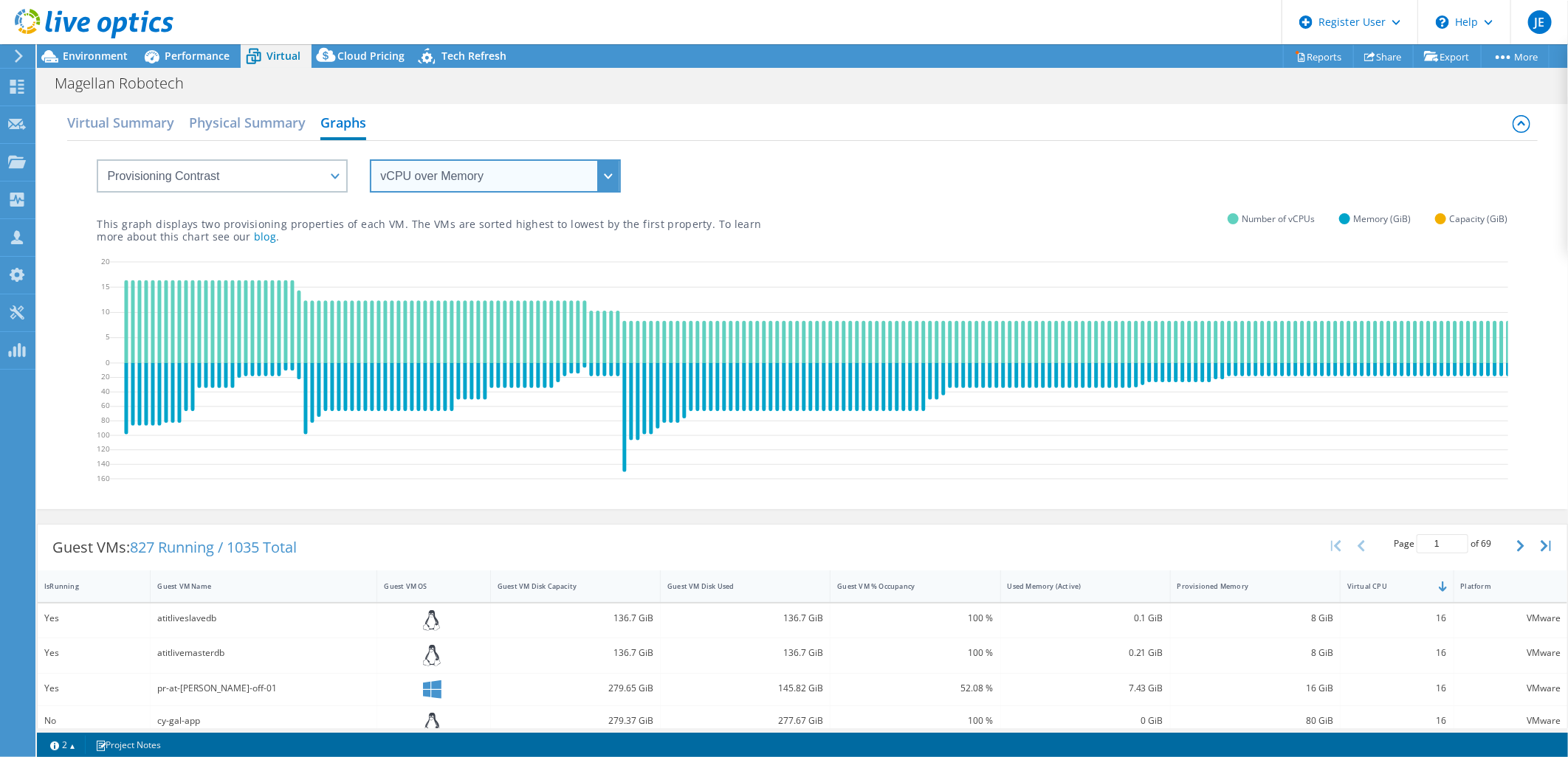
click at [423, 175] on select "vCPU over Memory vCPU over Capacity Memory over vCPU Memory over Capacity Capac…" at bounding box center [495, 175] width 251 height 33
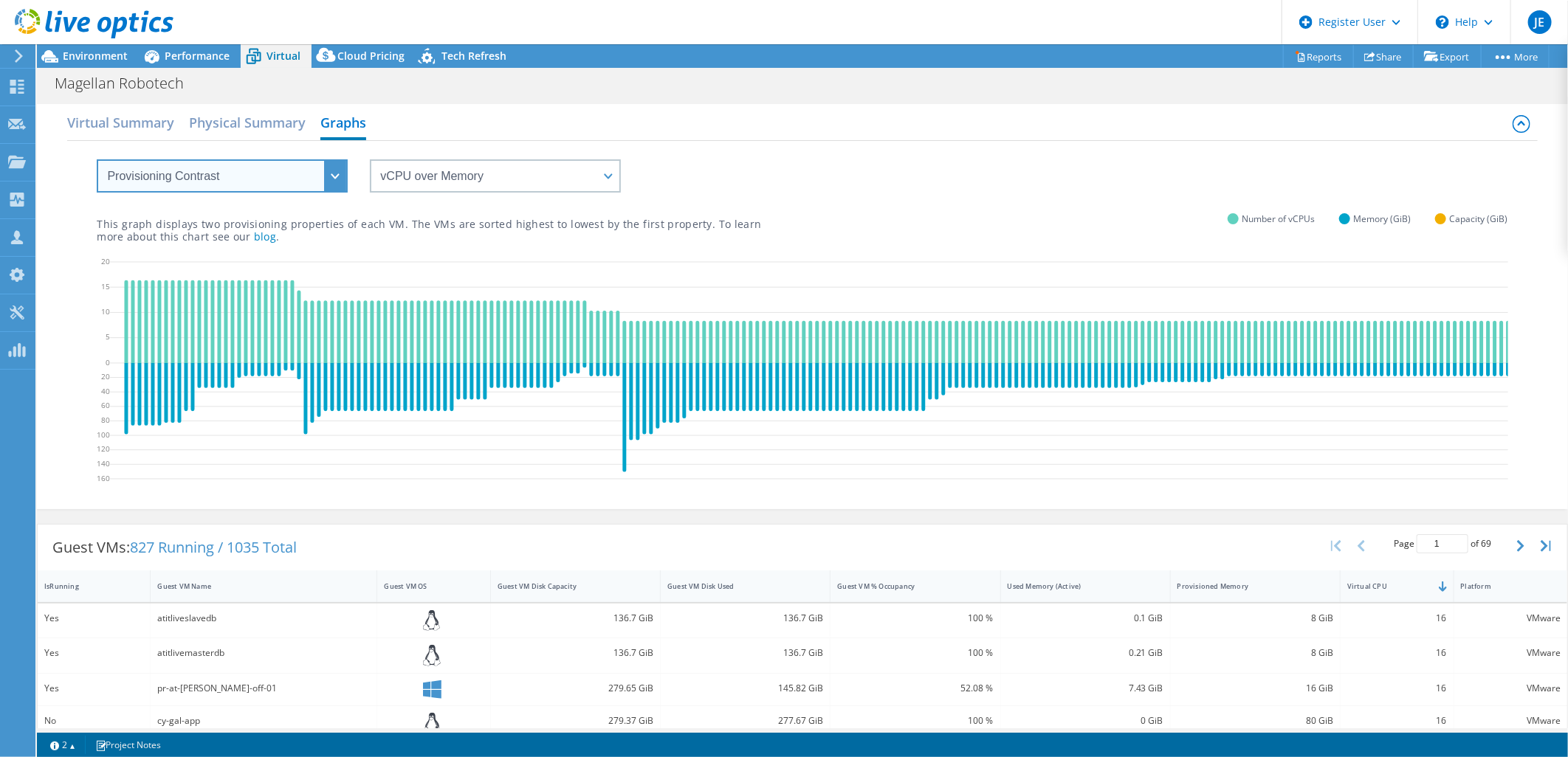
click at [326, 171] on select "VM Resource Distribution Provisioning Contrast Over Provisioning" at bounding box center [223, 175] width 251 height 33
click at [97, 159] on select "VM Resource Distribution Provisioning Contrast Over Provisioning" at bounding box center [223, 175] width 251 height 33
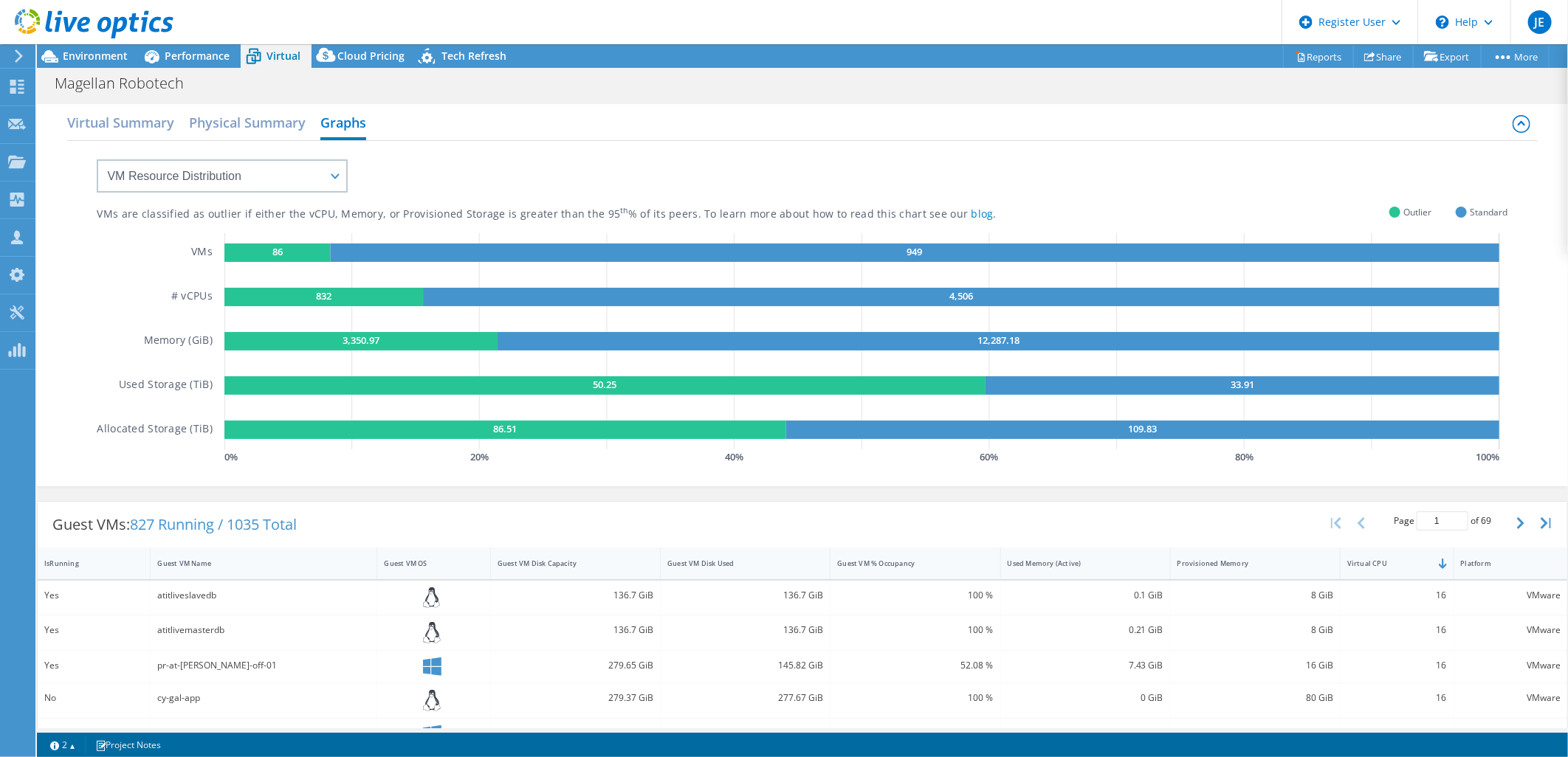
click at [1389, 208] on div "Outlier" at bounding box center [1411, 212] width 42 height 11
click at [254, 168] on select "VM Resource Distribution Provisioning Contrast Over Provisioning" at bounding box center [223, 175] width 251 height 33
select select "Provisioning Contrast"
click at [97, 159] on select "VM Resource Distribution Provisioning Contrast Over Provisioning" at bounding box center [223, 175] width 251 height 33
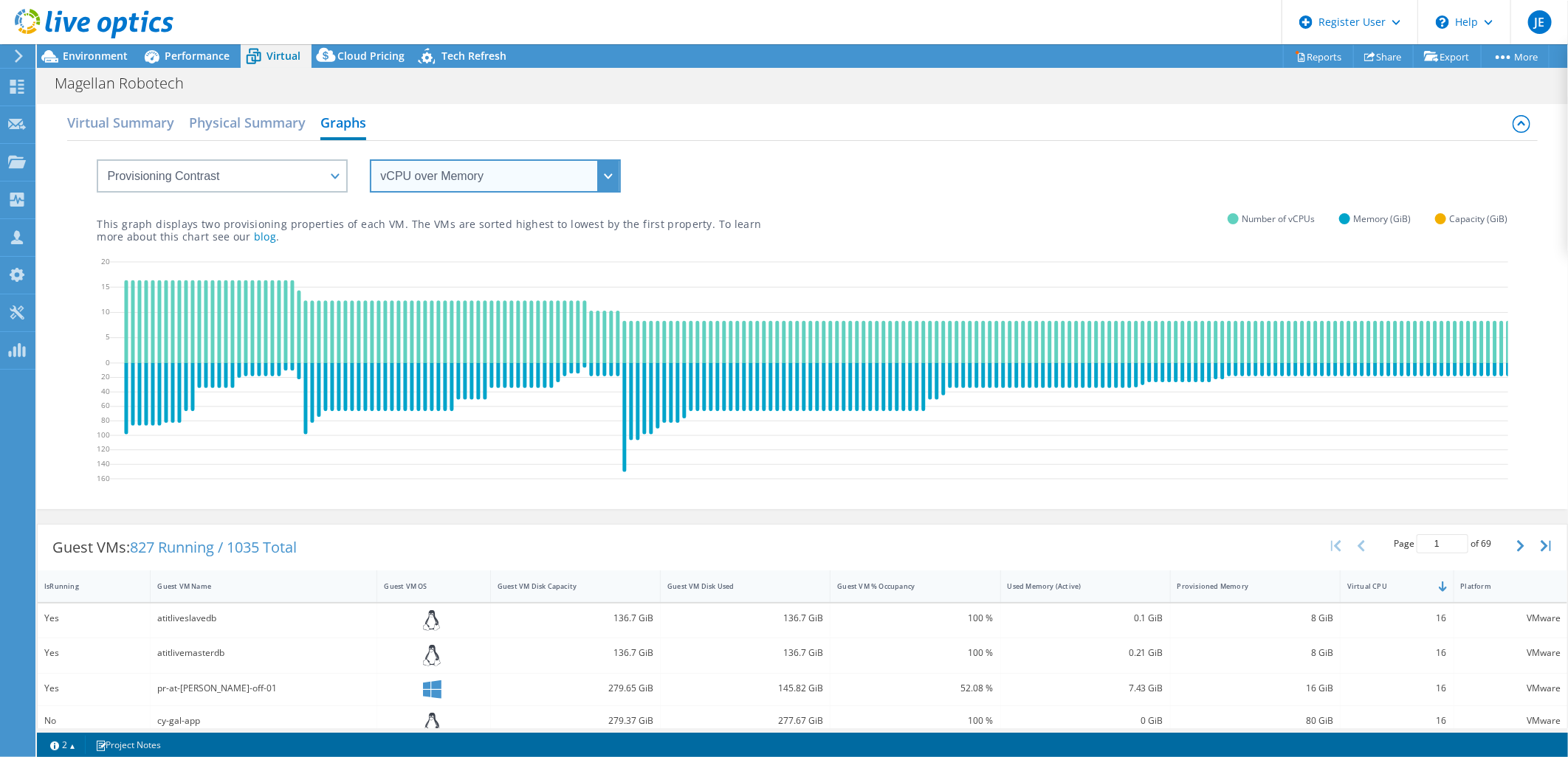
click at [445, 179] on select "vCPU over Memory vCPU over Capacity Memory over vCPU Memory over Capacity Capac…" at bounding box center [495, 175] width 251 height 33
click at [933, 140] on div "Virtual Summary Physical Summary Graphs" at bounding box center [801, 124] width 1469 height 33
click at [609, 174] on select "vCPU over Memory vCPU over Capacity Memory over vCPU Memory over Capacity Capac…" at bounding box center [495, 175] width 251 height 33
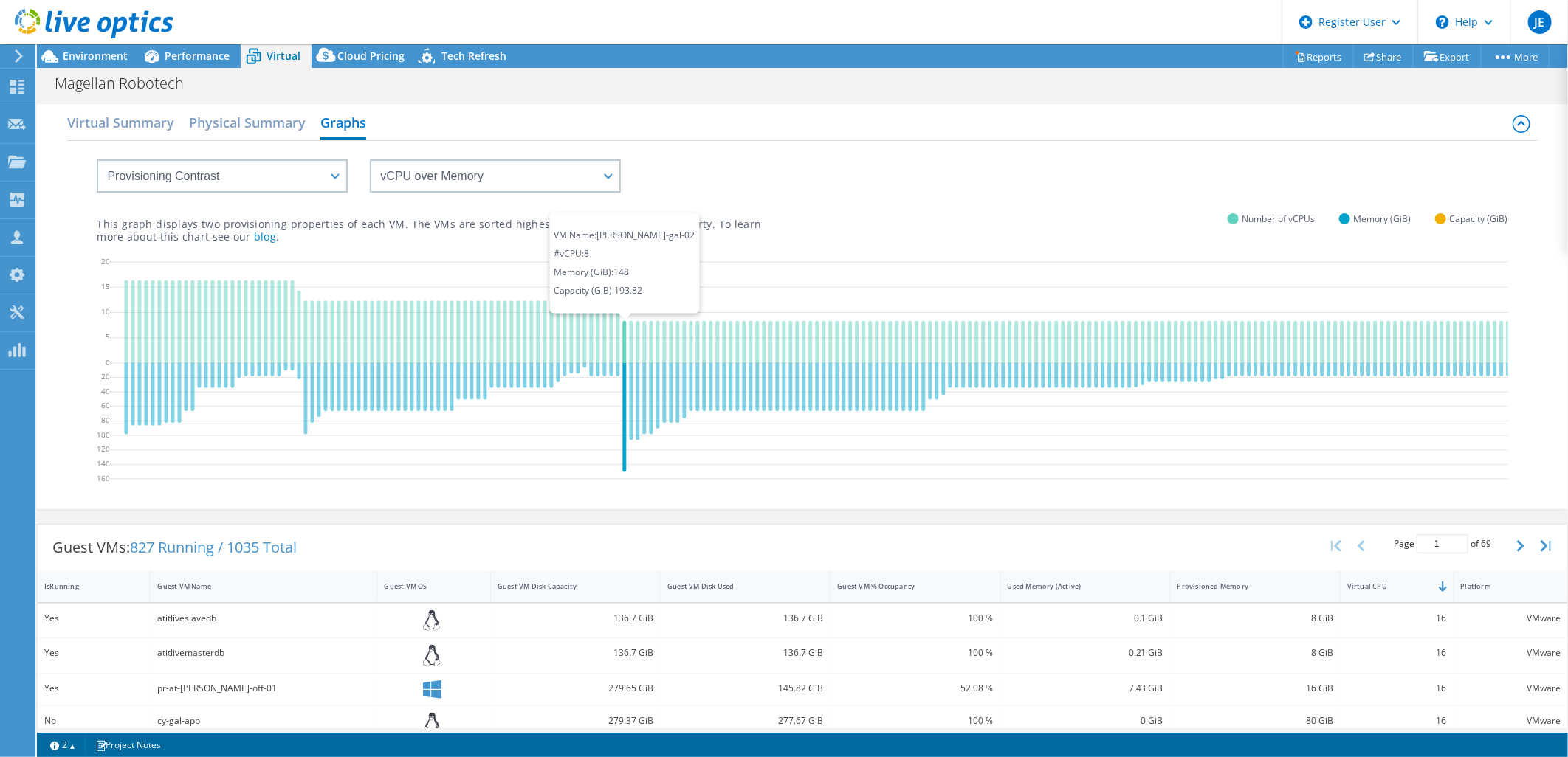
click at [623, 358] on icon at bounding box center [625, 342] width 4 height 42
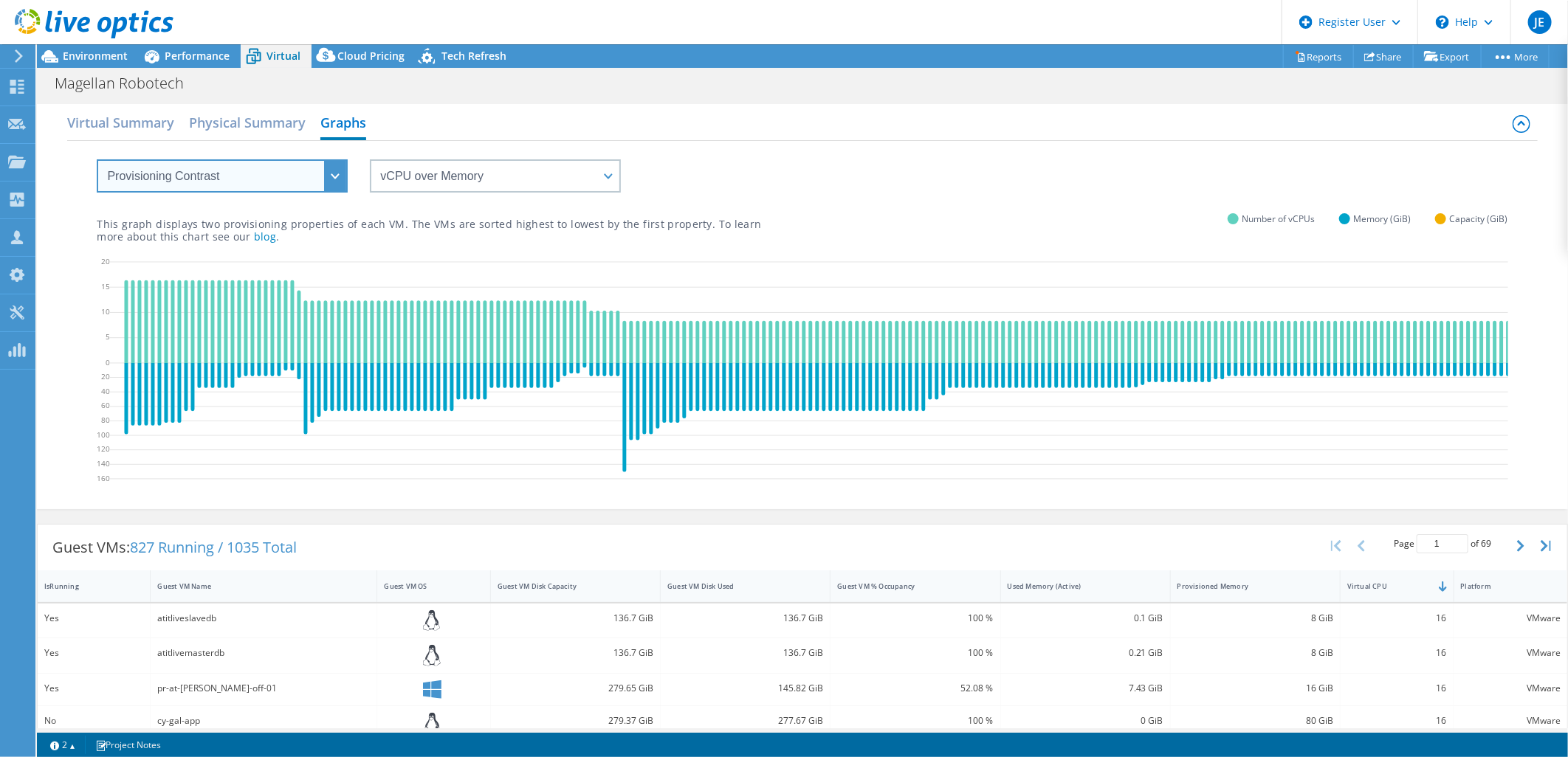
click at [196, 175] on select "VM Resource Distribution Provisioning Contrast Over Provisioning" at bounding box center [223, 175] width 251 height 33
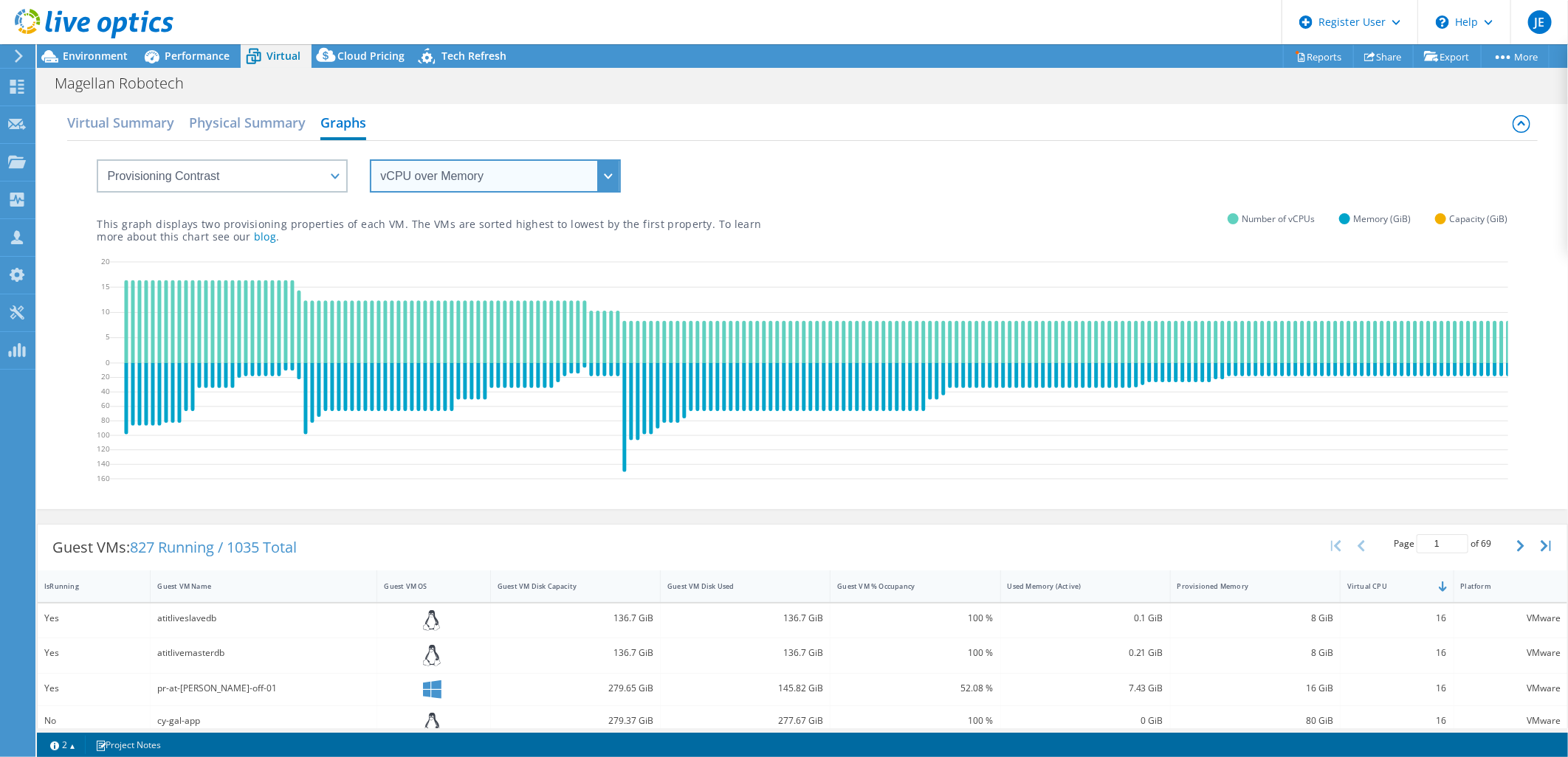
click at [547, 178] on select "vCPU over Memory vCPU over Capacity Memory over vCPU Memory over Capacity Capac…" at bounding box center [495, 175] width 251 height 33
click at [370, 159] on select "vCPU over Memory vCPU over Capacity Memory over vCPU Memory over Capacity Capac…" at bounding box center [495, 175] width 251 height 33
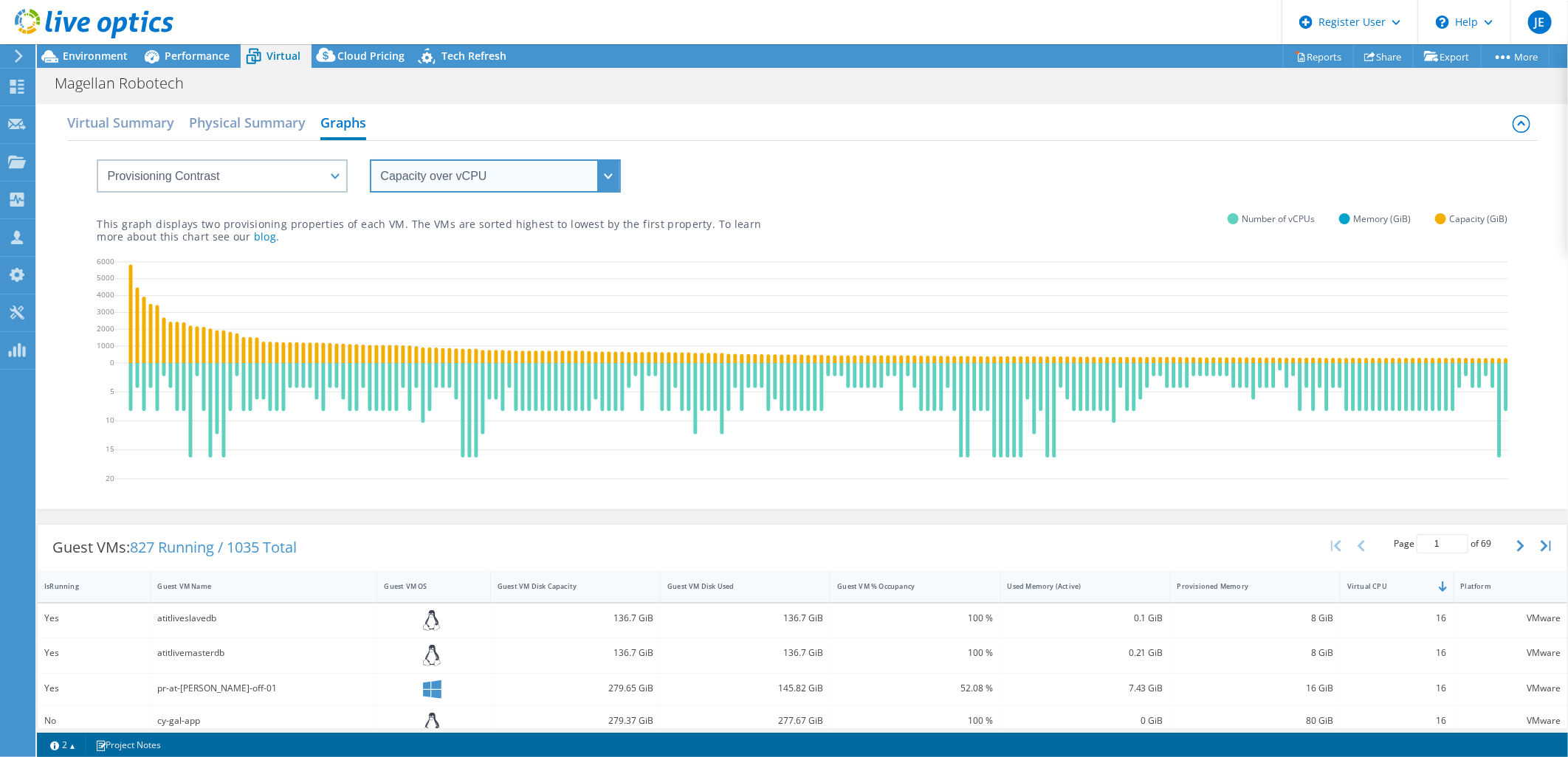
click at [608, 175] on select "vCPU over Memory vCPU over Capacity Memory over vCPU Memory over Capacity Capac…" at bounding box center [495, 175] width 251 height 33
select select "vCPU over Capacity"
click at [370, 159] on select "vCPU over Memory vCPU over Capacity Memory over vCPU Memory over Capacity Capac…" at bounding box center [495, 175] width 251 height 33
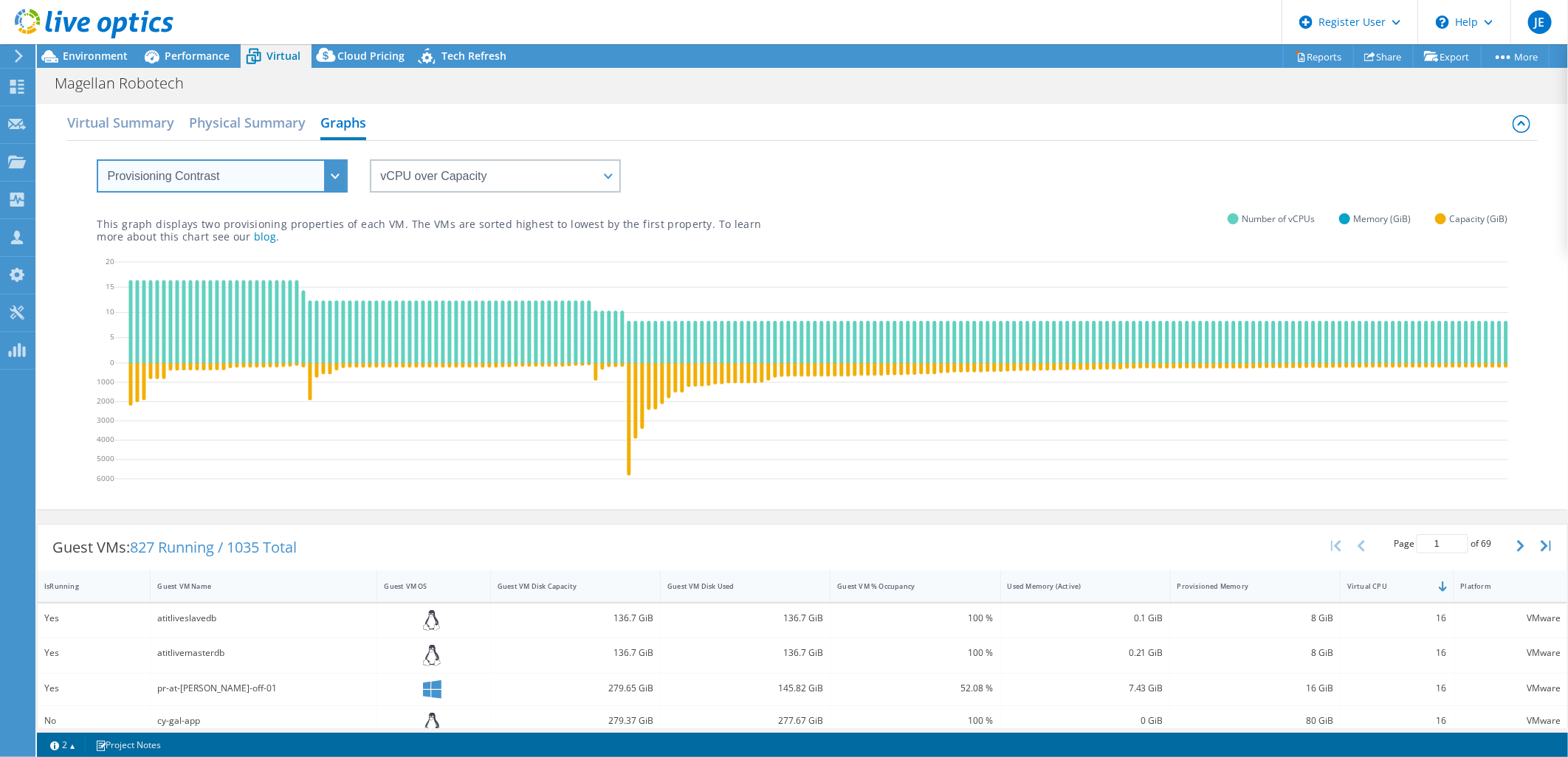
click at [231, 166] on select "VM Resource Distribution Provisioning Contrast Over Provisioning" at bounding box center [223, 175] width 251 height 33
click at [126, 126] on h2 "Virtual Summary" at bounding box center [120, 124] width 107 height 33
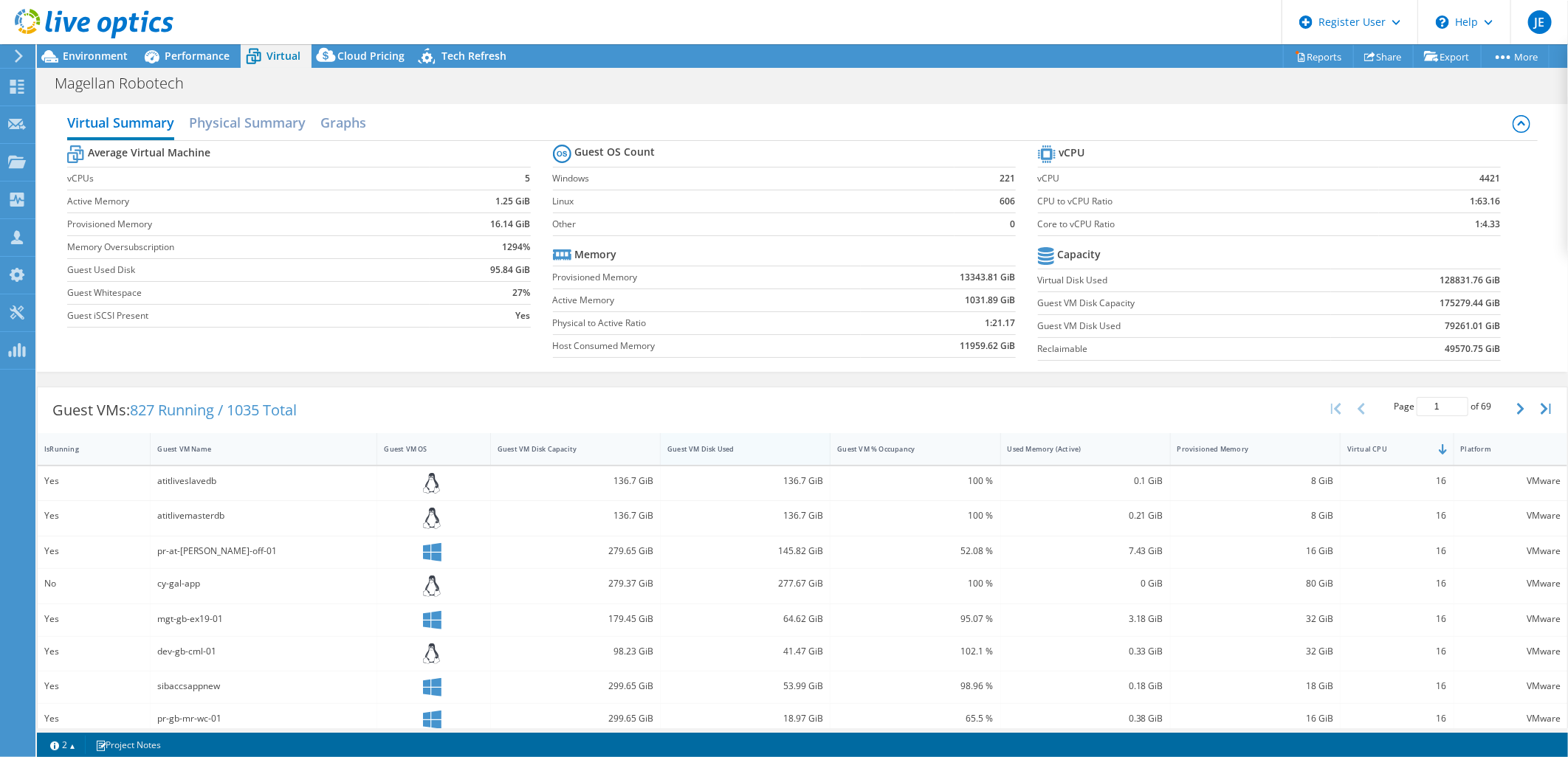
click at [716, 458] on div "Guest VM Disk Used" at bounding box center [736, 449] width 151 height 23
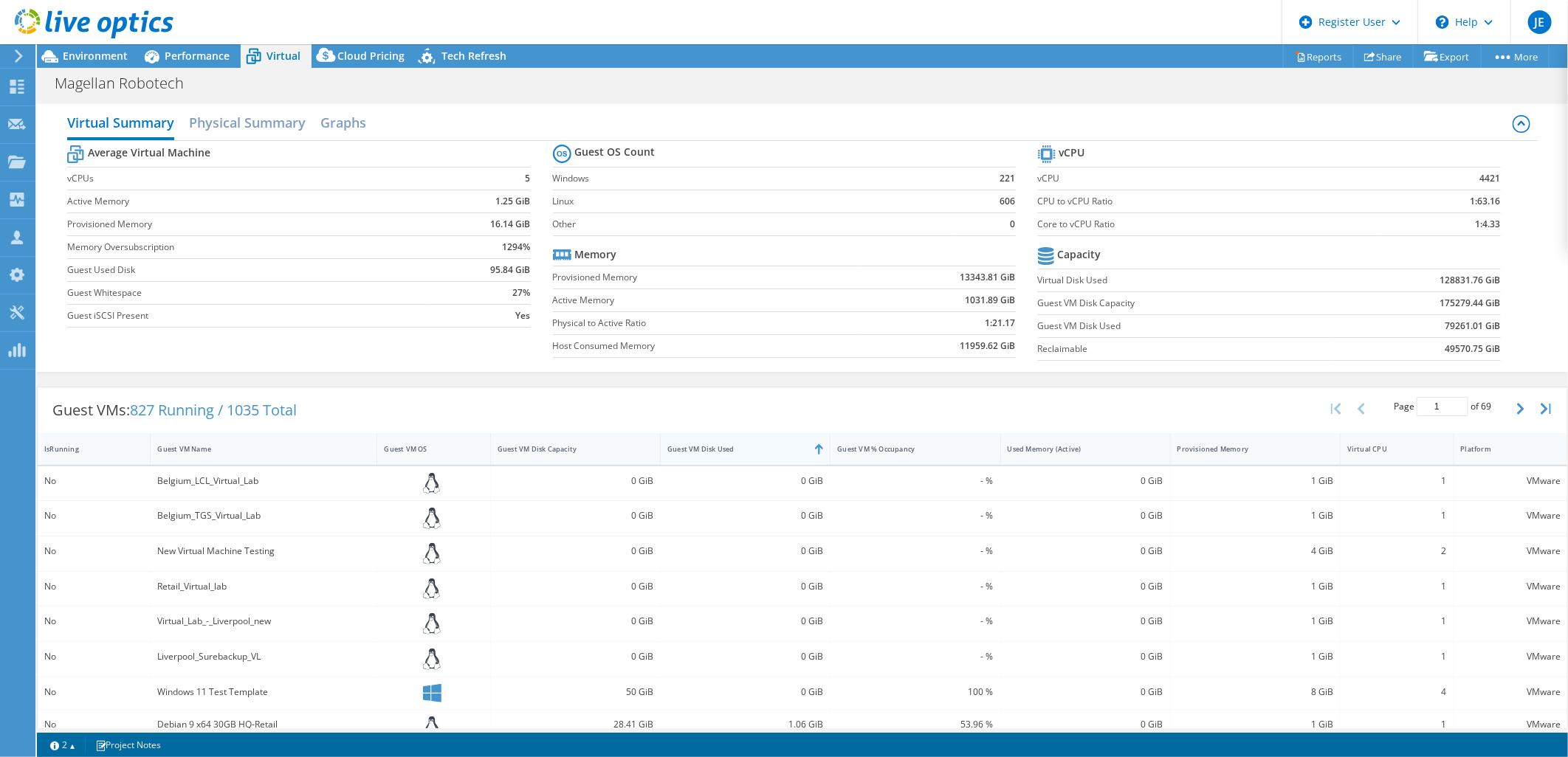
click at [736, 446] on div "Guest VM Disk Used" at bounding box center [736, 449] width 138 height 10
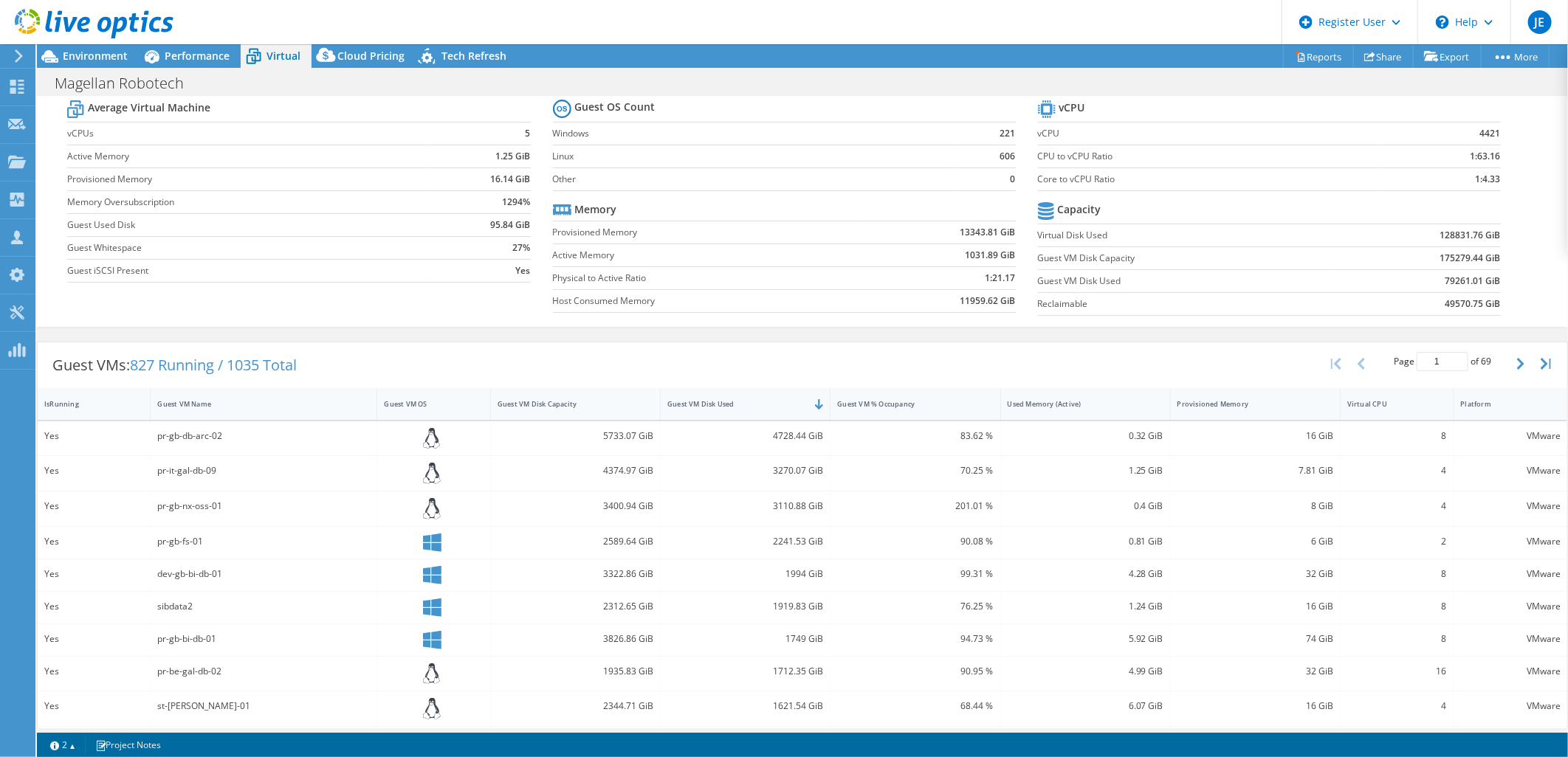
scroll to position [82, 0]
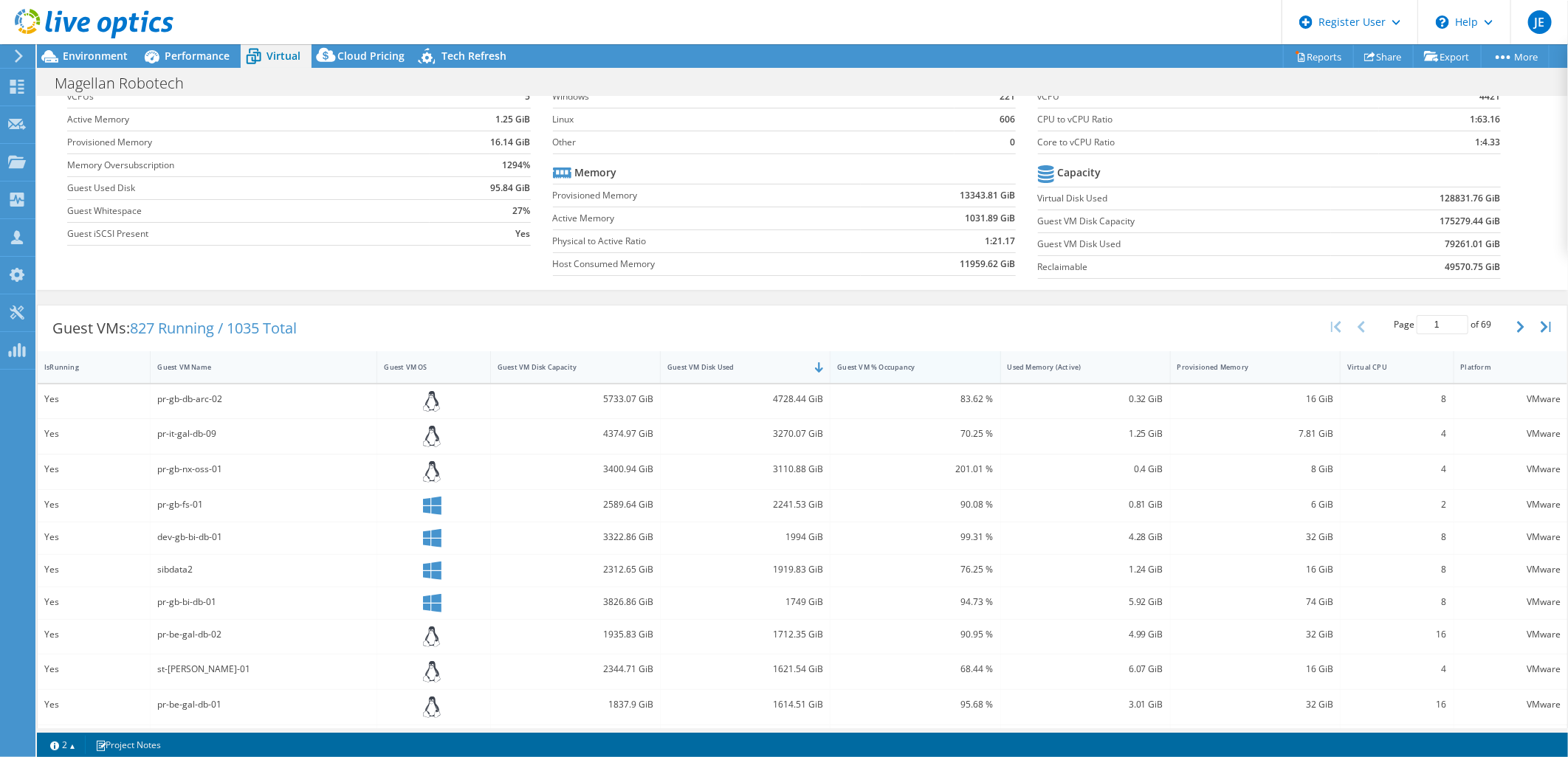
click at [920, 365] on div "Guest VM % Occupancy" at bounding box center [906, 367] width 138 height 10
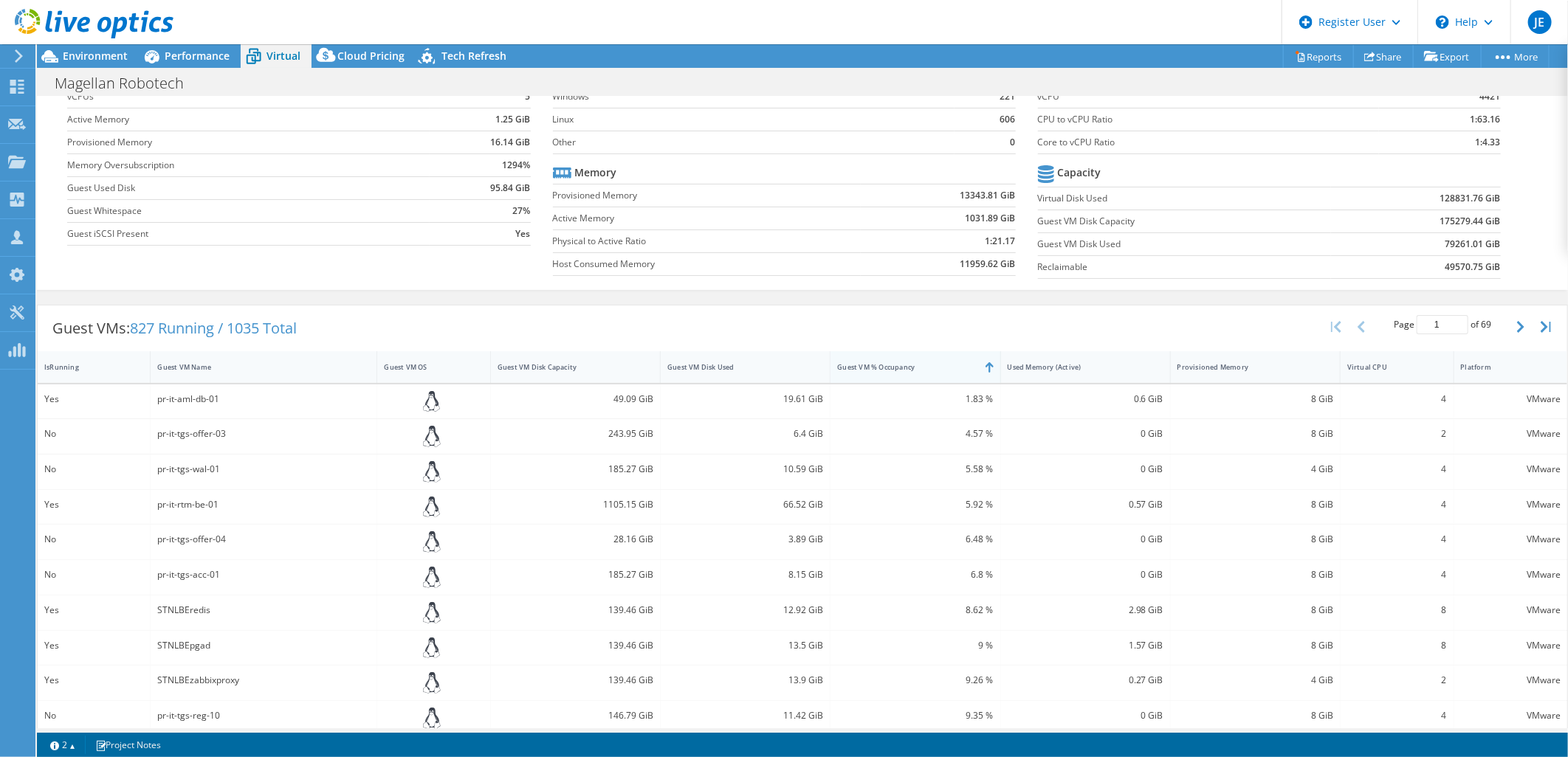
click at [933, 370] on div "Guest VM % Occupancy" at bounding box center [906, 367] width 138 height 10
drag, startPoint x: 943, startPoint y: 397, endPoint x: 979, endPoint y: 391, distance: 36.5
click at [979, 391] on div "1174.12 %" at bounding box center [915, 399] width 156 height 16
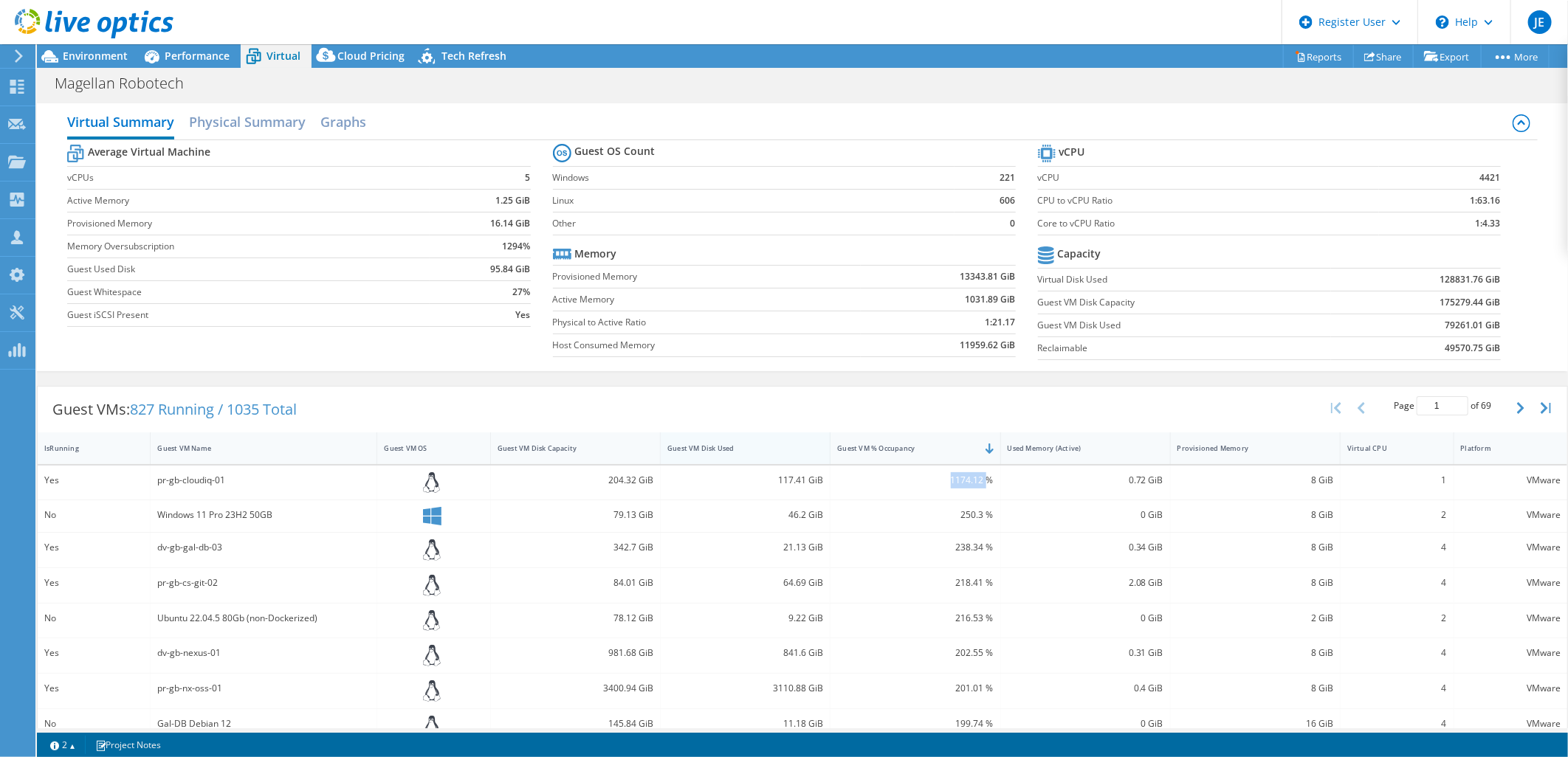
scroll to position [0, 0]
drag, startPoint x: 601, startPoint y: 482, endPoint x: 631, endPoint y: 484, distance: 30.1
click at [631, 484] on div "204.32 GiB" at bounding box center [575, 481] width 156 height 16
drag, startPoint x: 771, startPoint y: 482, endPoint x: 801, endPoint y: 482, distance: 30.0
click at [801, 482] on div "117.41 GiB" at bounding box center [745, 481] width 156 height 16
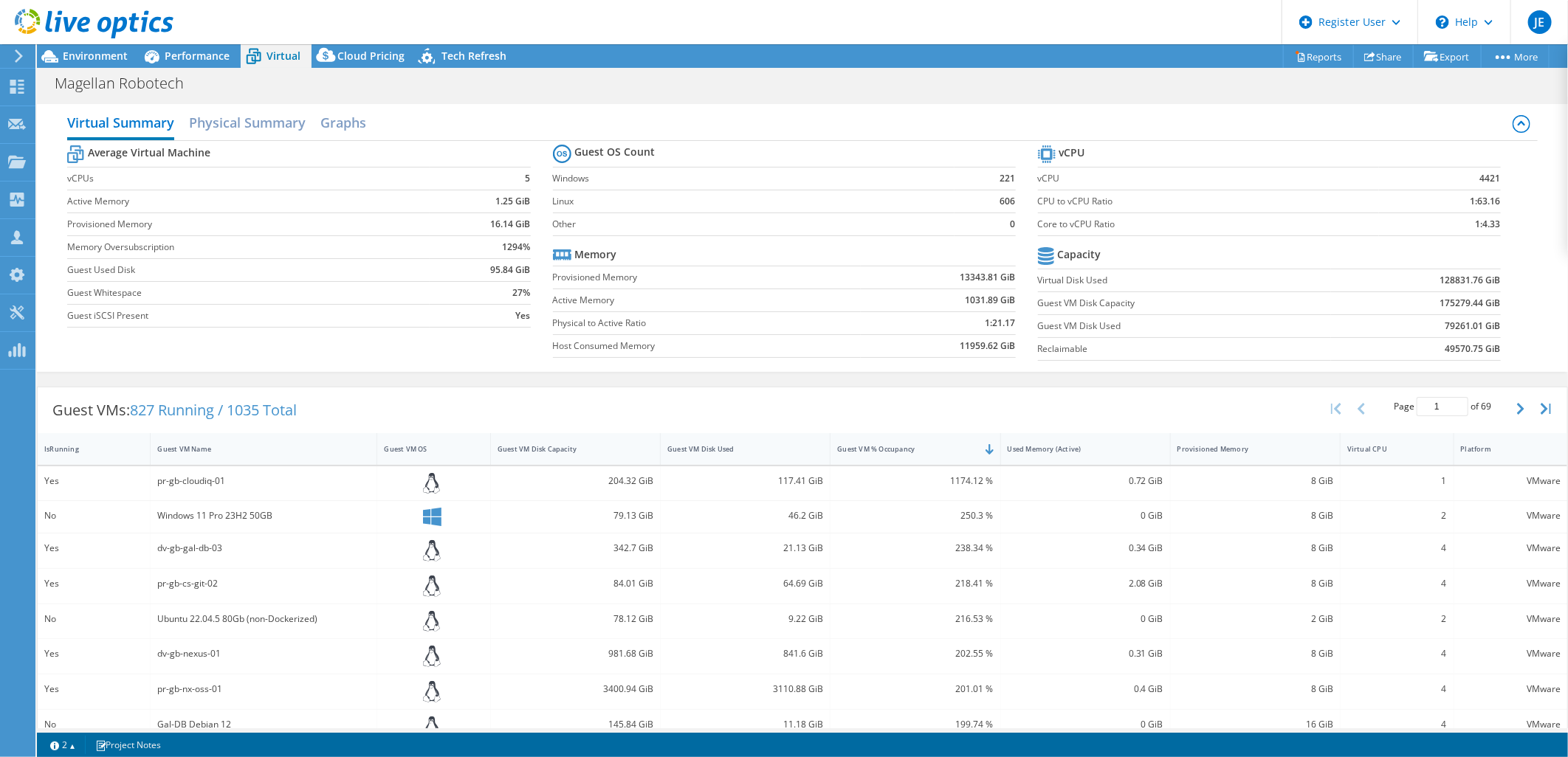
click at [916, 396] on div "Guest VMs: 827 Running / 1035 Total Page 1 of 69 5 rows 10 rows 20 rows 25 rows…" at bounding box center [802, 410] width 1530 height 46
drag, startPoint x: 130, startPoint y: 404, endPoint x: 334, endPoint y: 407, distance: 204.0
click at [334, 407] on div "Guest VMs: 827 Running / 1035 Total Page 1 of 69 5 rows 10 rows 20 rows 25 rows…" at bounding box center [802, 410] width 1530 height 46
click at [181, 55] on span "Performance" at bounding box center [197, 55] width 65 height 14
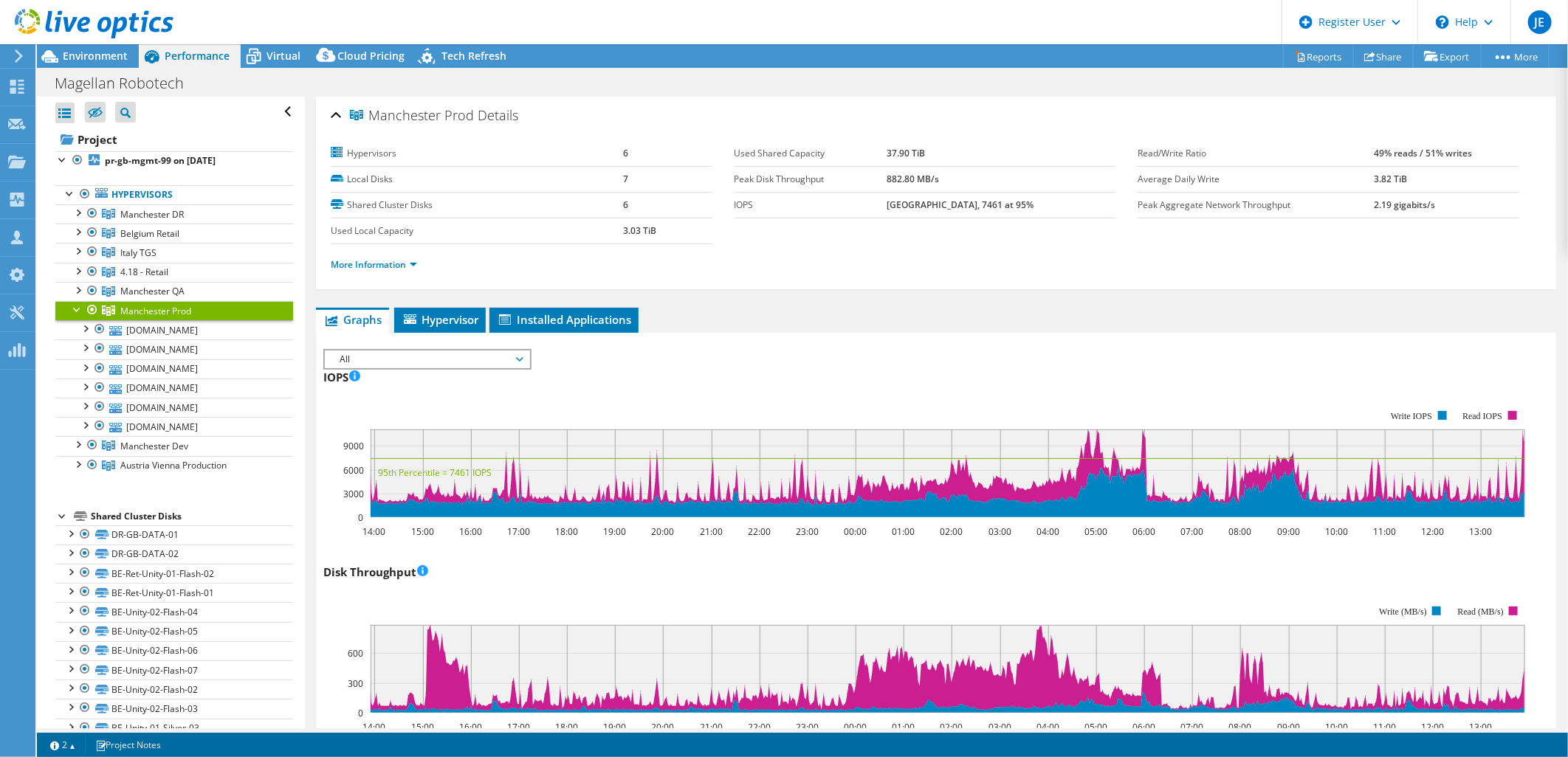
click at [73, 310] on div at bounding box center [78, 308] width 15 height 15
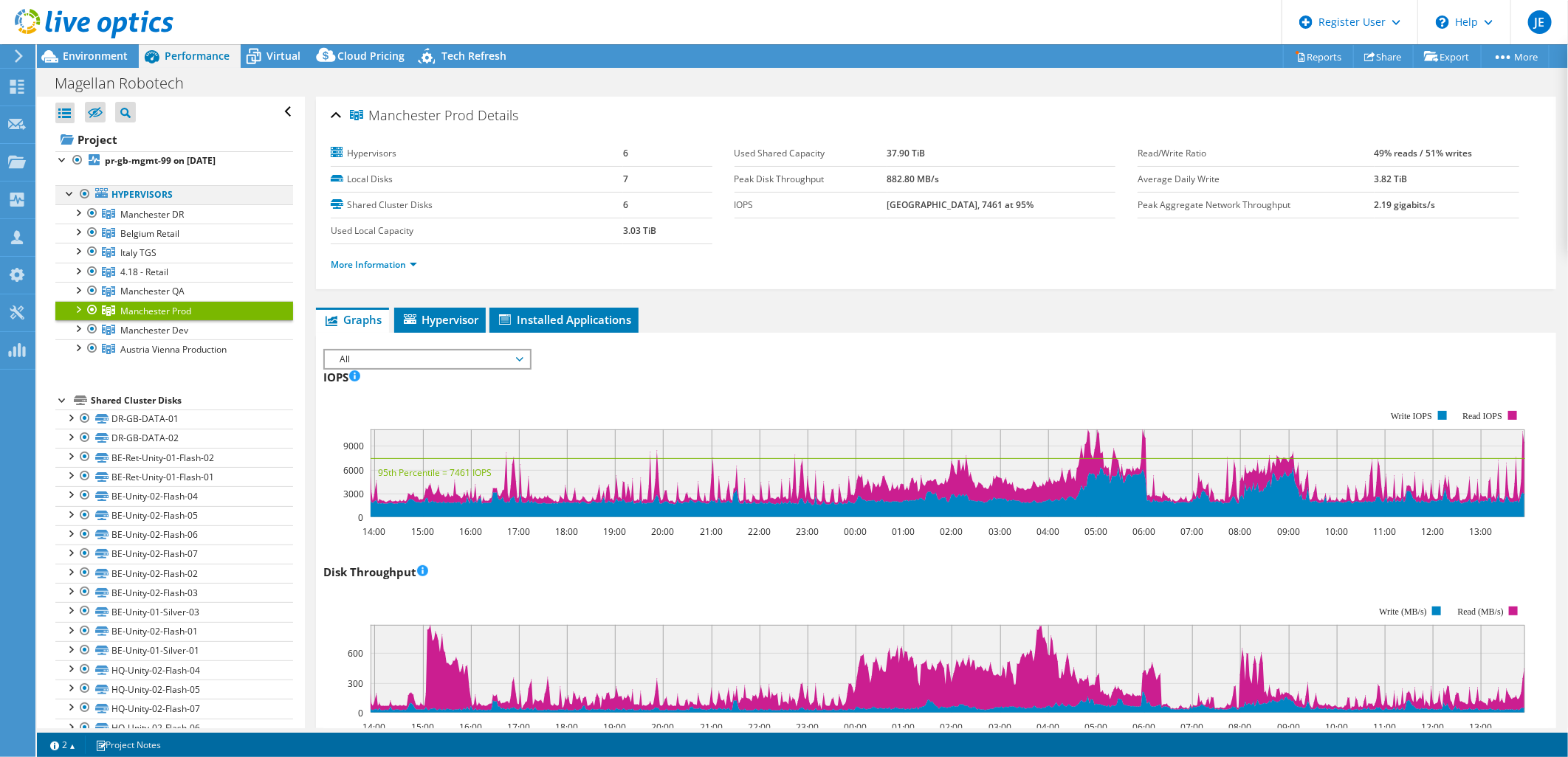
click at [82, 195] on div at bounding box center [85, 194] width 15 height 18
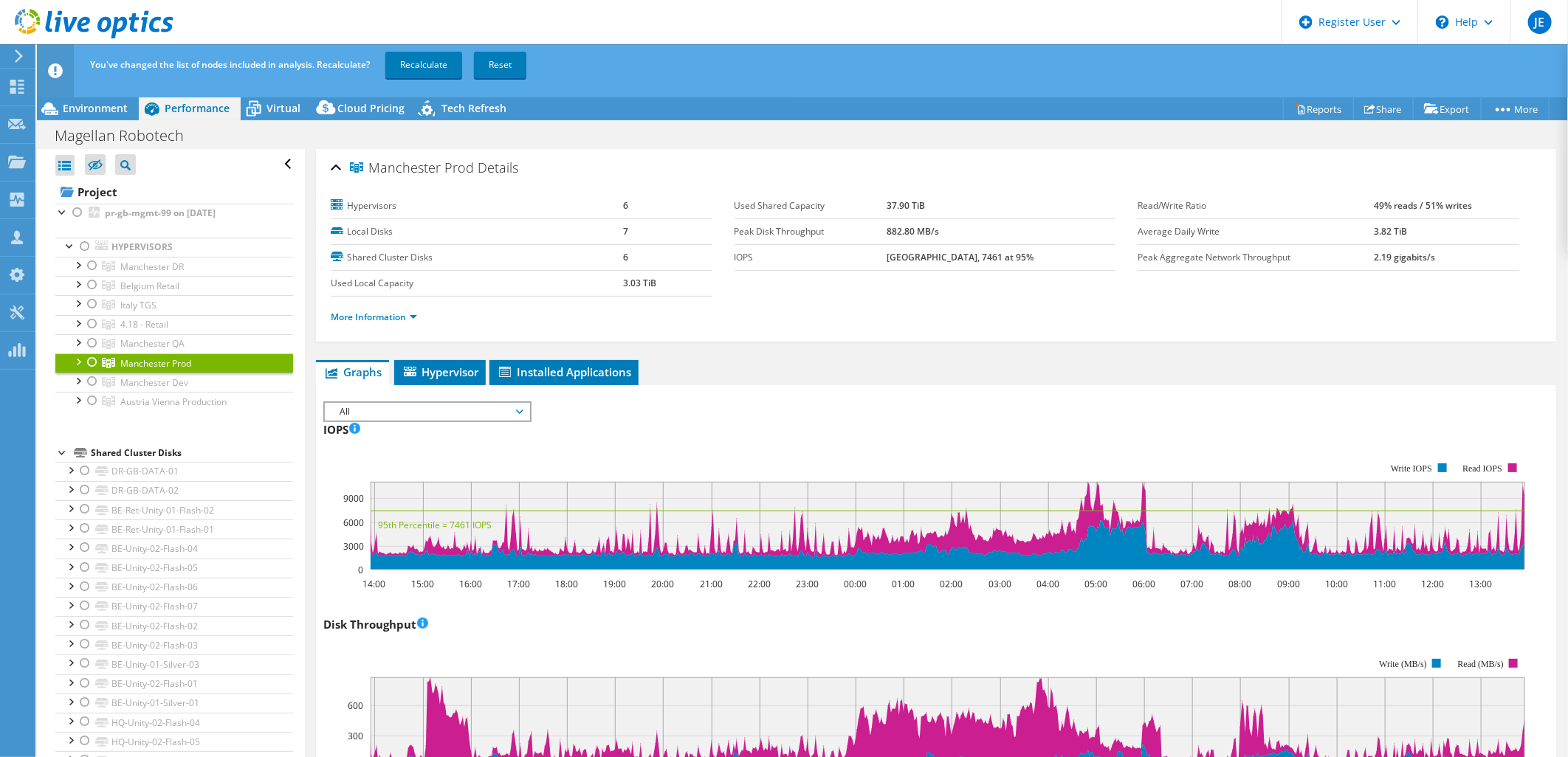
click at [89, 362] on div at bounding box center [92, 362] width 15 height 18
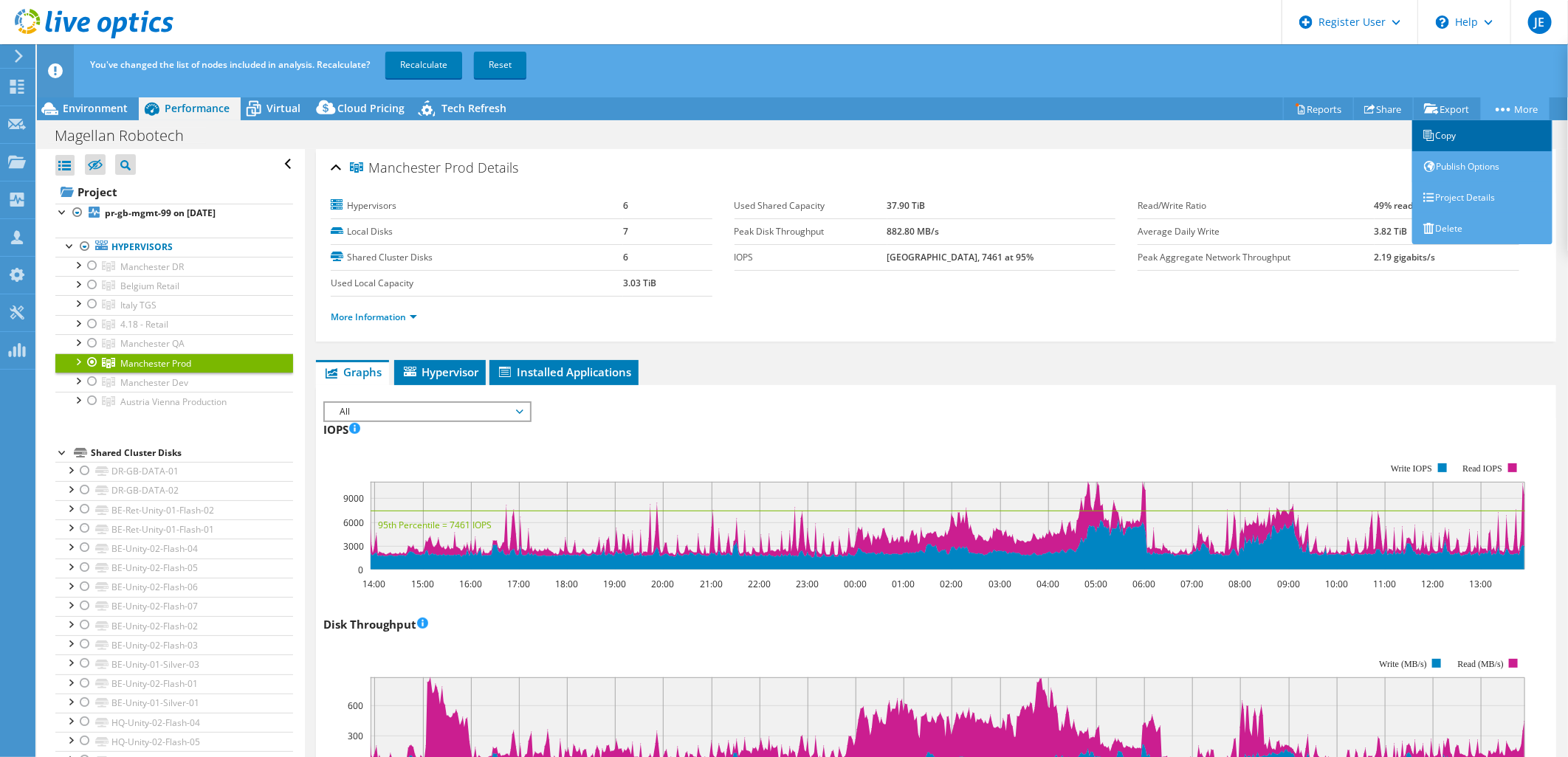
click at [1411, 135] on link "Copy" at bounding box center [1482, 135] width 140 height 31
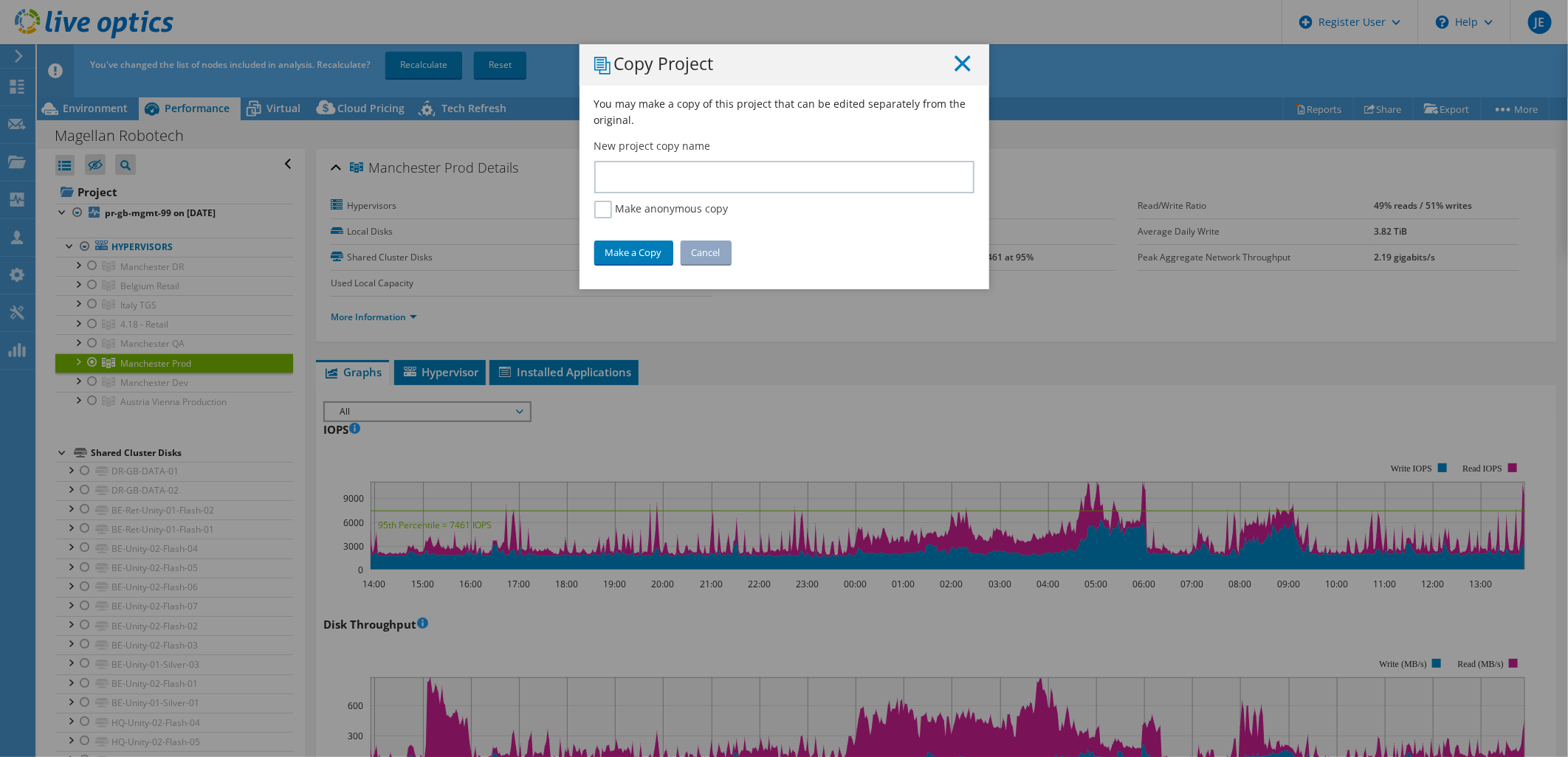
click at [957, 64] on line at bounding box center [963, 64] width 15 height 15
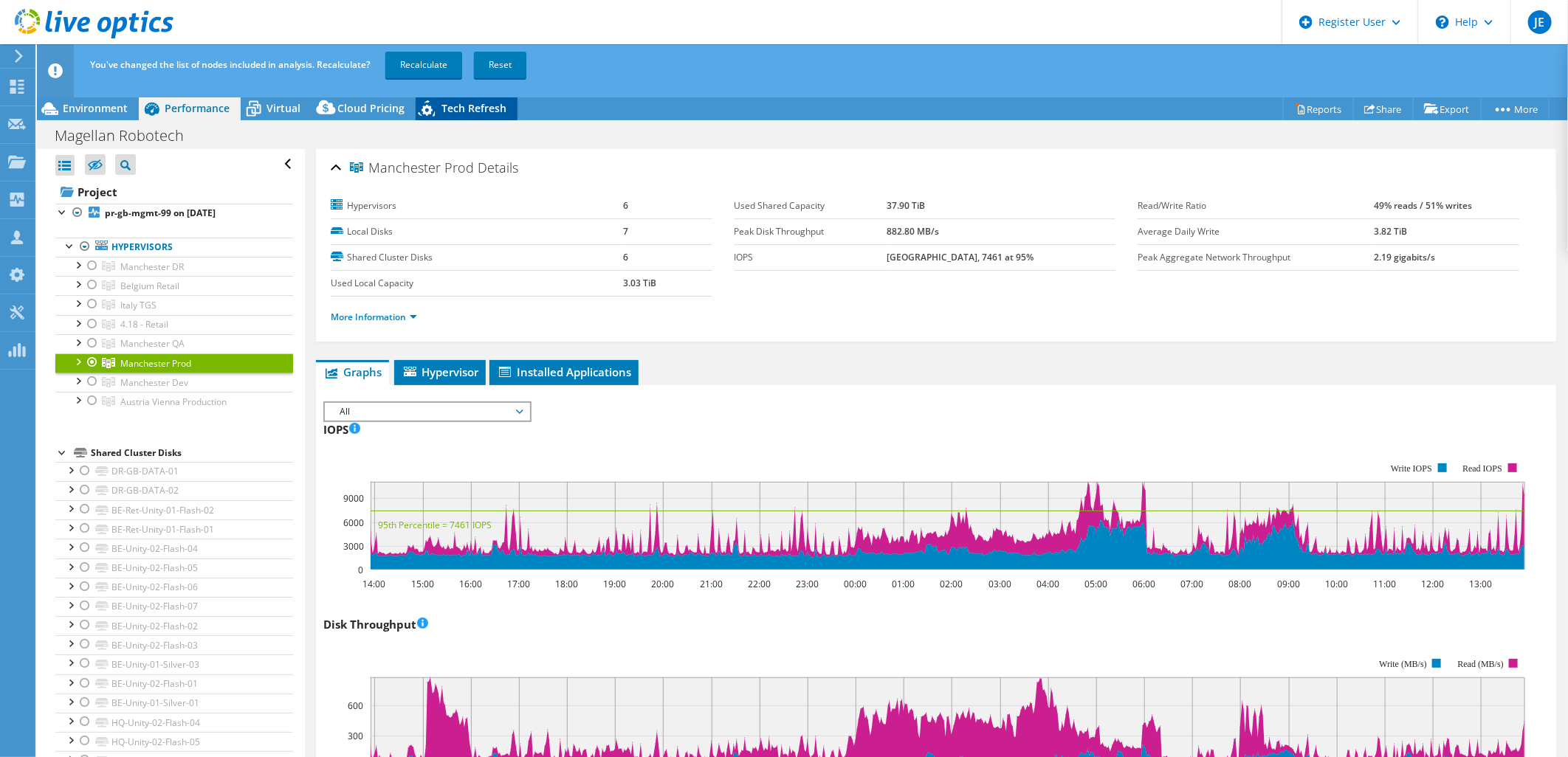
click at [465, 104] on span "Tech Refresh" at bounding box center [474, 108] width 65 height 14
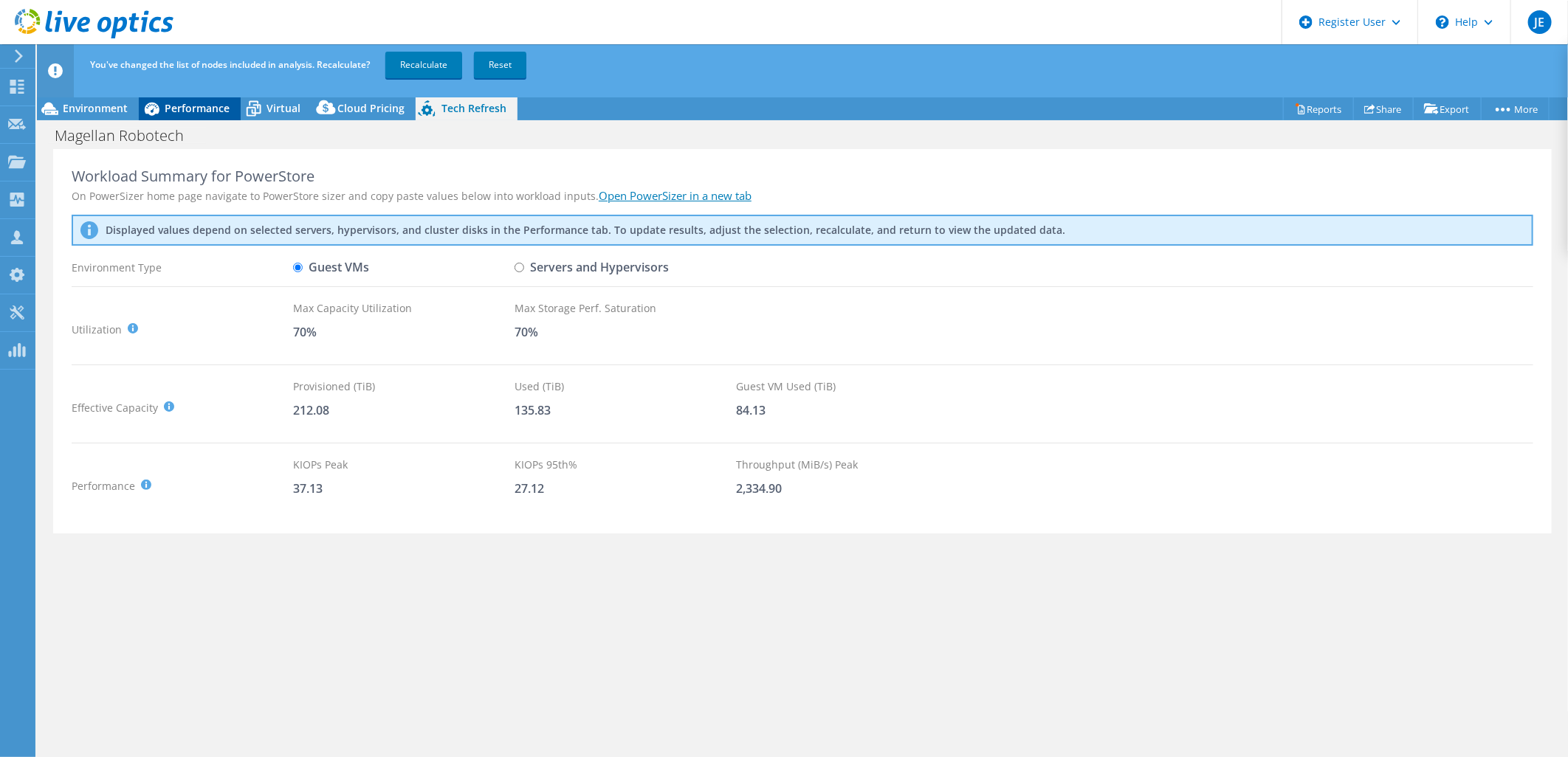
click at [187, 108] on span "Performance" at bounding box center [197, 108] width 65 height 14
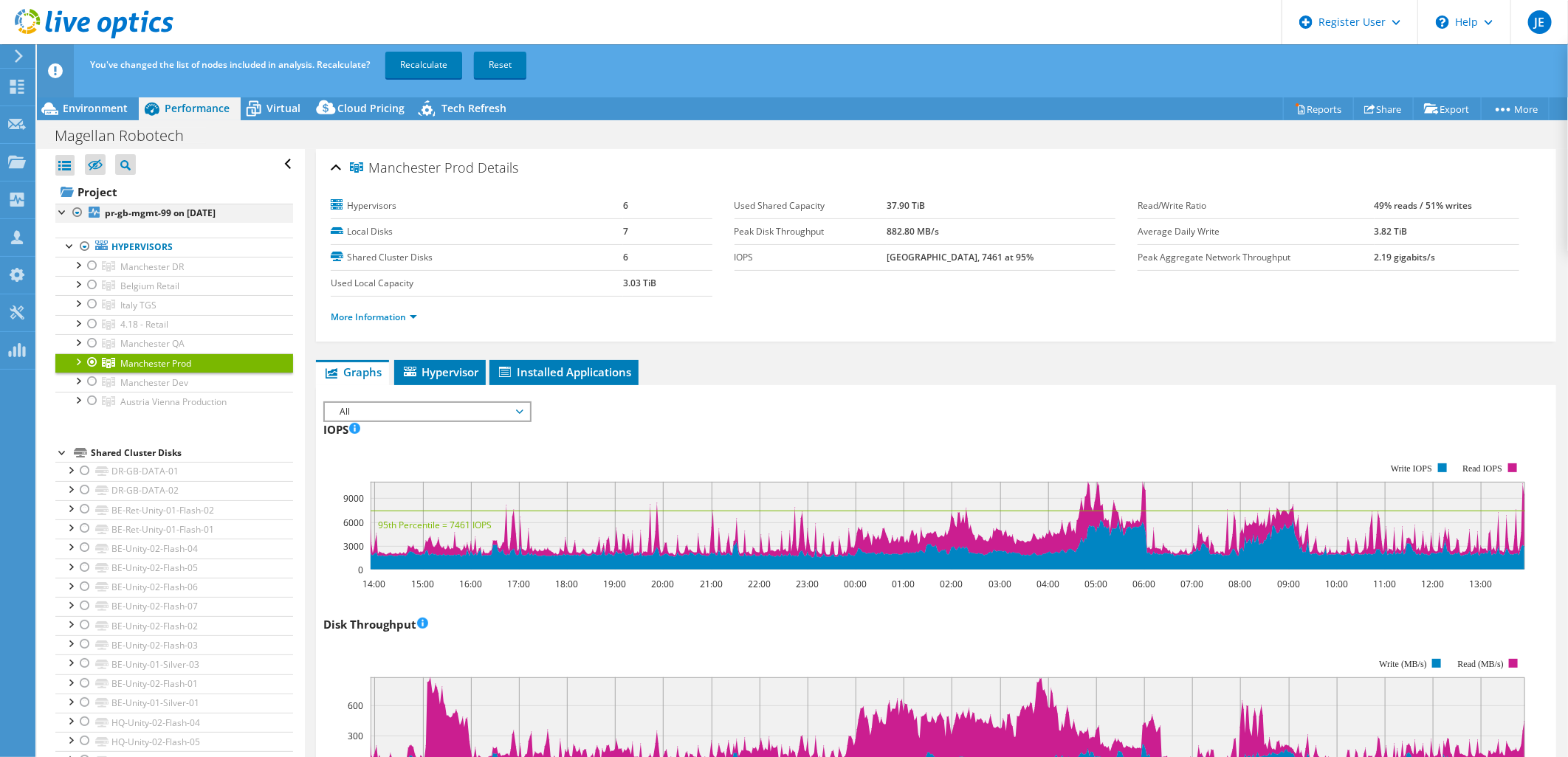
click at [79, 210] on div at bounding box center [78, 213] width 15 height 18
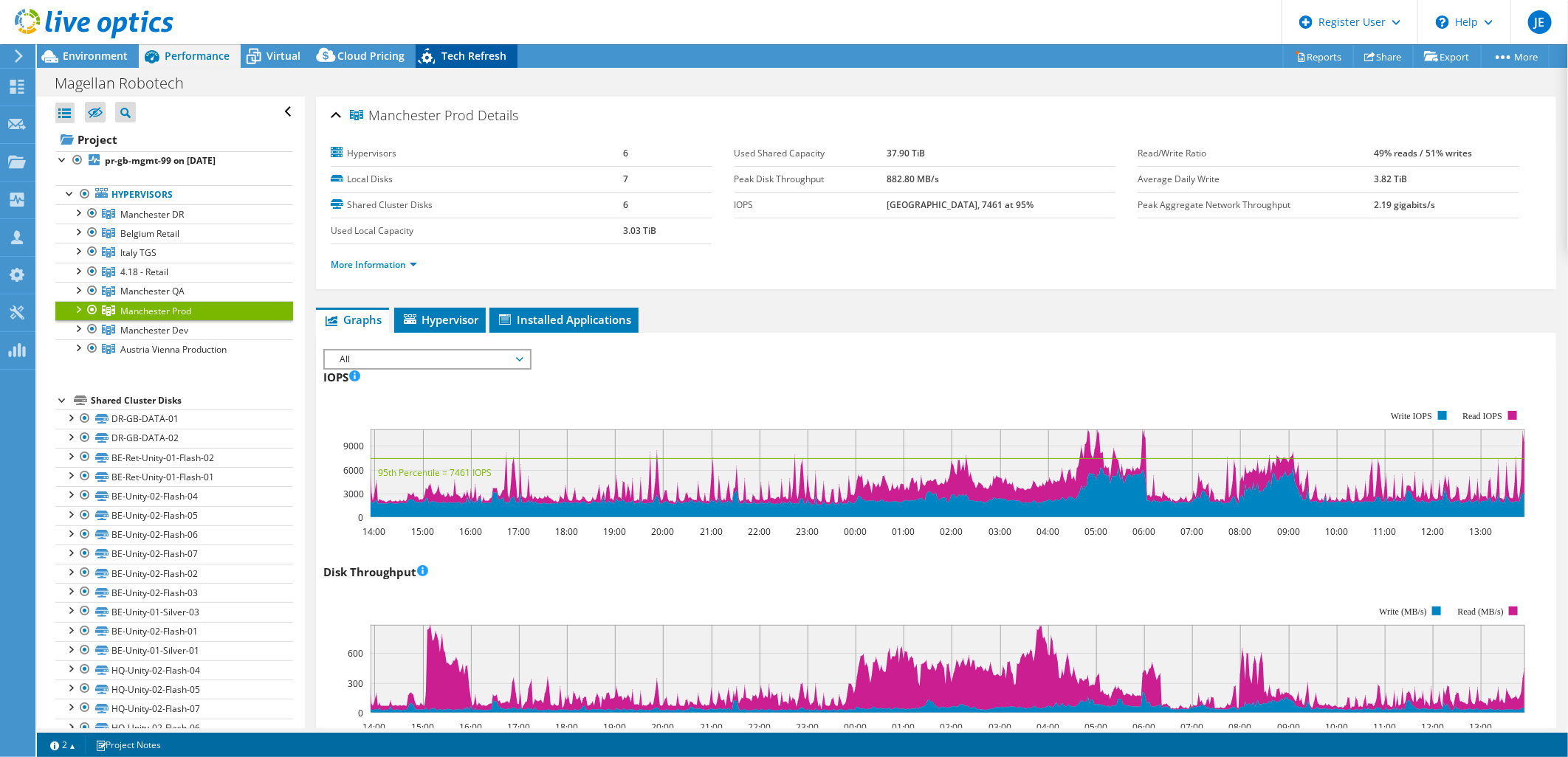
click at [466, 58] on span "Tech Refresh" at bounding box center [474, 55] width 65 height 14
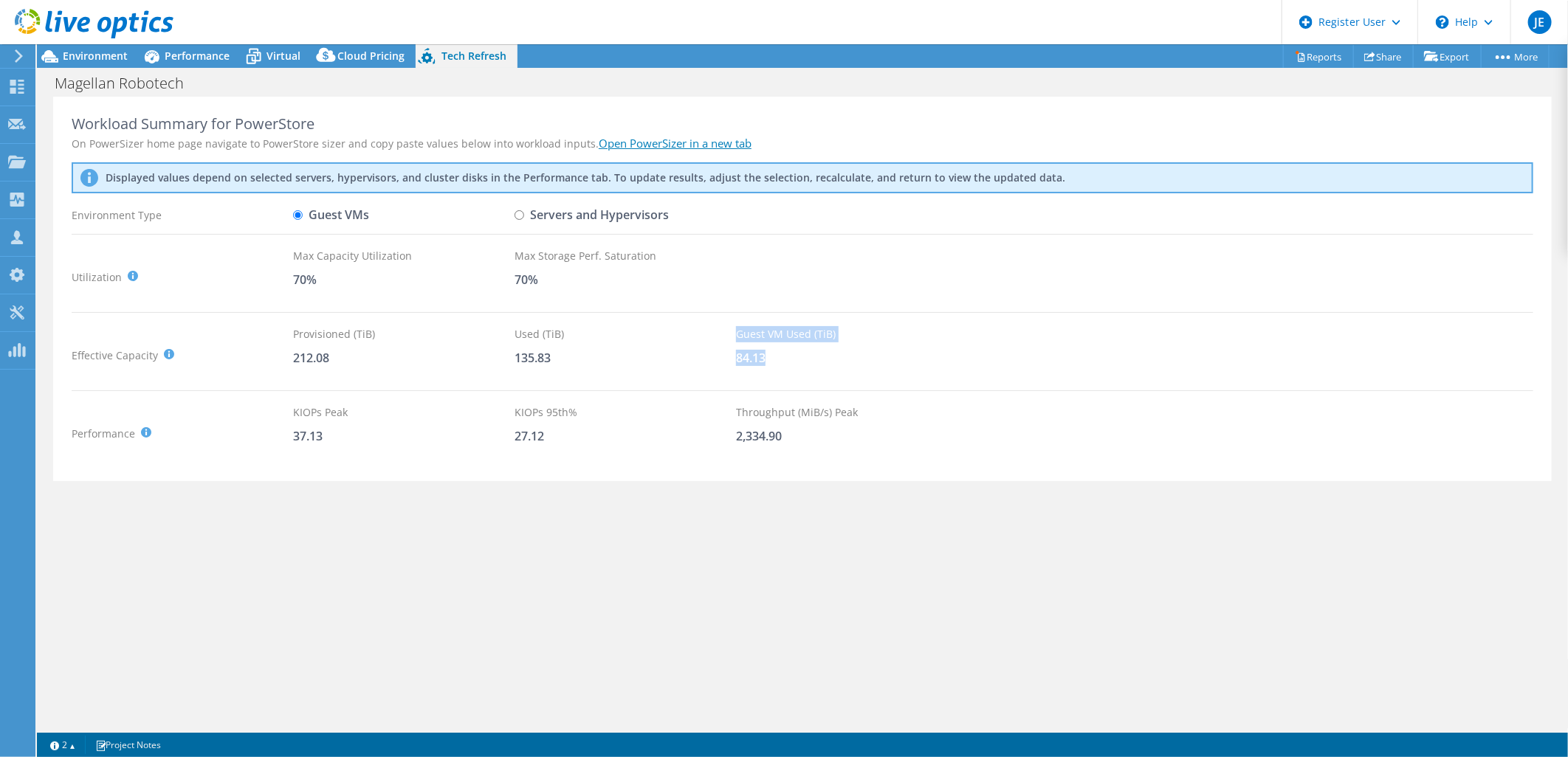
drag, startPoint x: 734, startPoint y: 356, endPoint x: 784, endPoint y: 352, distance: 50.2
click at [784, 352] on div "Effective Capacity Provisioned (TiB) : Total virtual disk size of all VMs on se…" at bounding box center [802, 355] width 1461 height 58
click at [764, 358] on div "84.13" at bounding box center [846, 358] width 221 height 16
click at [517, 217] on input "Servers and Hypervisors" at bounding box center [520, 215] width 10 height 10
radio input "true"
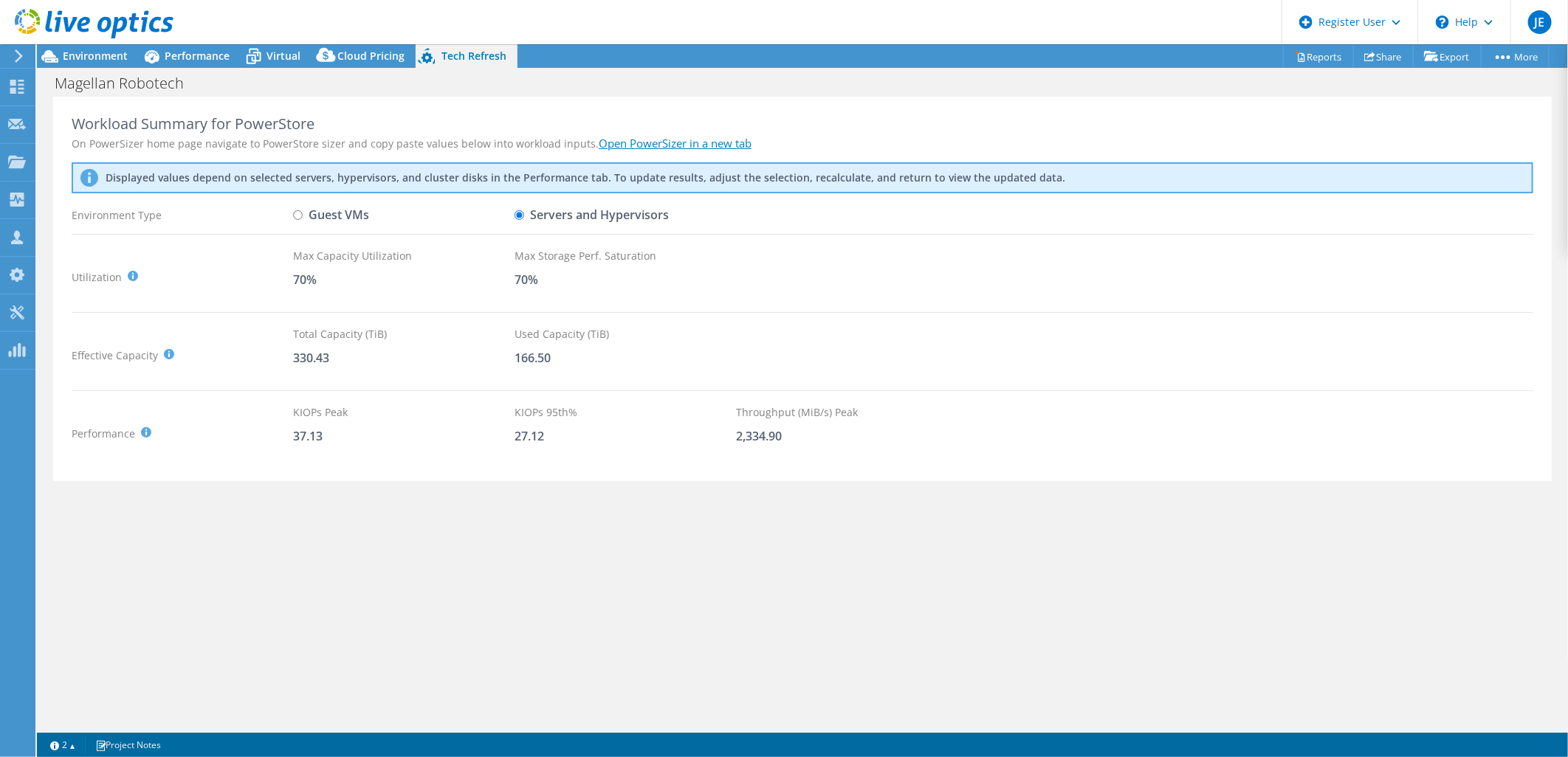
click at [297, 214] on input "Guest VMs" at bounding box center [298, 215] width 10 height 10
radio input "true"
click at [522, 216] on input "Servers and Hypervisors" at bounding box center [520, 215] width 10 height 10
radio input "true"
click at [297, 217] on input "Guest VMs" at bounding box center [298, 215] width 10 height 10
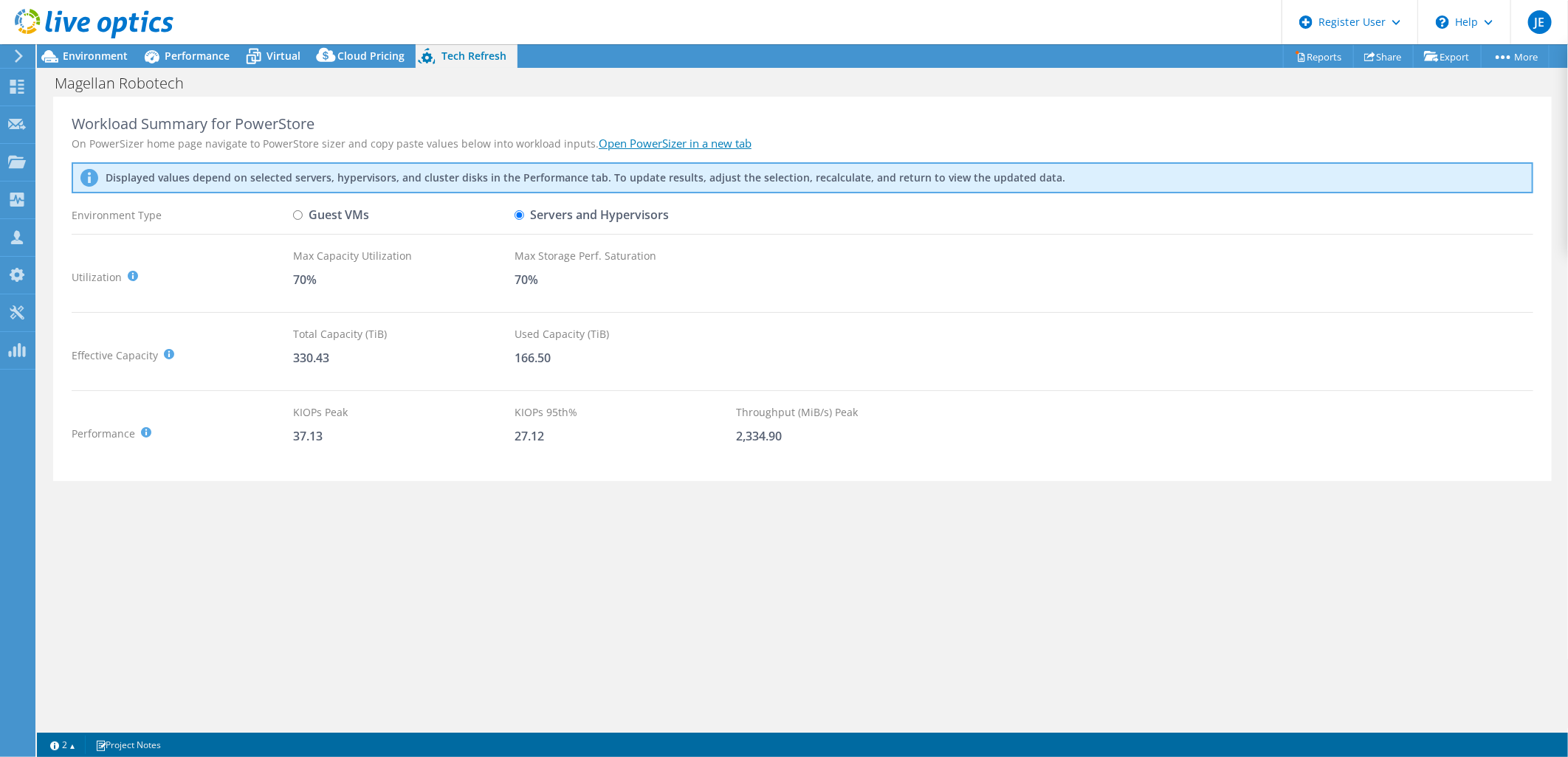
radio input "true"
radio input "false"
click at [167, 63] on div "Performance" at bounding box center [189, 55] width 102 height 24
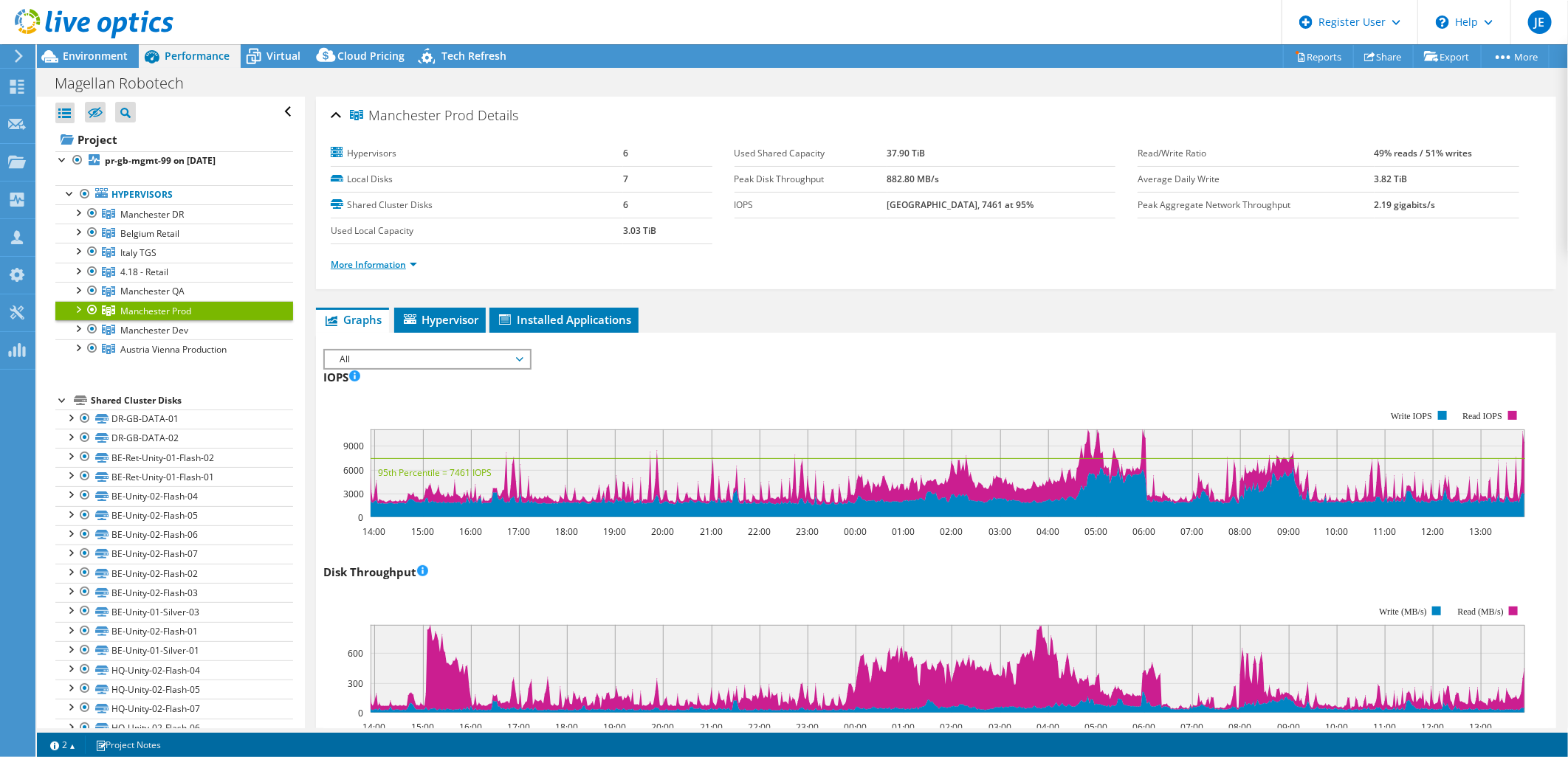
click at [380, 267] on link "More Information" at bounding box center [374, 264] width 86 height 12
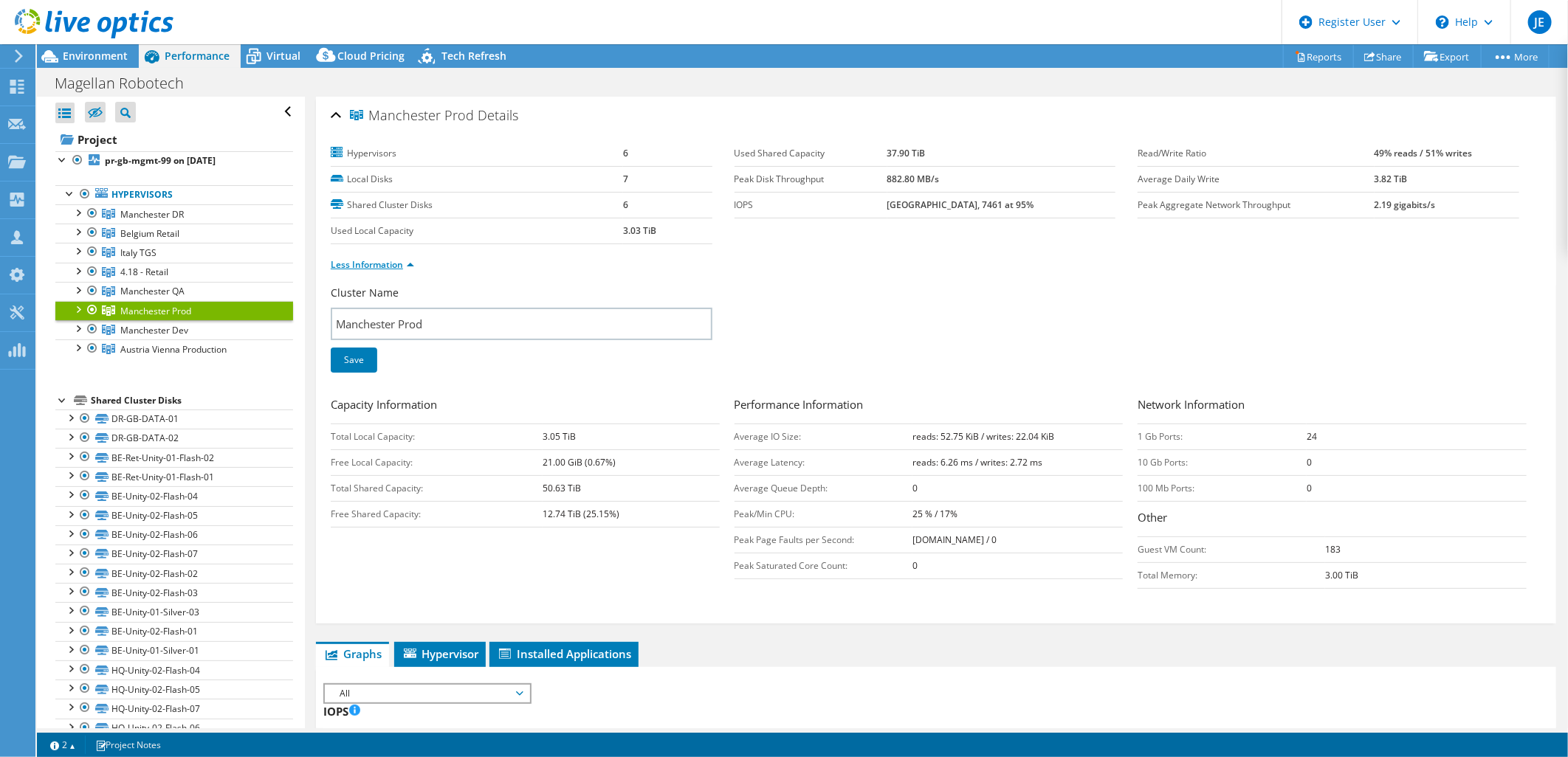
click at [399, 264] on link "Less Information" at bounding box center [372, 264] width 83 height 12
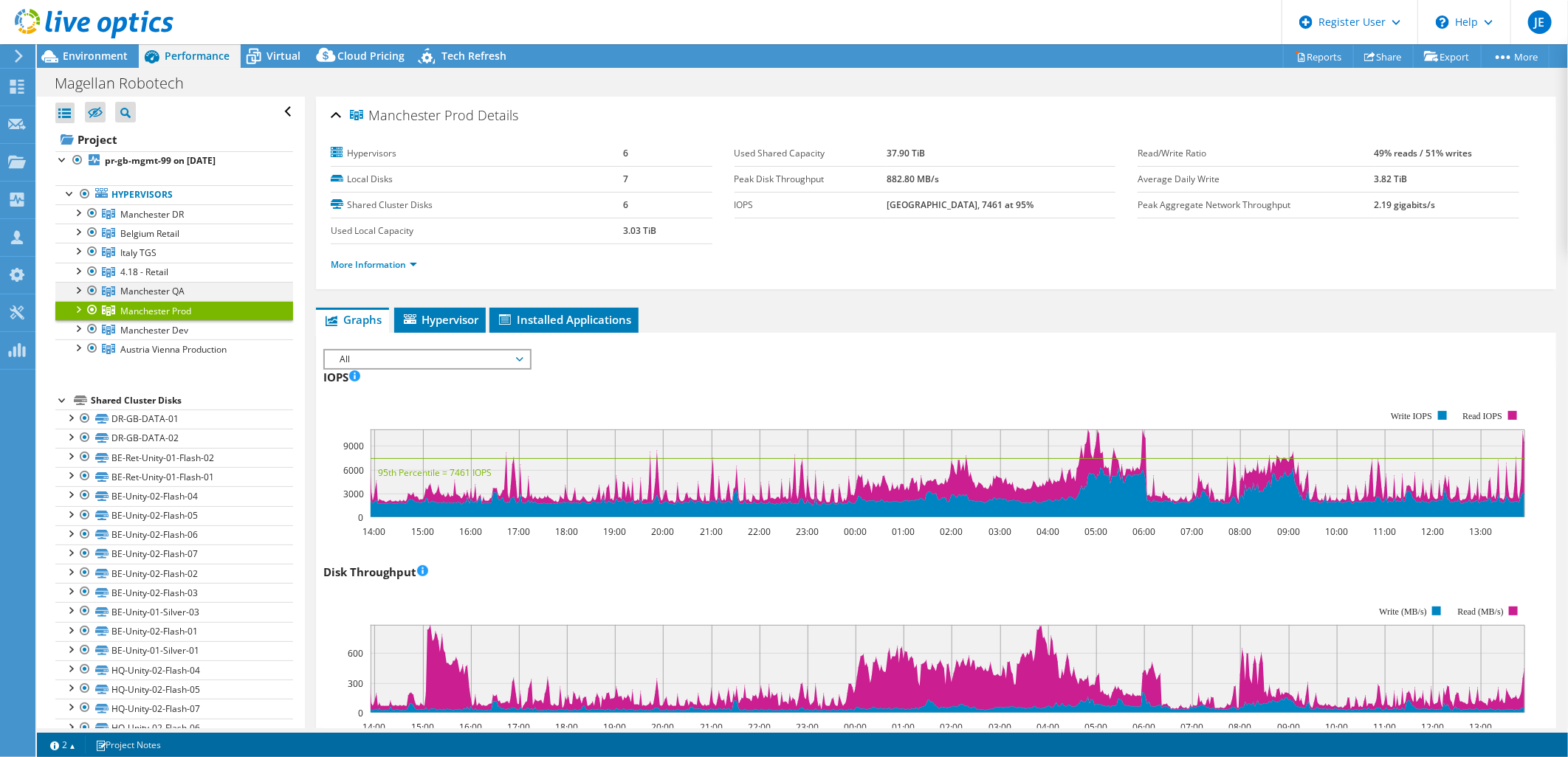
click at [78, 293] on div at bounding box center [78, 290] width 15 height 15
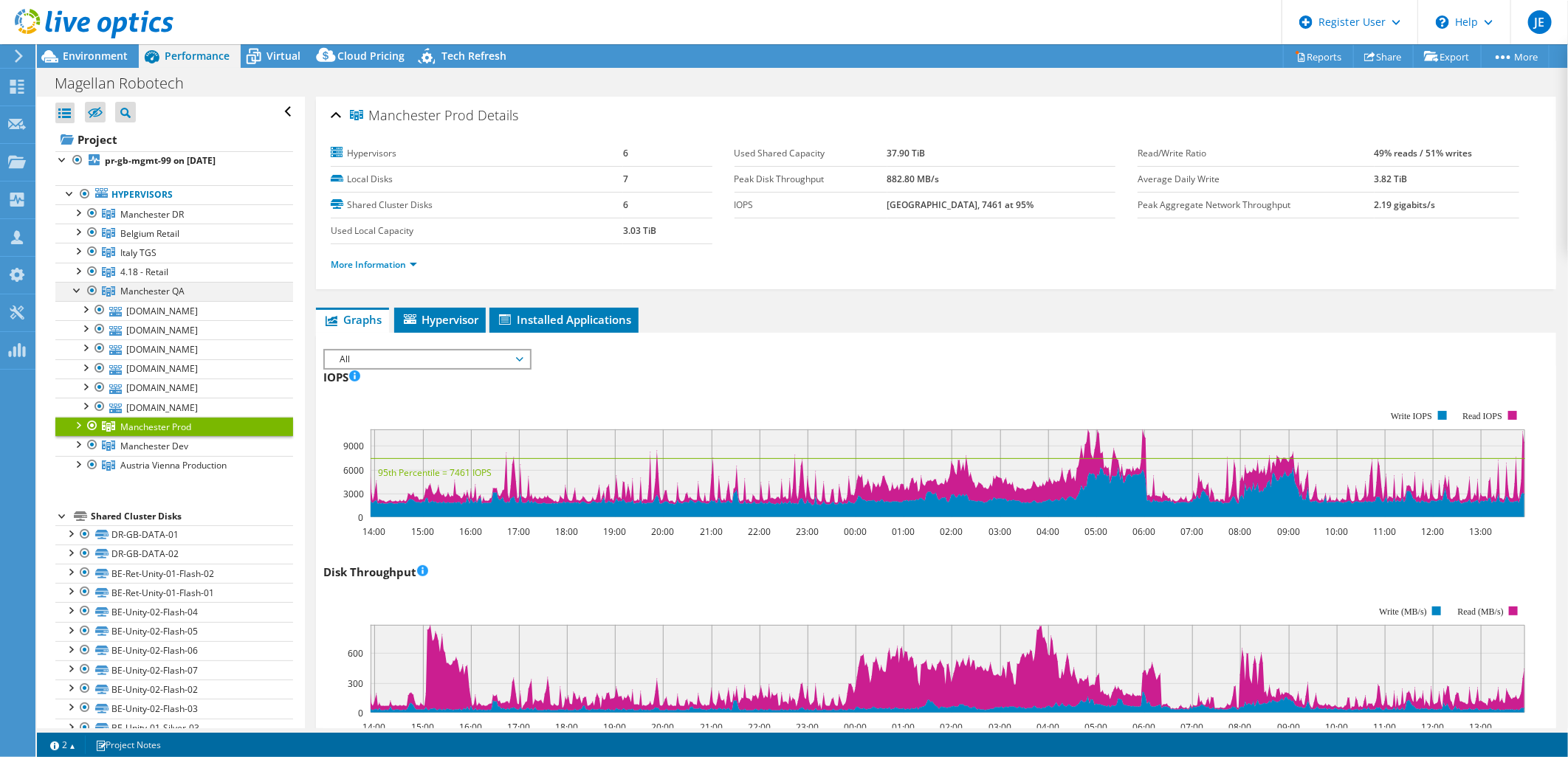
click at [78, 293] on div at bounding box center [78, 290] width 15 height 15
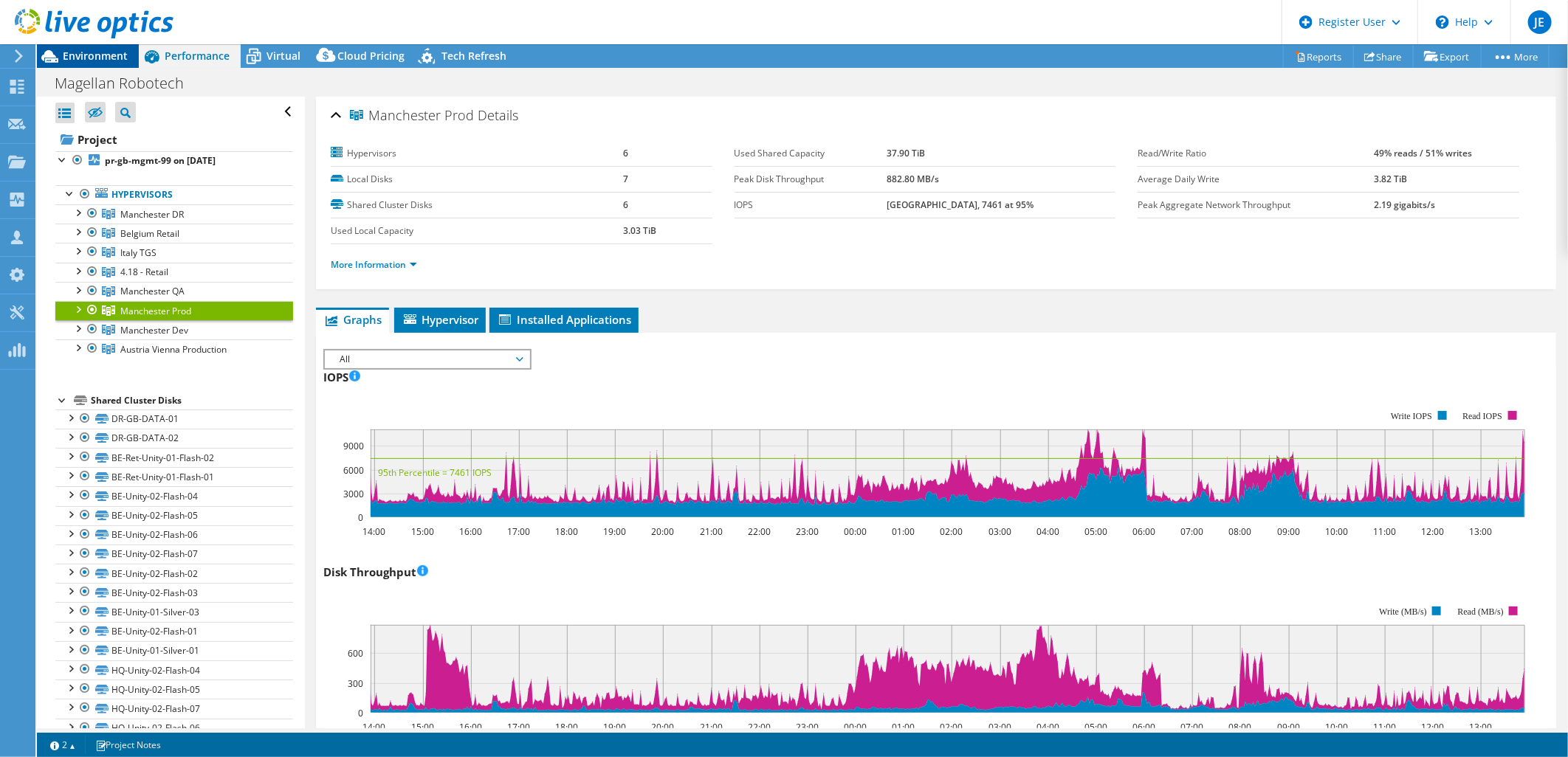
click at [68, 61] on span "Environment" at bounding box center [95, 55] width 65 height 14
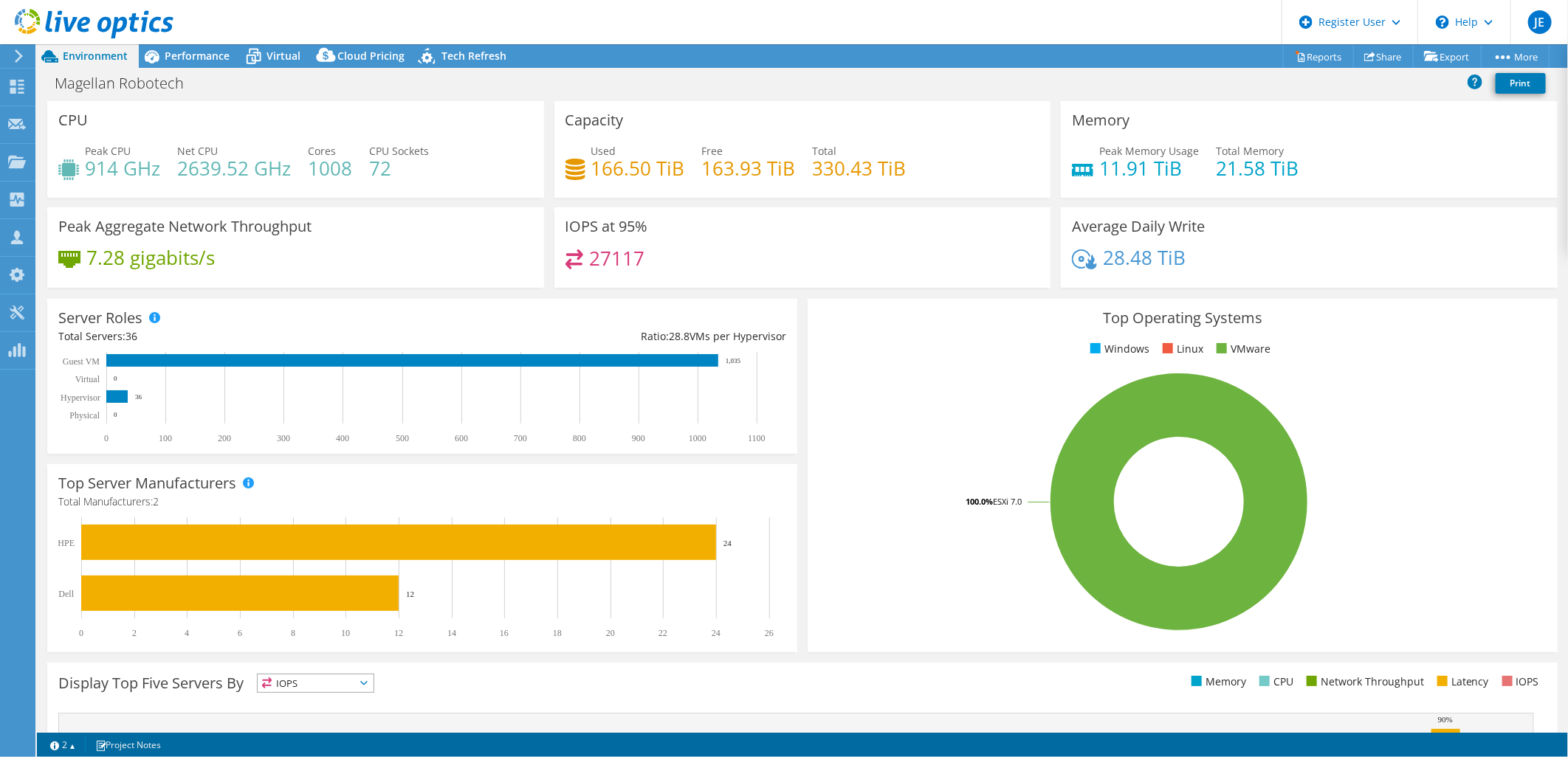
click at [802, 305] on div "Top Operating Systems Windows Linux VMware 100.0% ESXi 7.0" at bounding box center [1182, 476] width 760 height 364
click at [274, 59] on span "Virtual" at bounding box center [284, 55] width 34 height 14
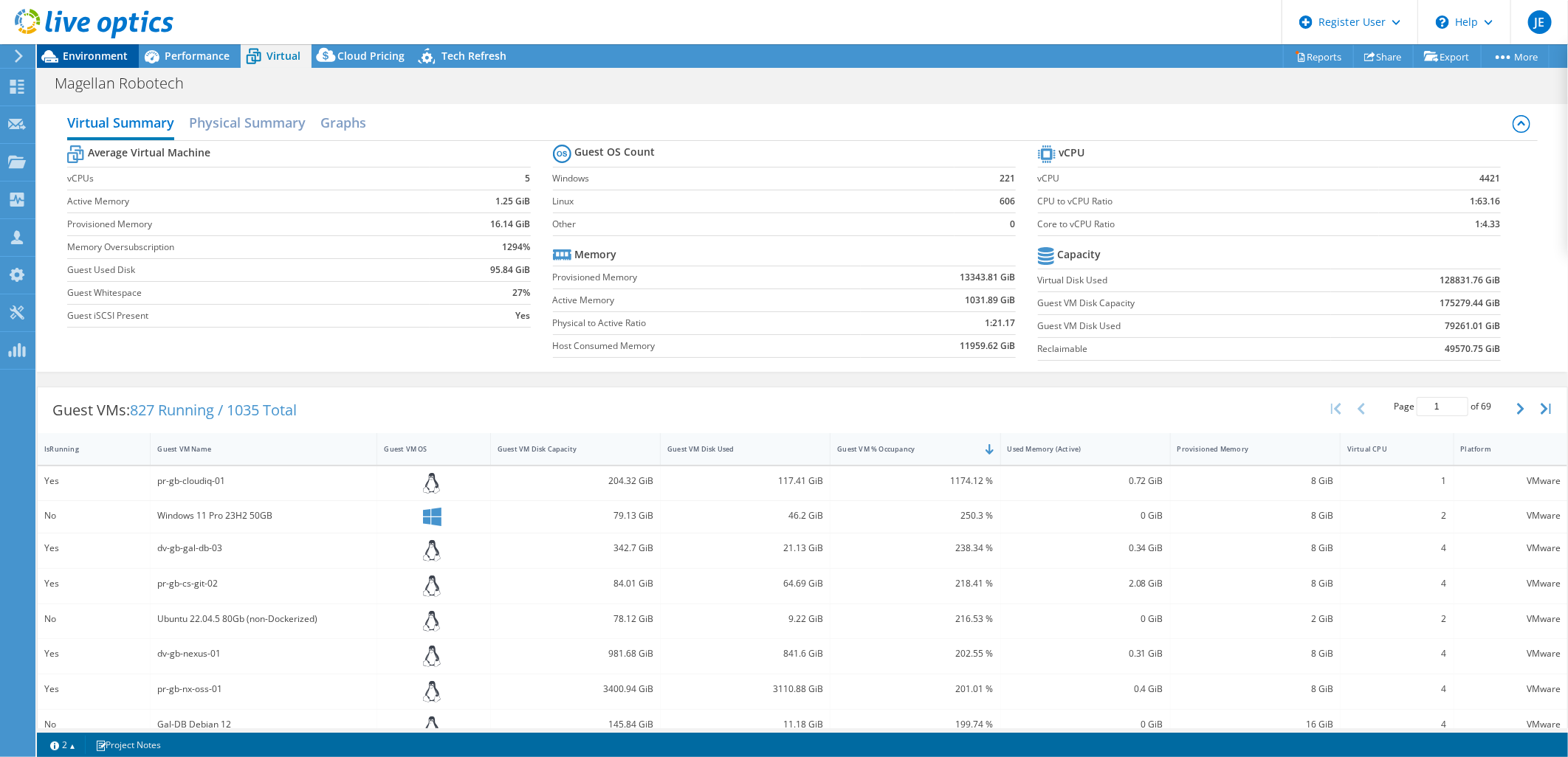
click at [91, 55] on span "Environment" at bounding box center [95, 55] width 65 height 14
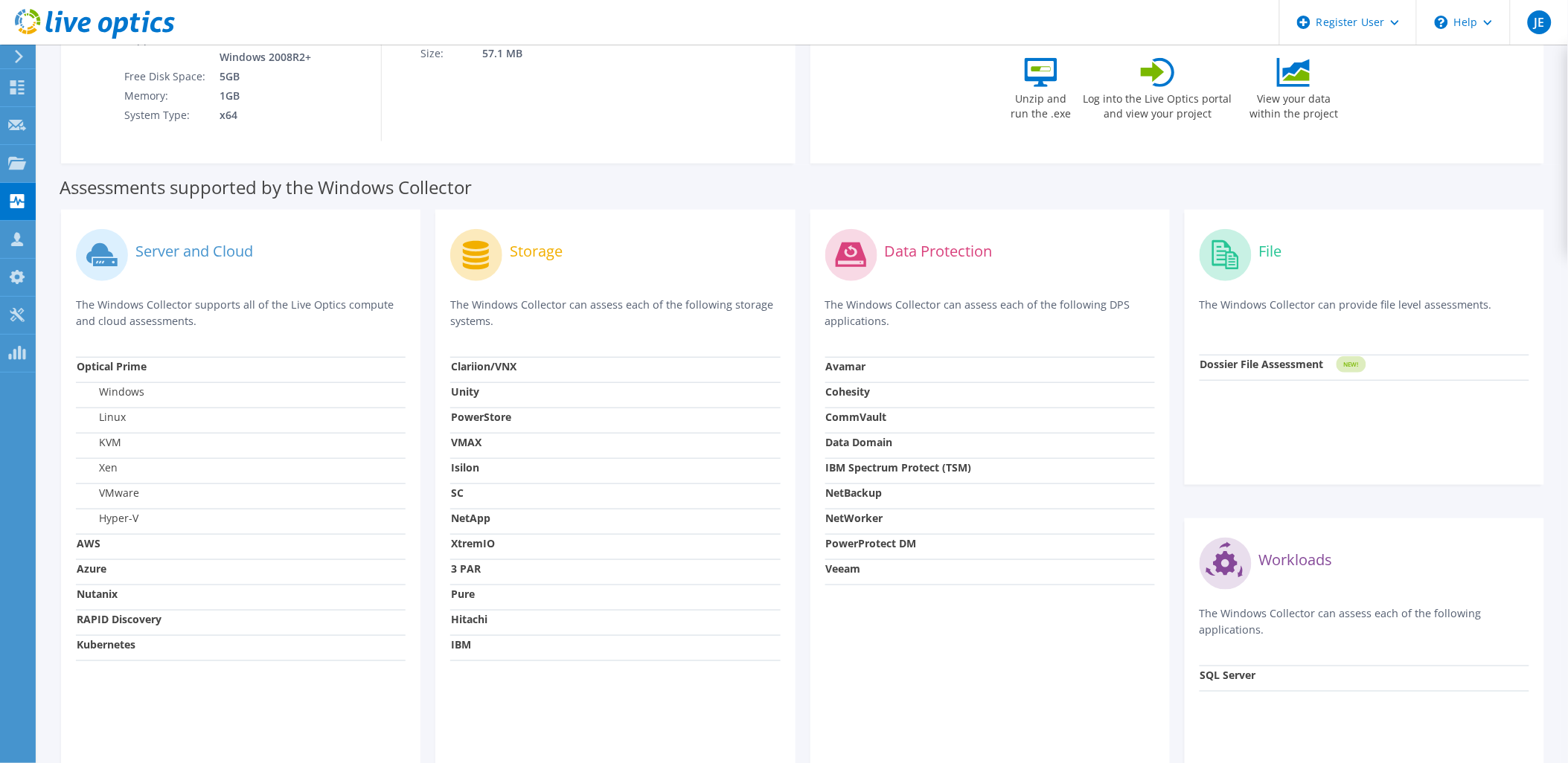
scroll to position [137, 0]
